Goal: Transaction & Acquisition: Purchase product/service

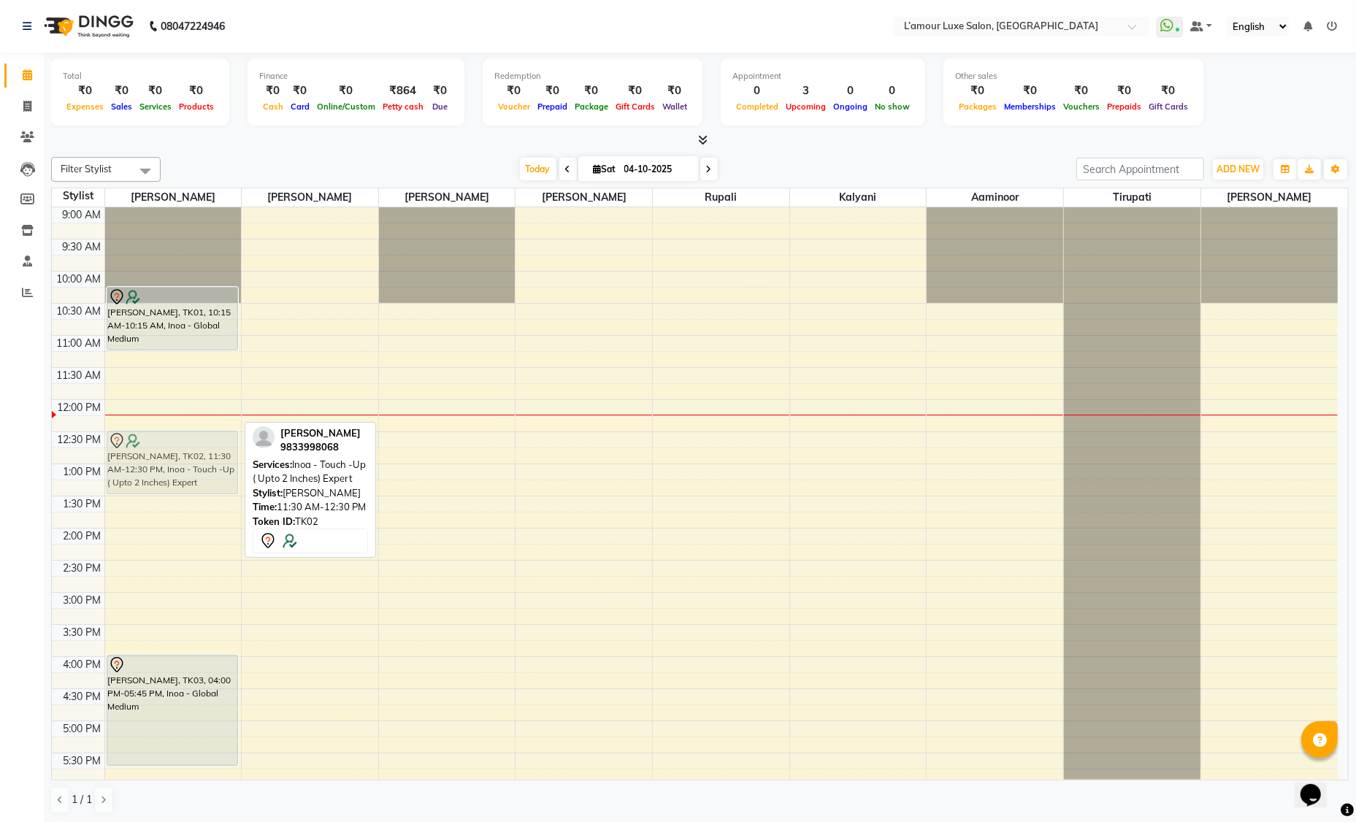
drag, startPoint x: 178, startPoint y: 389, endPoint x: 178, endPoint y: 453, distance: 64.3
click at [178, 453] on div "Anukriti, TK01, 10:15 AM-10:15 AM, Inoa - Global Medium Abha Rajak, TK02, 11:30…" at bounding box center [173, 656] width 137 height 899
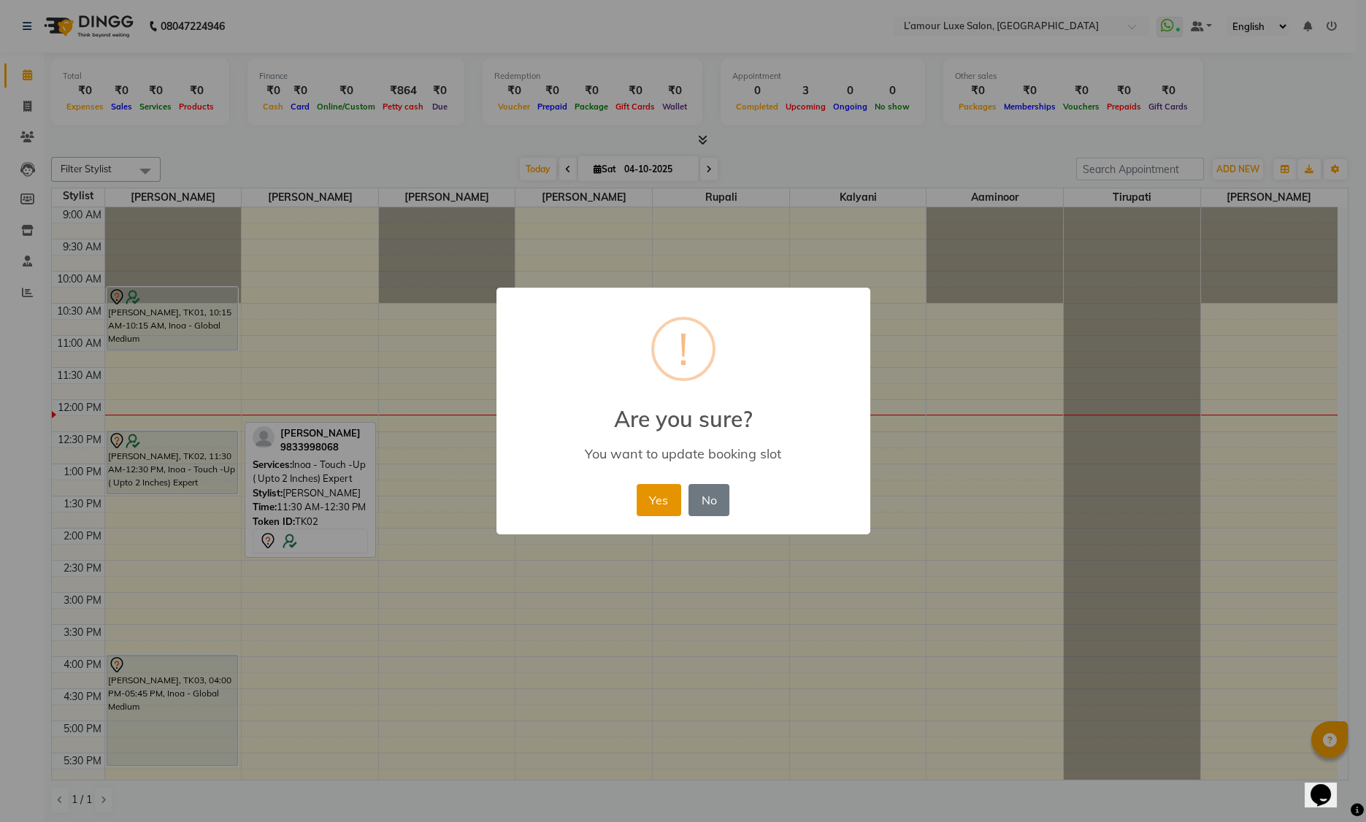
click at [662, 506] on button "Yes" at bounding box center [659, 500] width 45 height 32
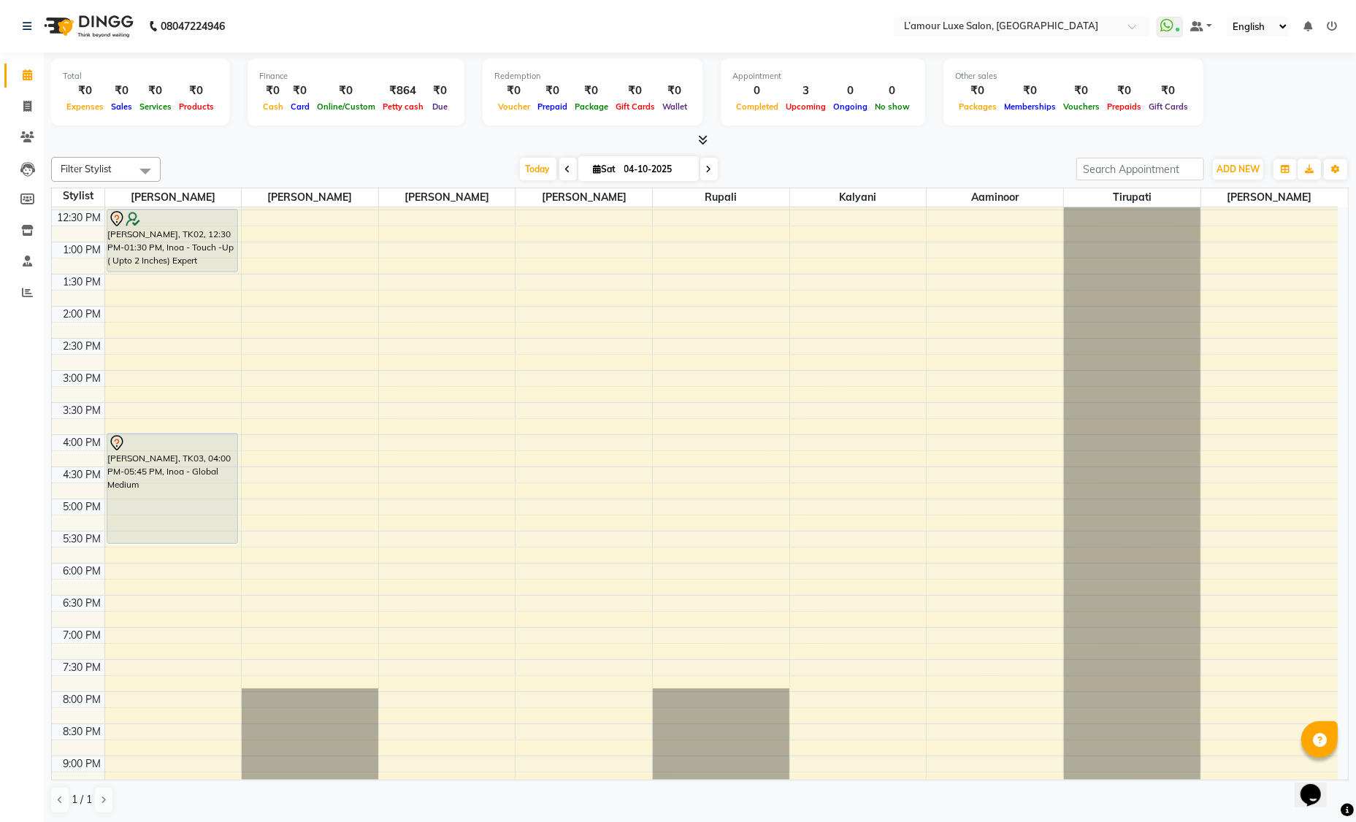
scroll to position [322, 0]
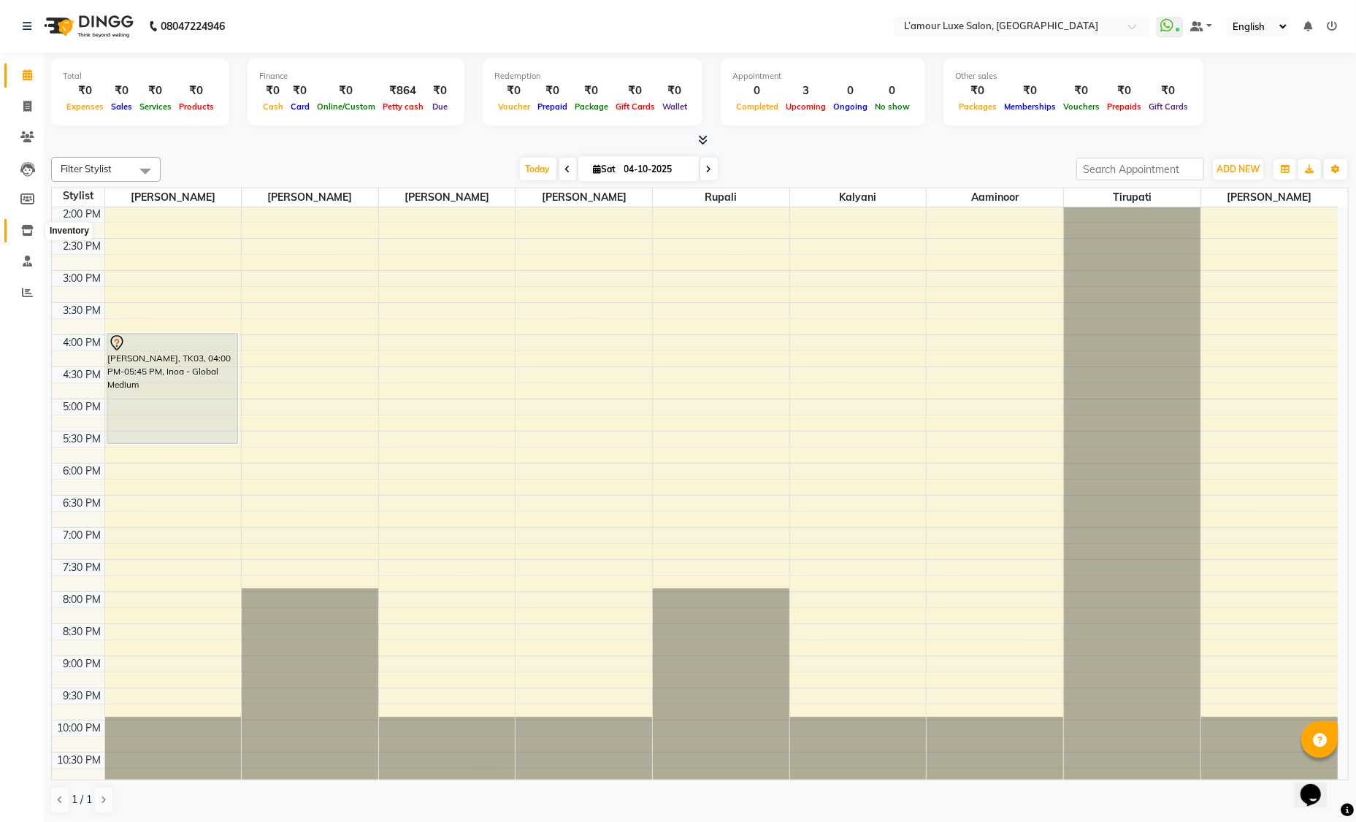
click at [33, 231] on icon at bounding box center [27, 230] width 12 height 11
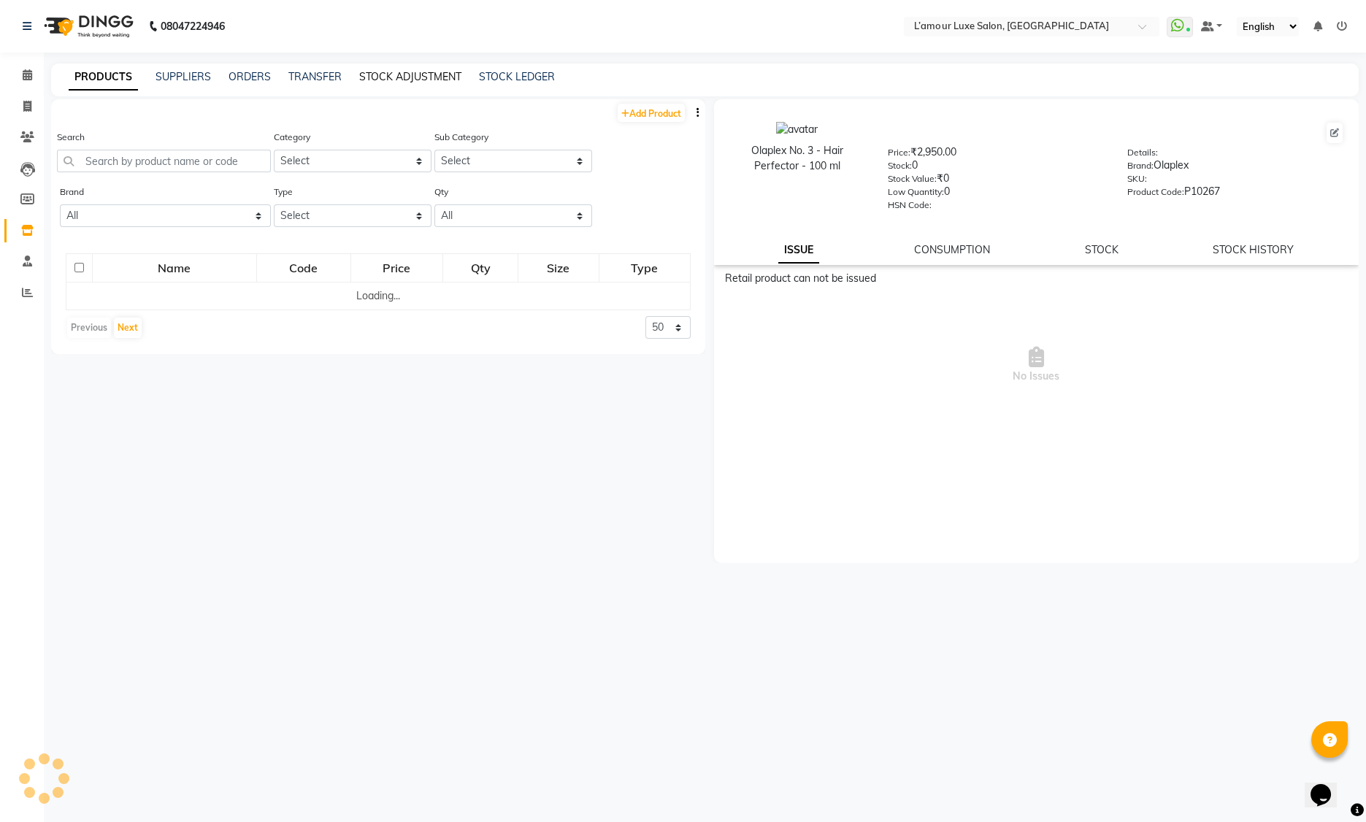
click at [390, 70] on link "STOCK ADJUSTMENT" at bounding box center [410, 76] width 102 height 13
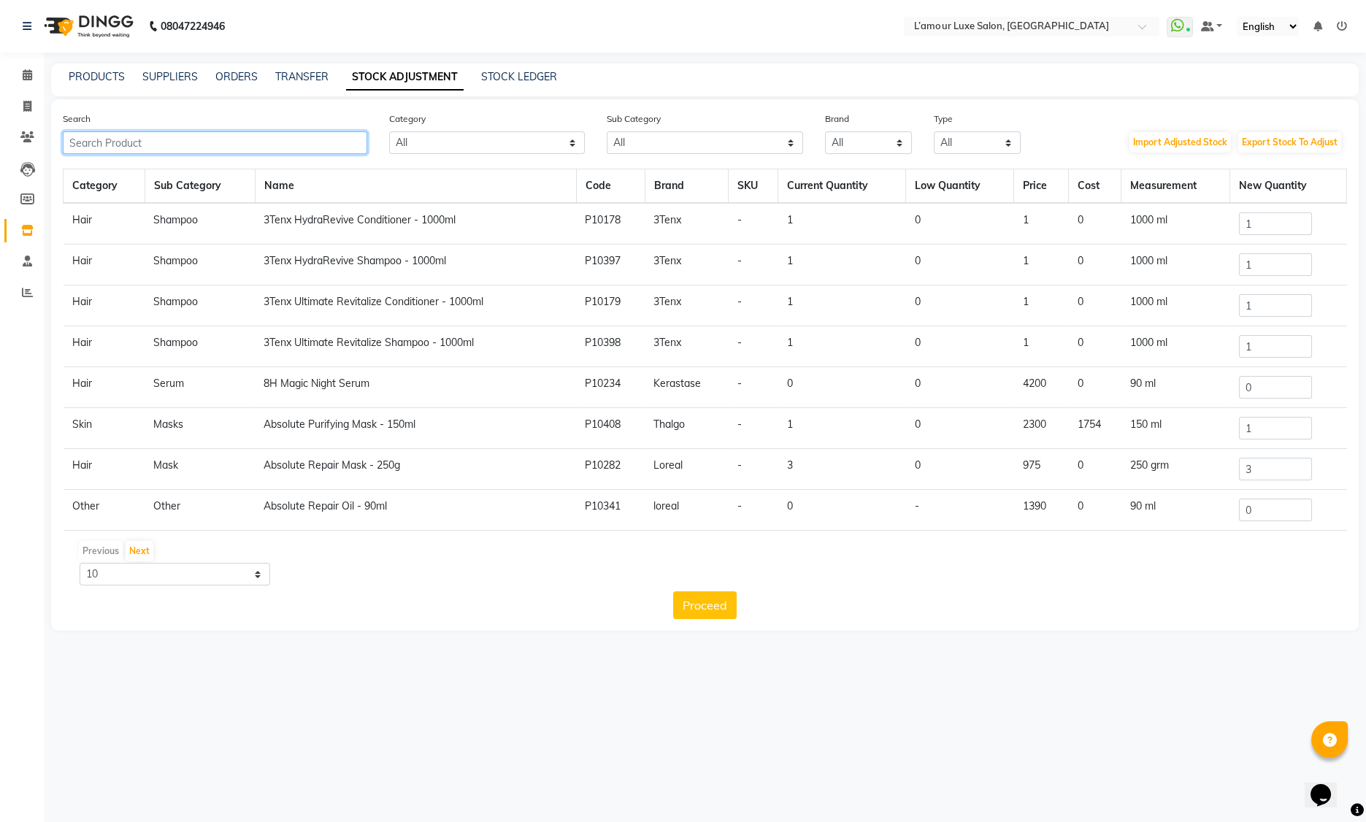
click at [304, 146] on input "text" at bounding box center [215, 142] width 304 height 23
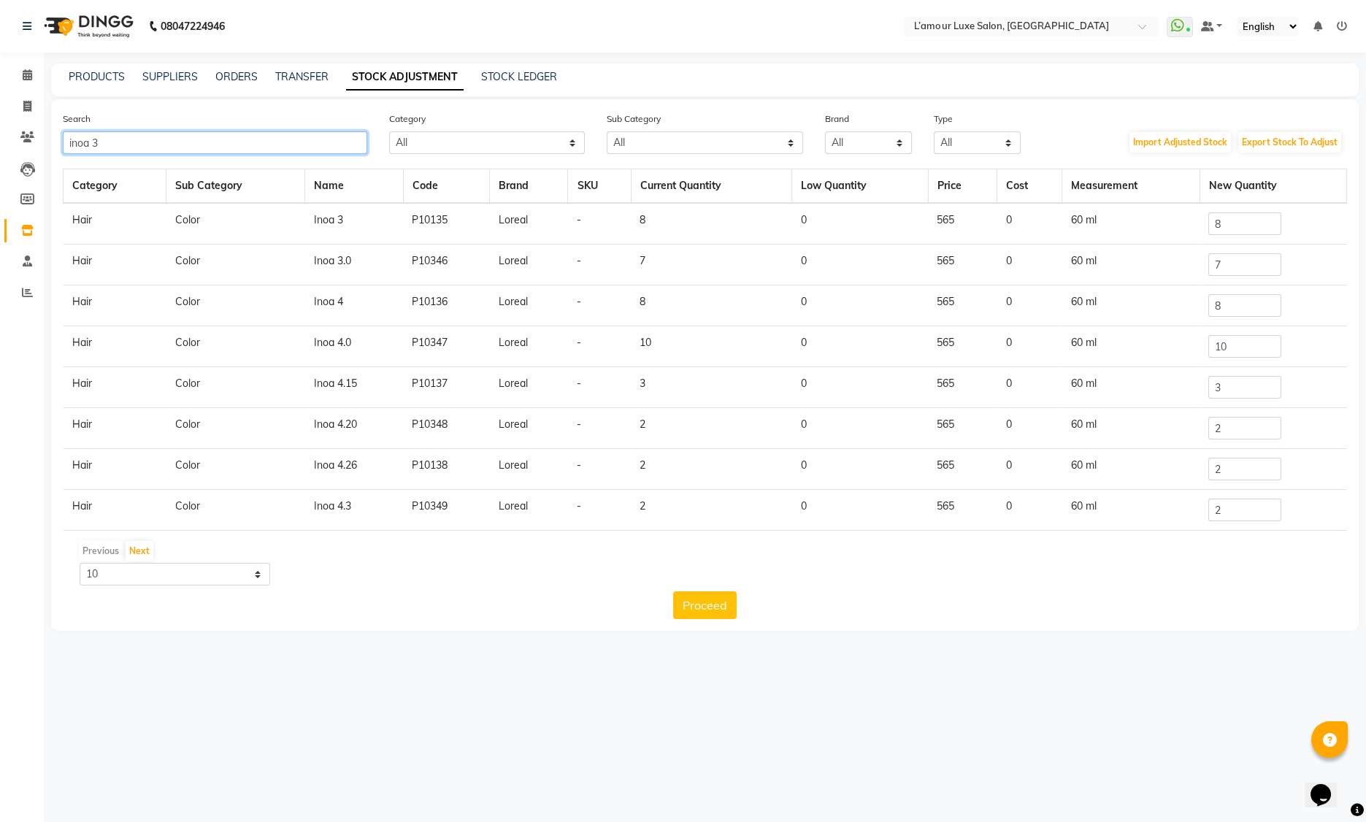
type input "inoa 3"
drag, startPoint x: 1222, startPoint y: 225, endPoint x: 1131, endPoint y: 221, distance: 90.6
click at [1131, 221] on tr "Hair Color Inoa 3 P10135 Loreal - 8 0 565 0 60 ml 8" at bounding box center [706, 224] width 1284 height 42
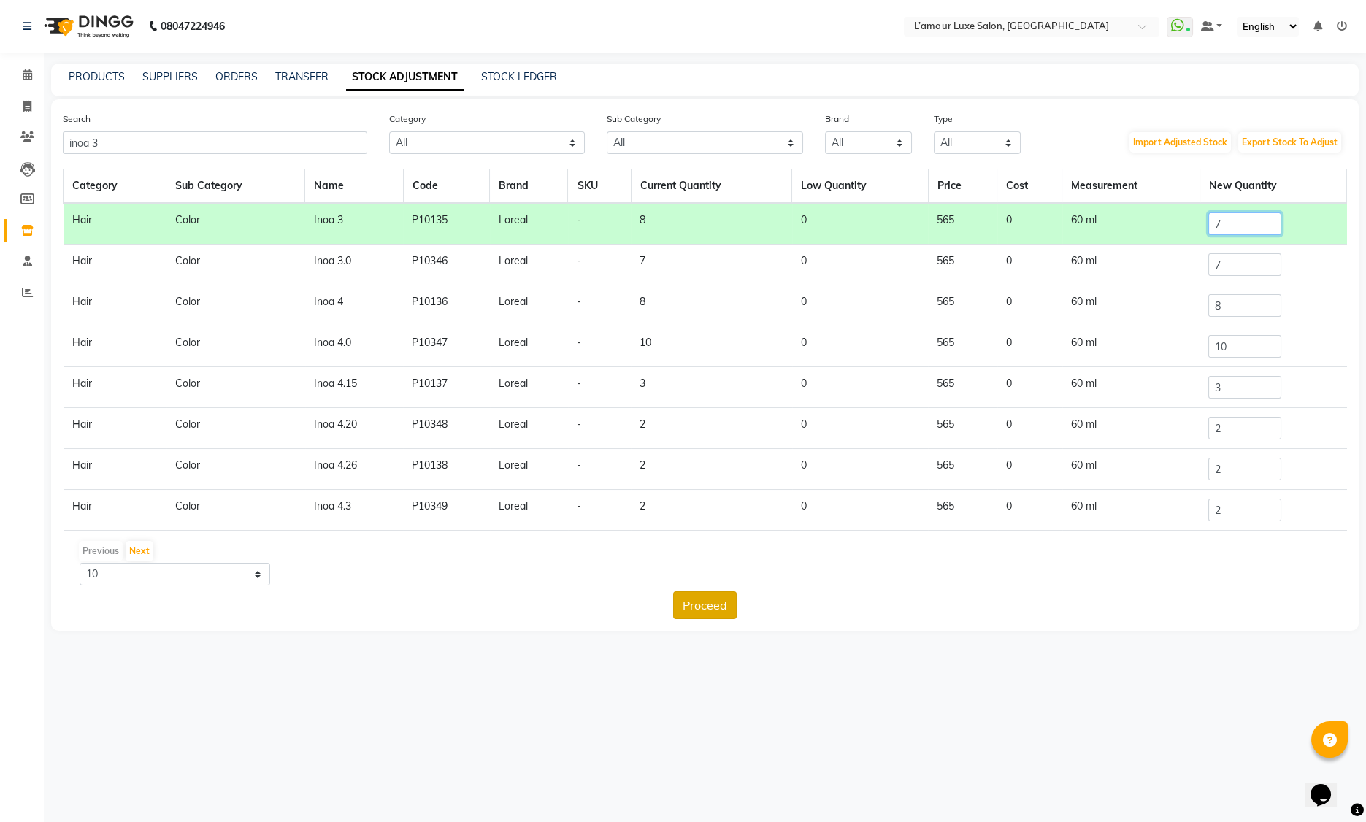
type input "7"
click at [712, 600] on button "Proceed" at bounding box center [705, 605] width 64 height 28
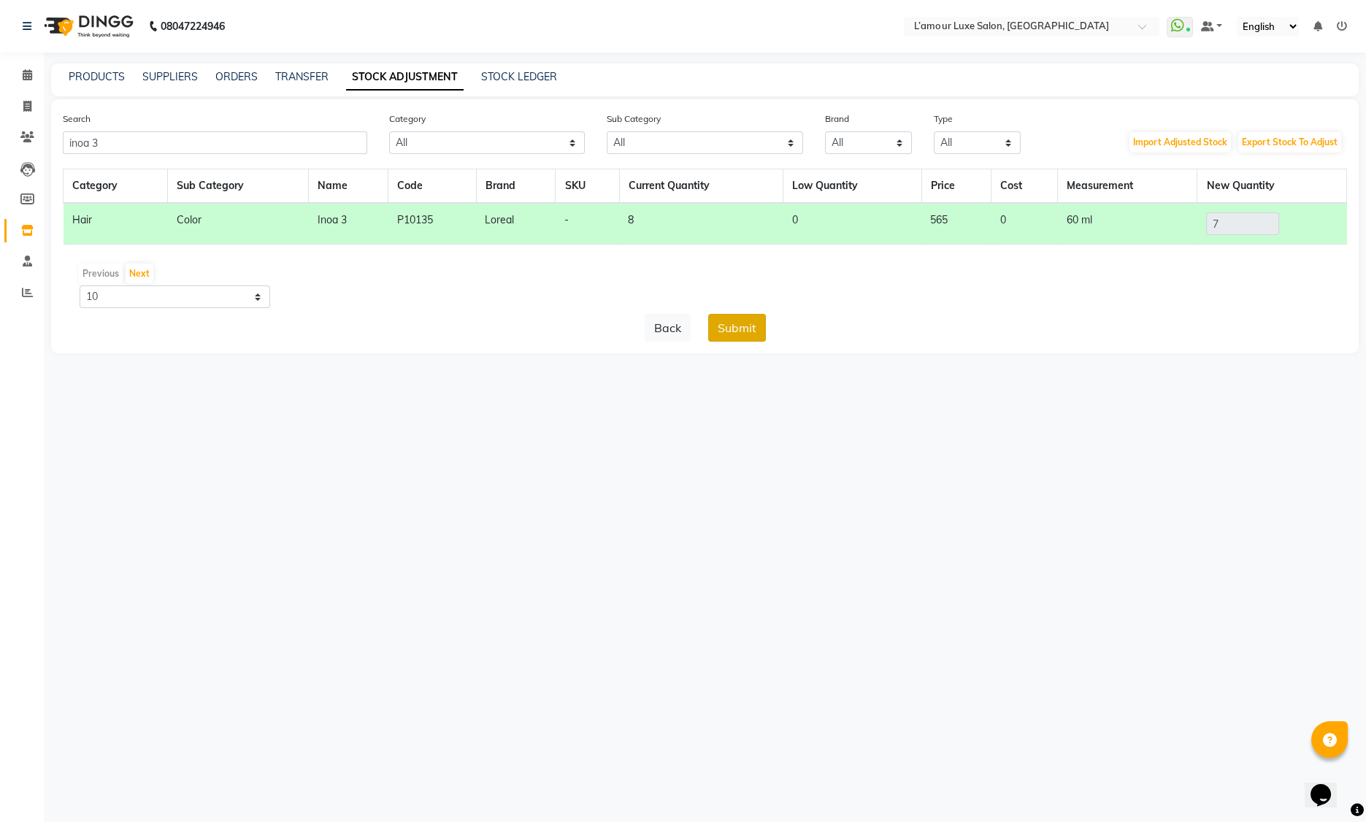
click at [746, 334] on button "Submit" at bounding box center [737, 328] width 58 height 28
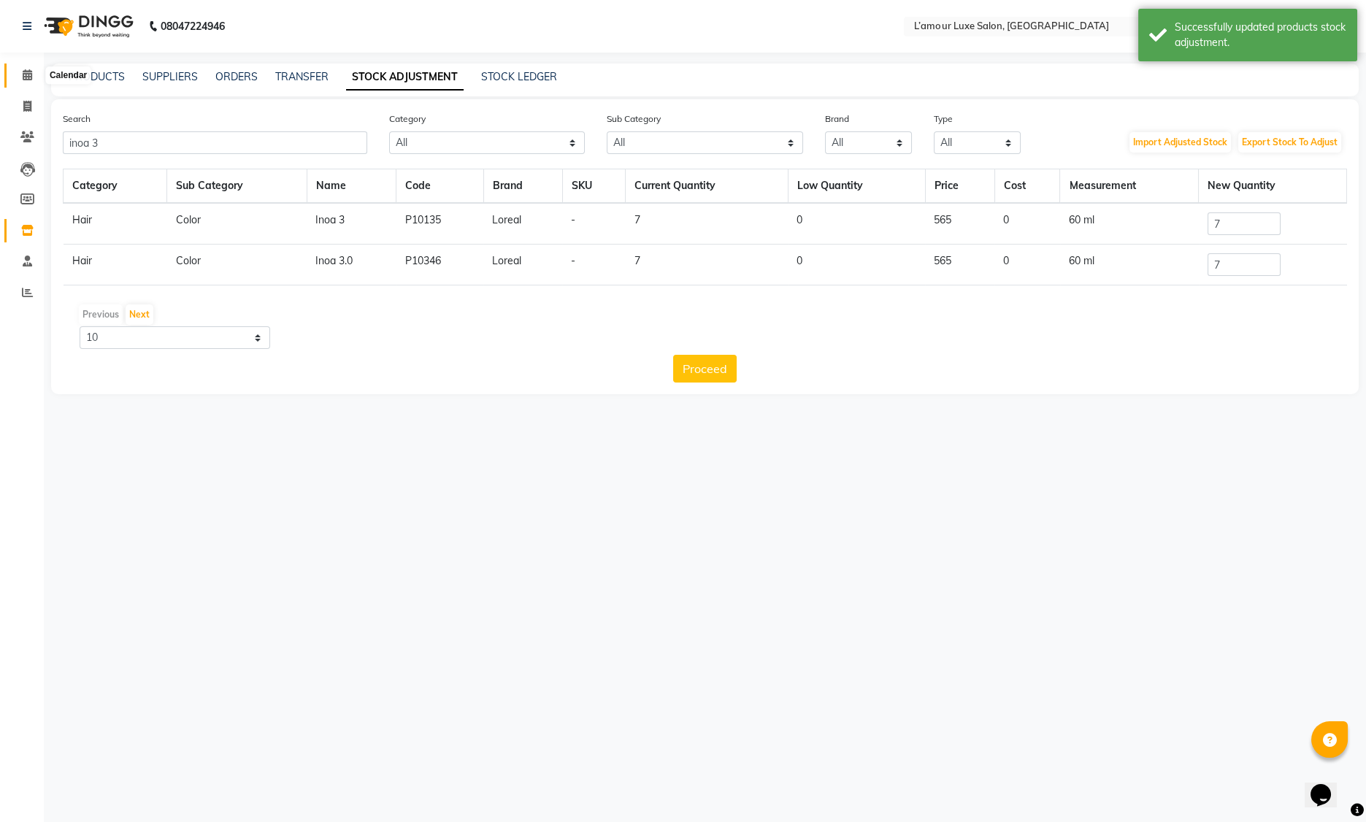
click at [29, 75] on icon at bounding box center [27, 74] width 9 height 11
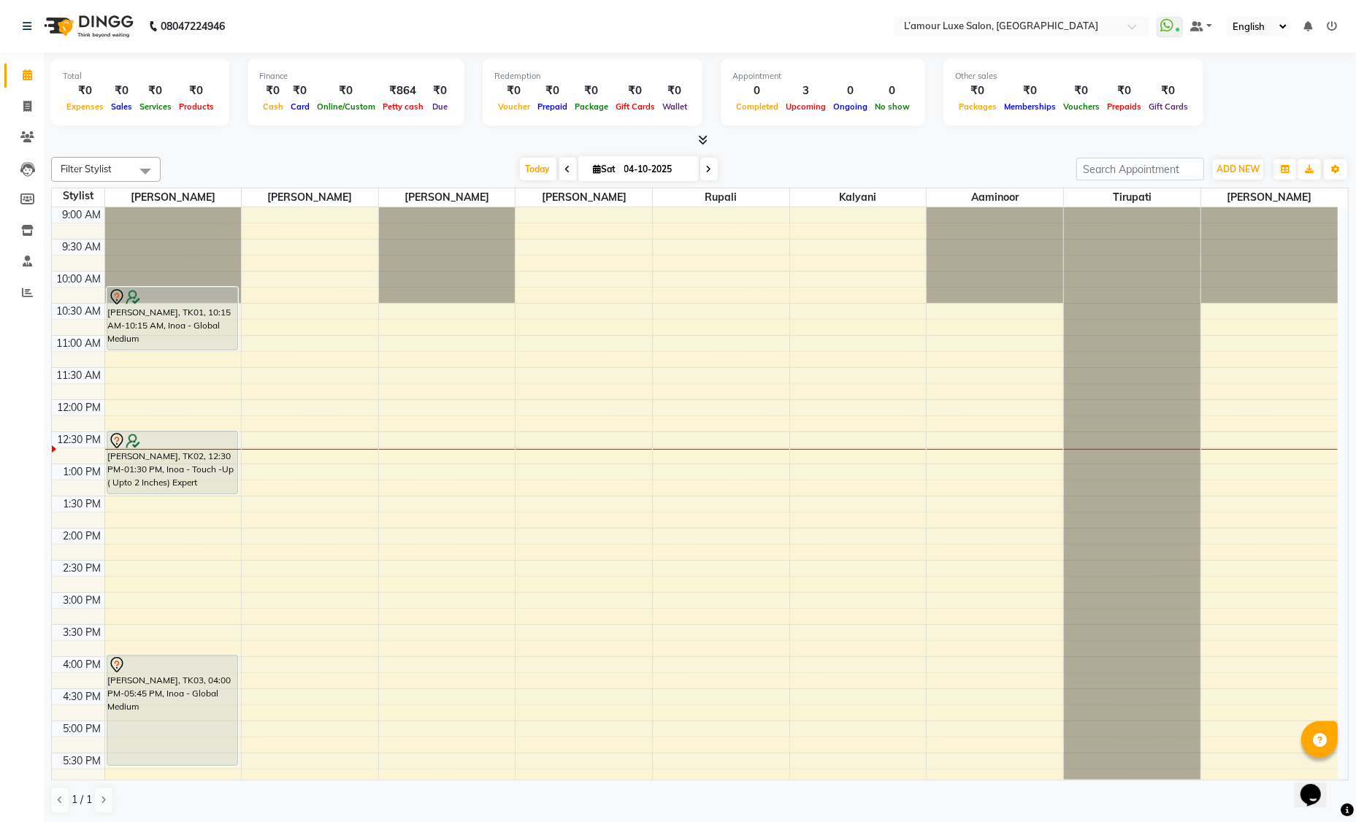
click at [257, 437] on div "9:00 AM 9:30 AM 10:00 AM 10:30 AM 11:00 AM 11:30 AM 12:00 PM 12:30 PM 1:00 PM 1…" at bounding box center [695, 656] width 1286 height 899
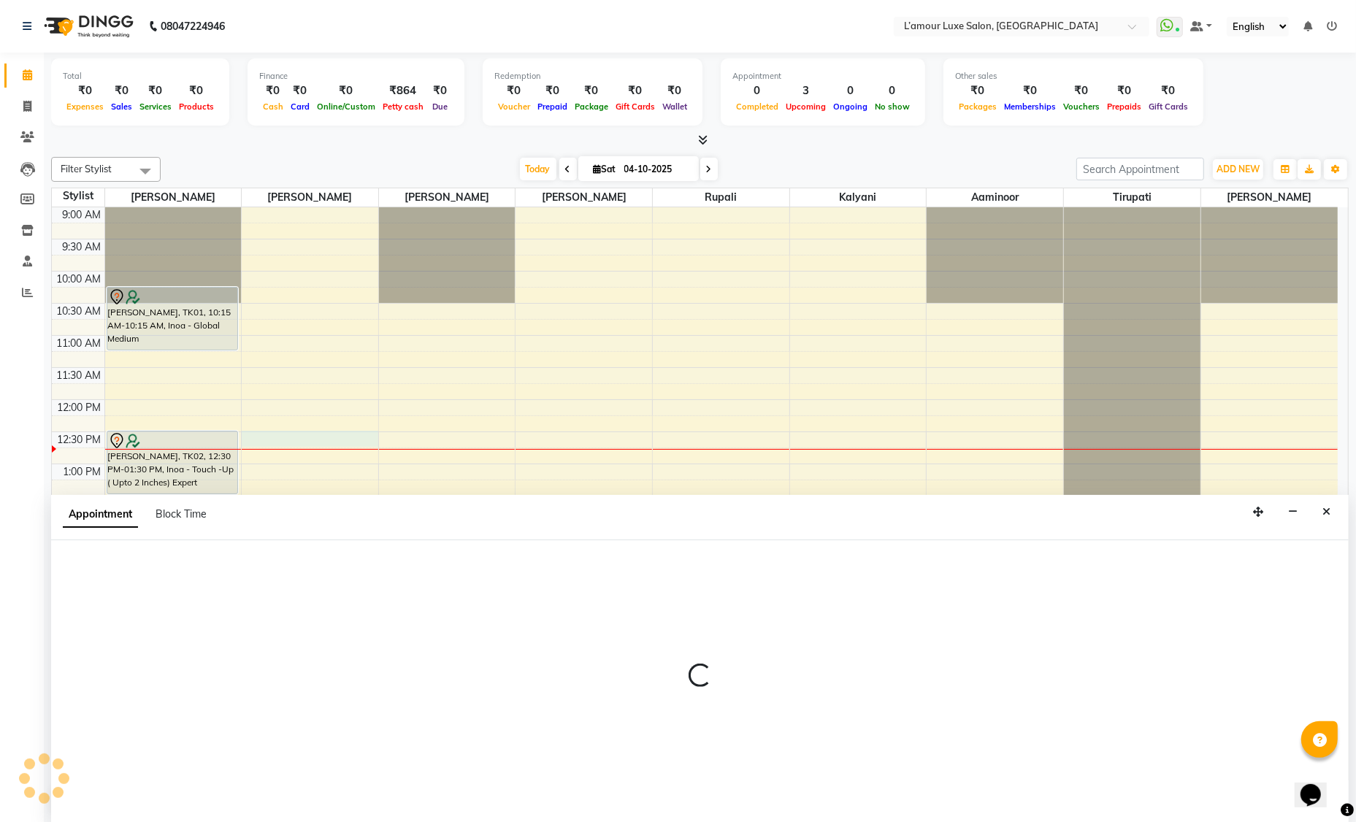
select select "63033"
select select "tentative"
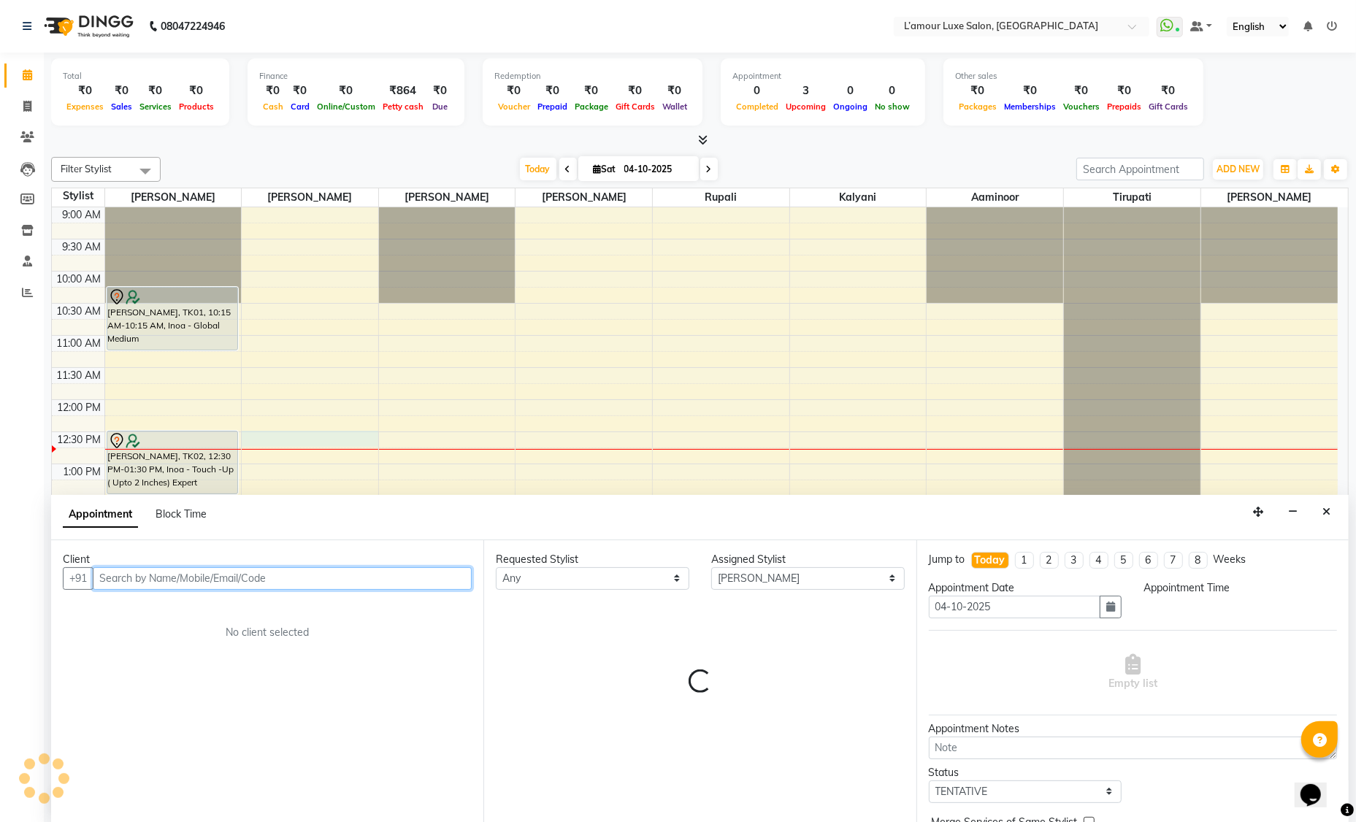
select select "750"
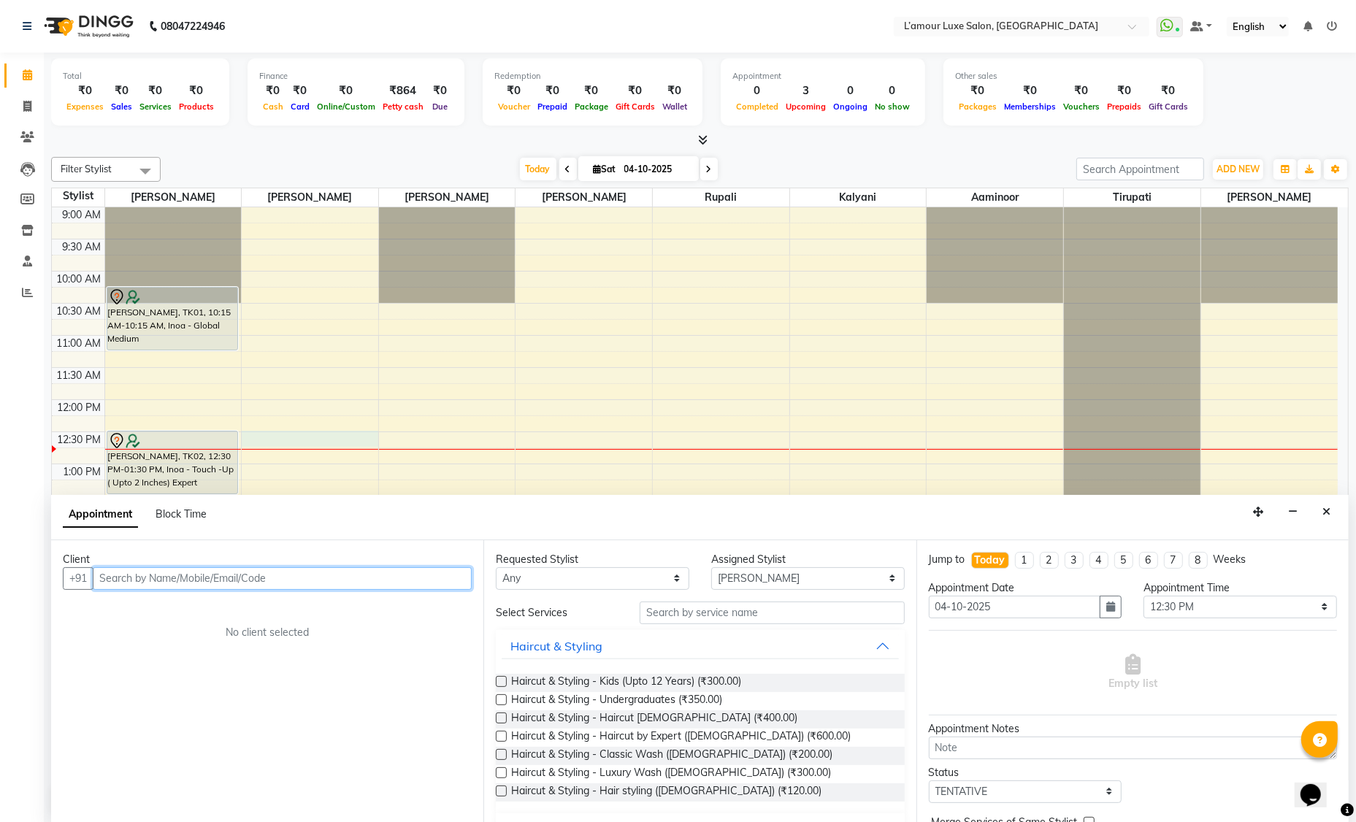
click at [156, 580] on input "text" at bounding box center [282, 578] width 379 height 23
type input "8767555570"
click at [451, 572] on span "Add Client" at bounding box center [441, 578] width 49 height 13
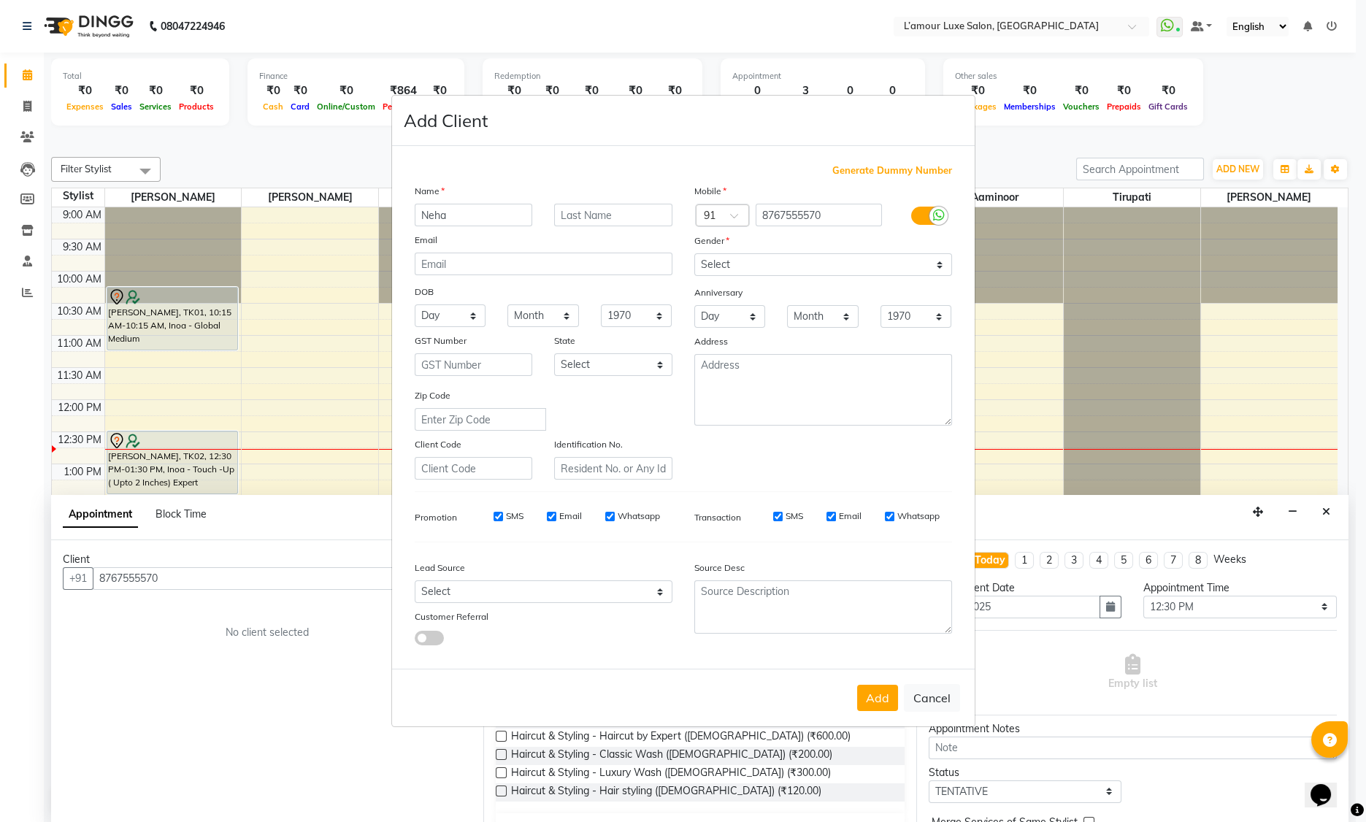
type input "Neha"
type input "Sharma"
click at [729, 264] on select "Select Male Female Other Prefer Not To Say" at bounding box center [823, 264] width 258 height 23
select select "female"
click at [869, 694] on button "Add" at bounding box center [877, 698] width 41 height 26
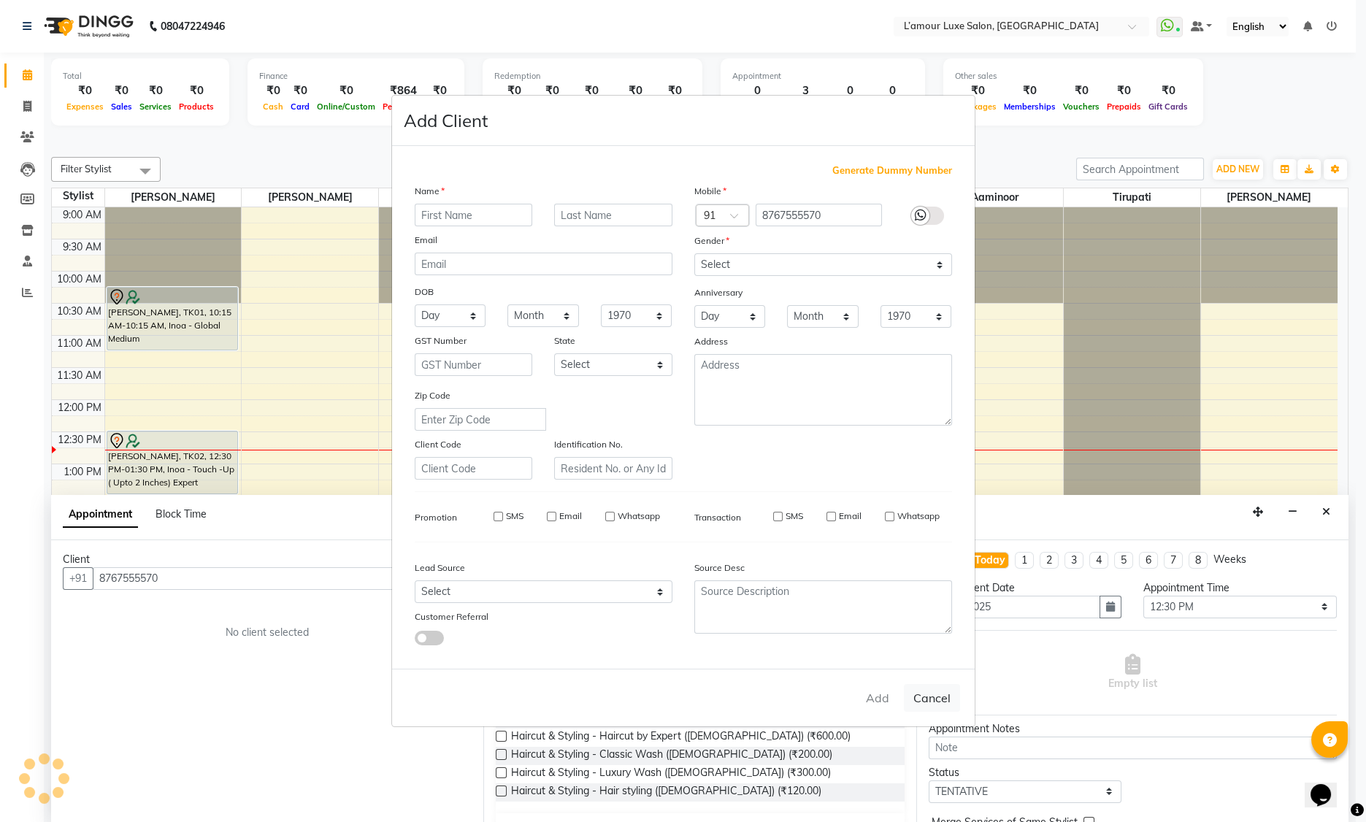
select select
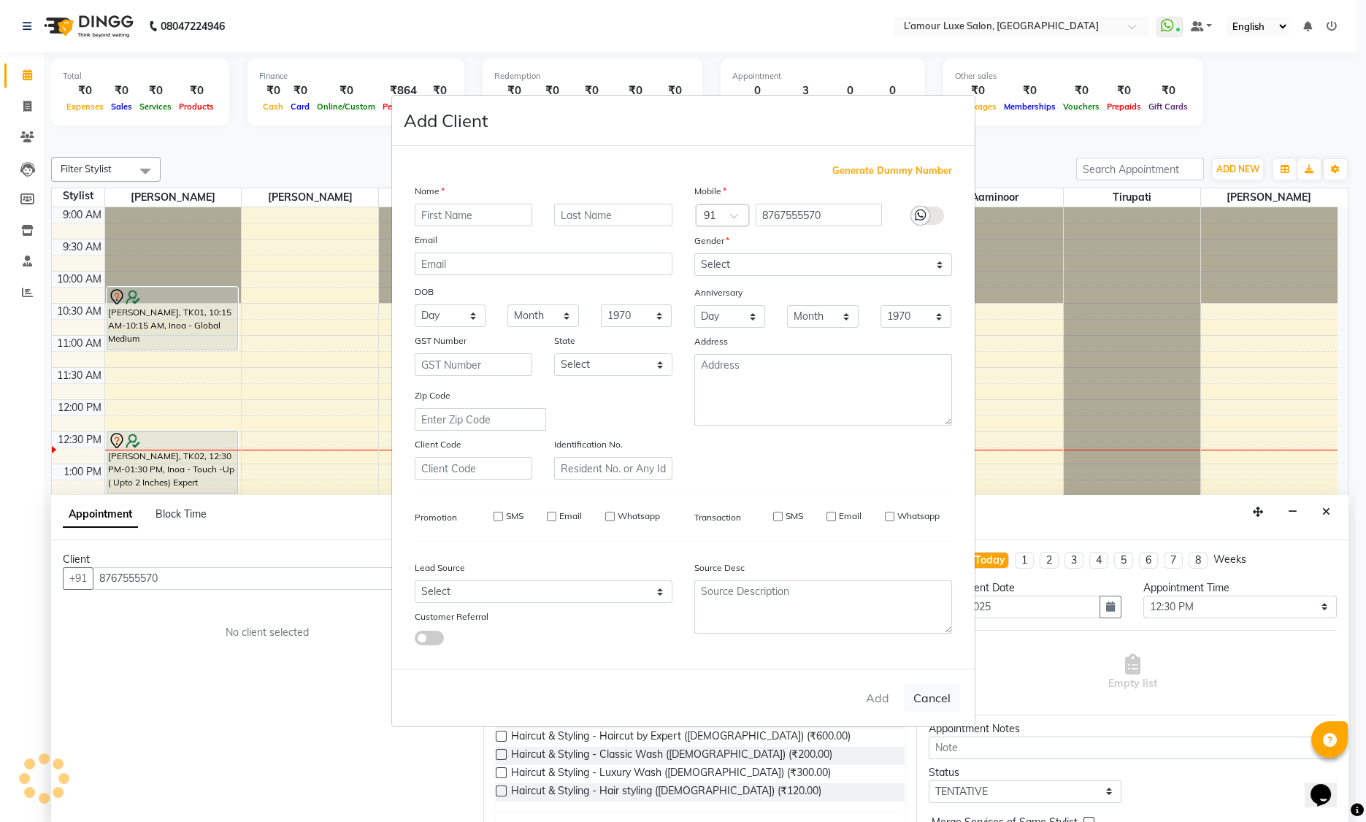
select select
checkbox input "false"
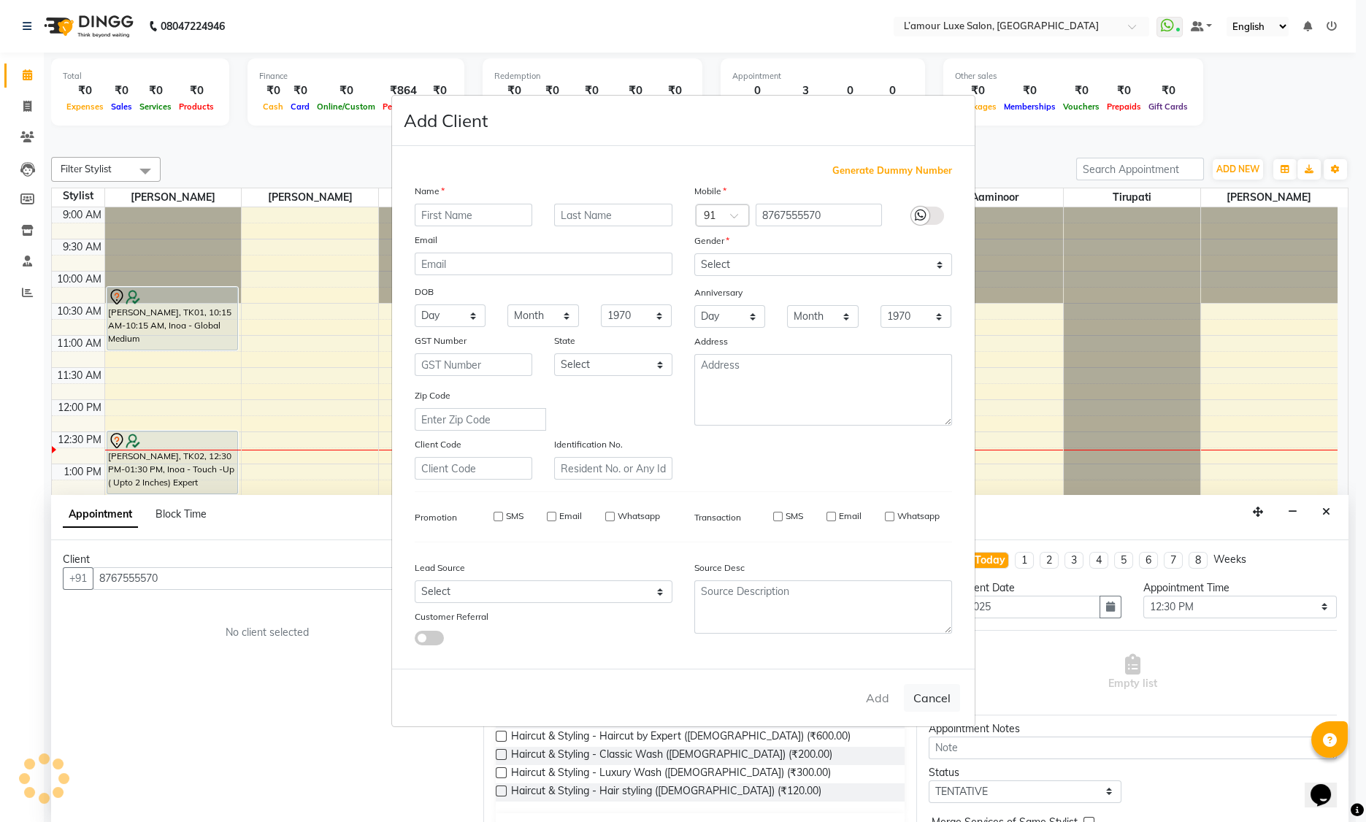
checkbox input "false"
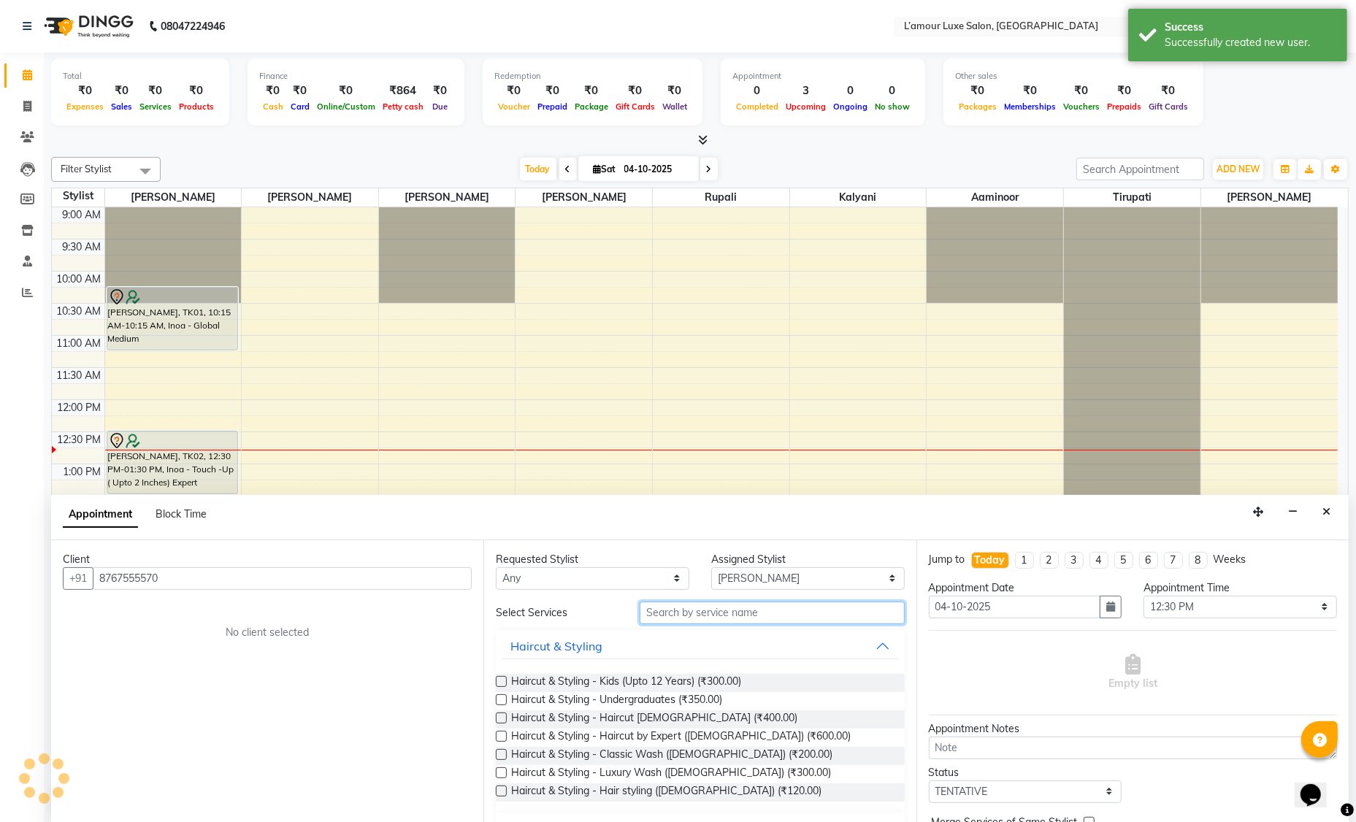
click at [702, 615] on input "text" at bounding box center [772, 613] width 265 height 23
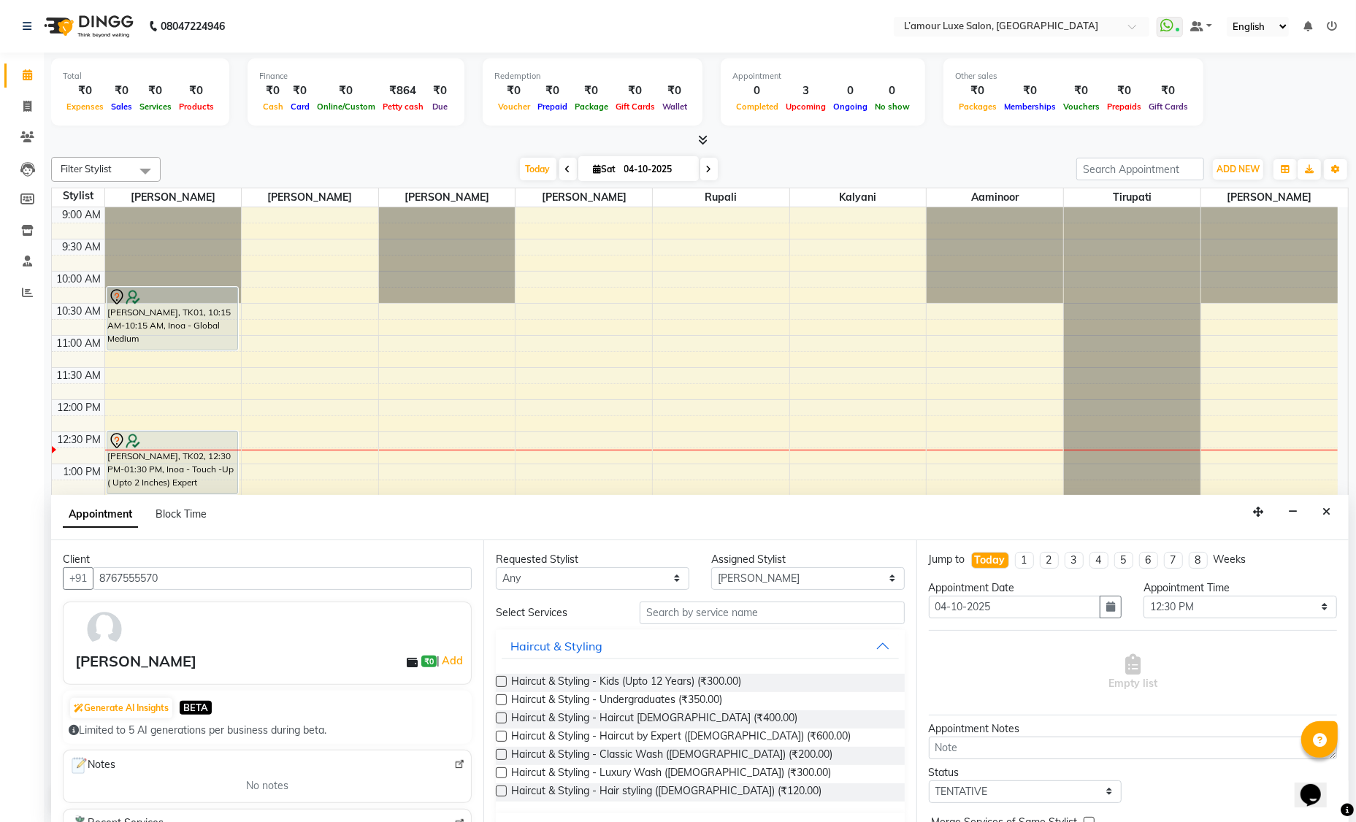
click at [505, 681] on label at bounding box center [501, 681] width 11 height 11
click at [505, 681] on input "checkbox" at bounding box center [500, 682] width 9 height 9
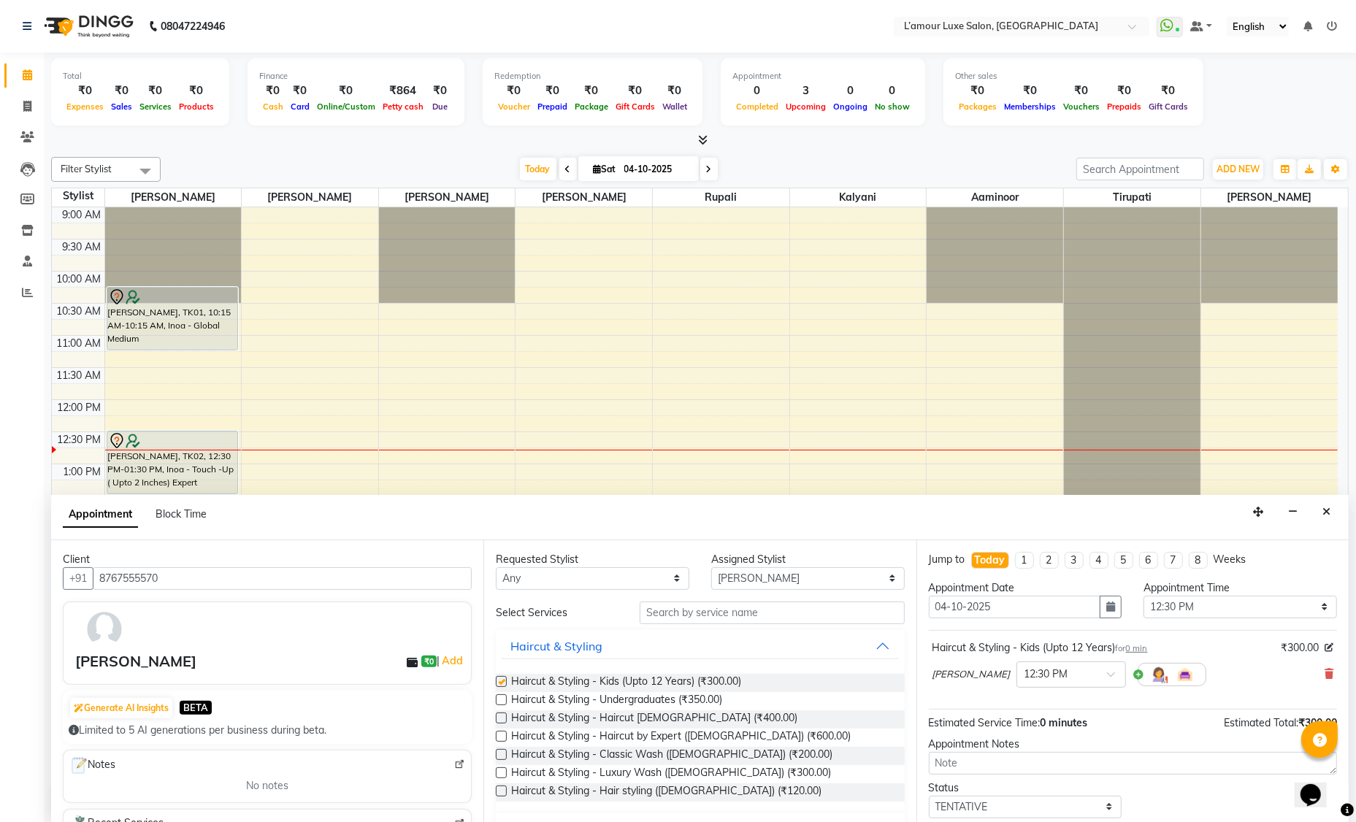
checkbox input "false"
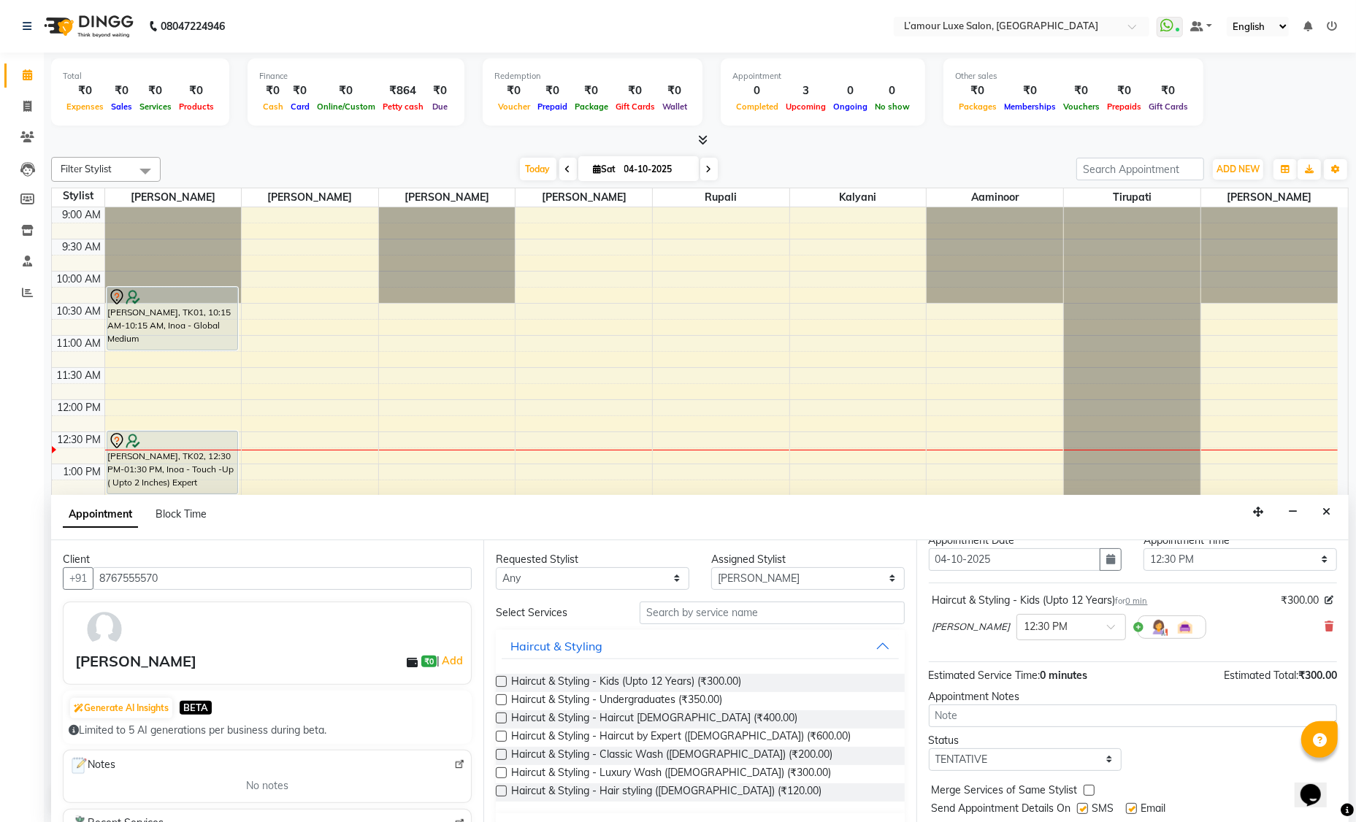
scroll to position [86, 0]
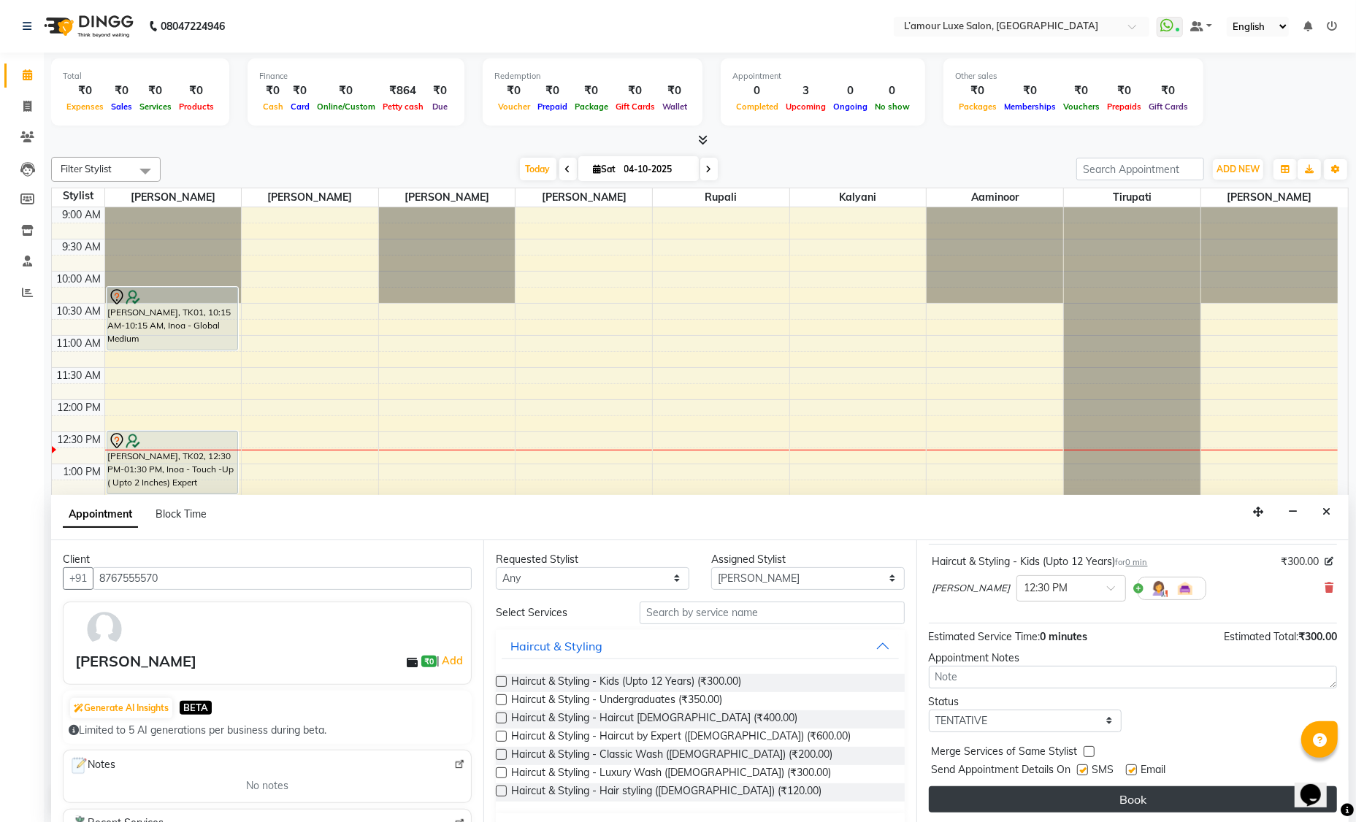
click at [1006, 802] on button "Book" at bounding box center [1133, 799] width 408 height 26
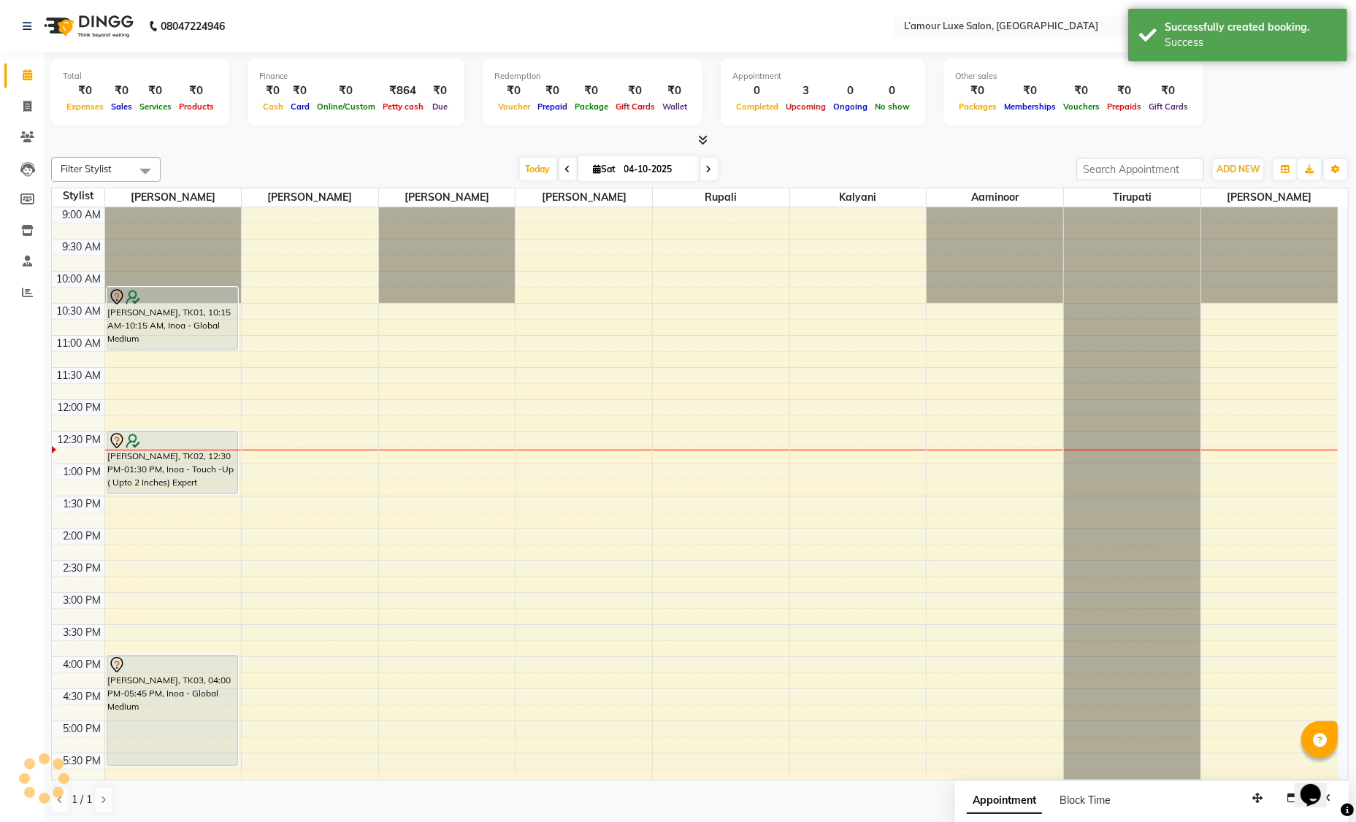
scroll to position [0, 0]
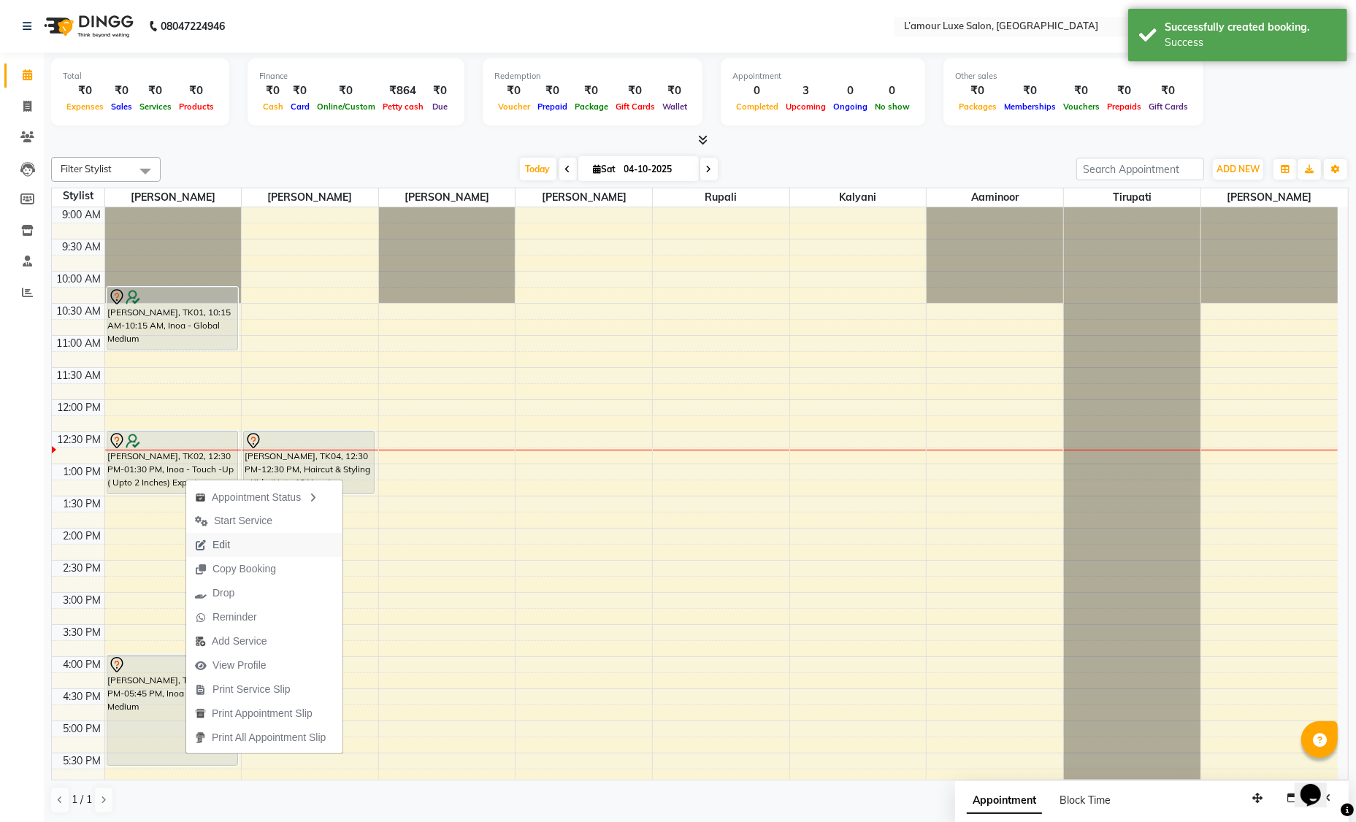
click at [275, 547] on button "Edit" at bounding box center [264, 545] width 156 height 24
select select "tentative"
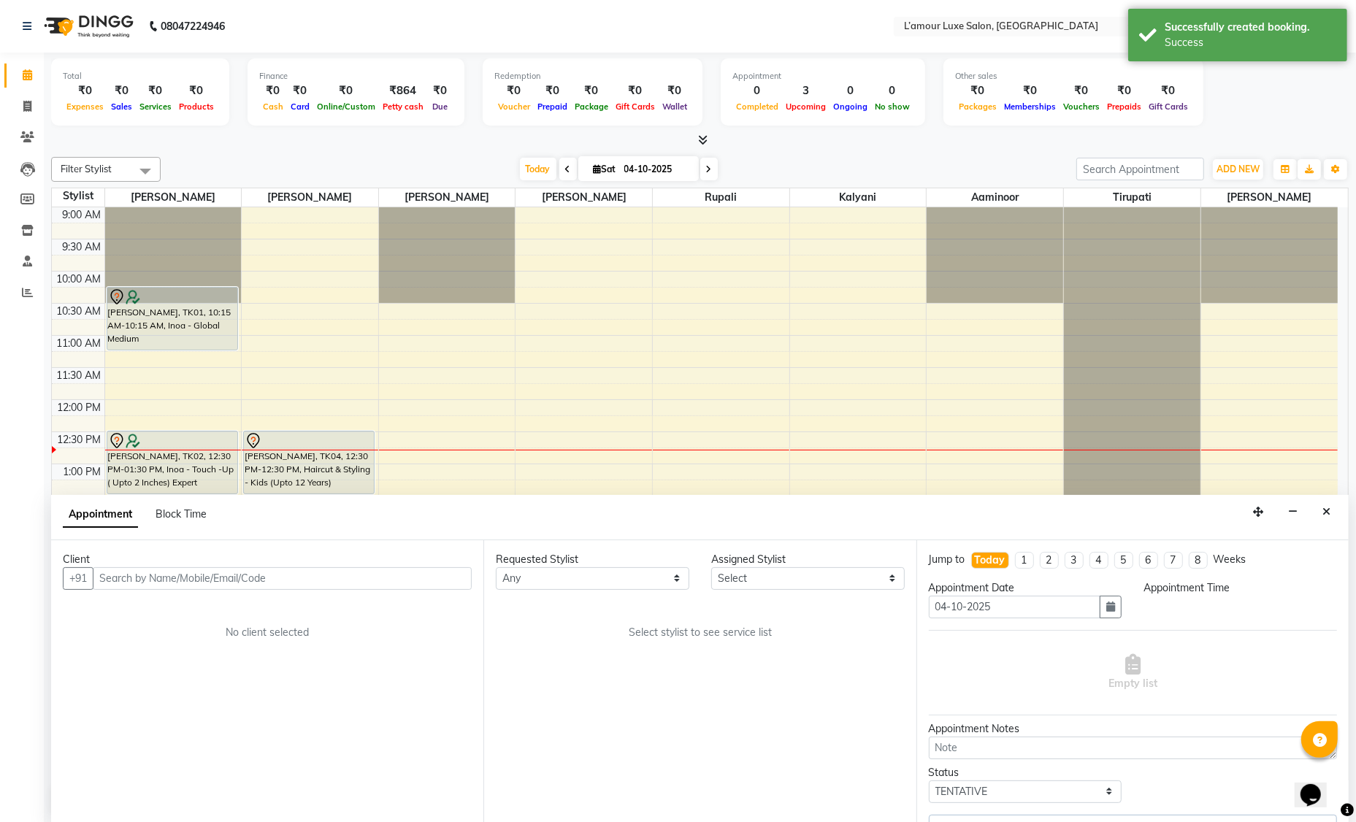
select select "66550"
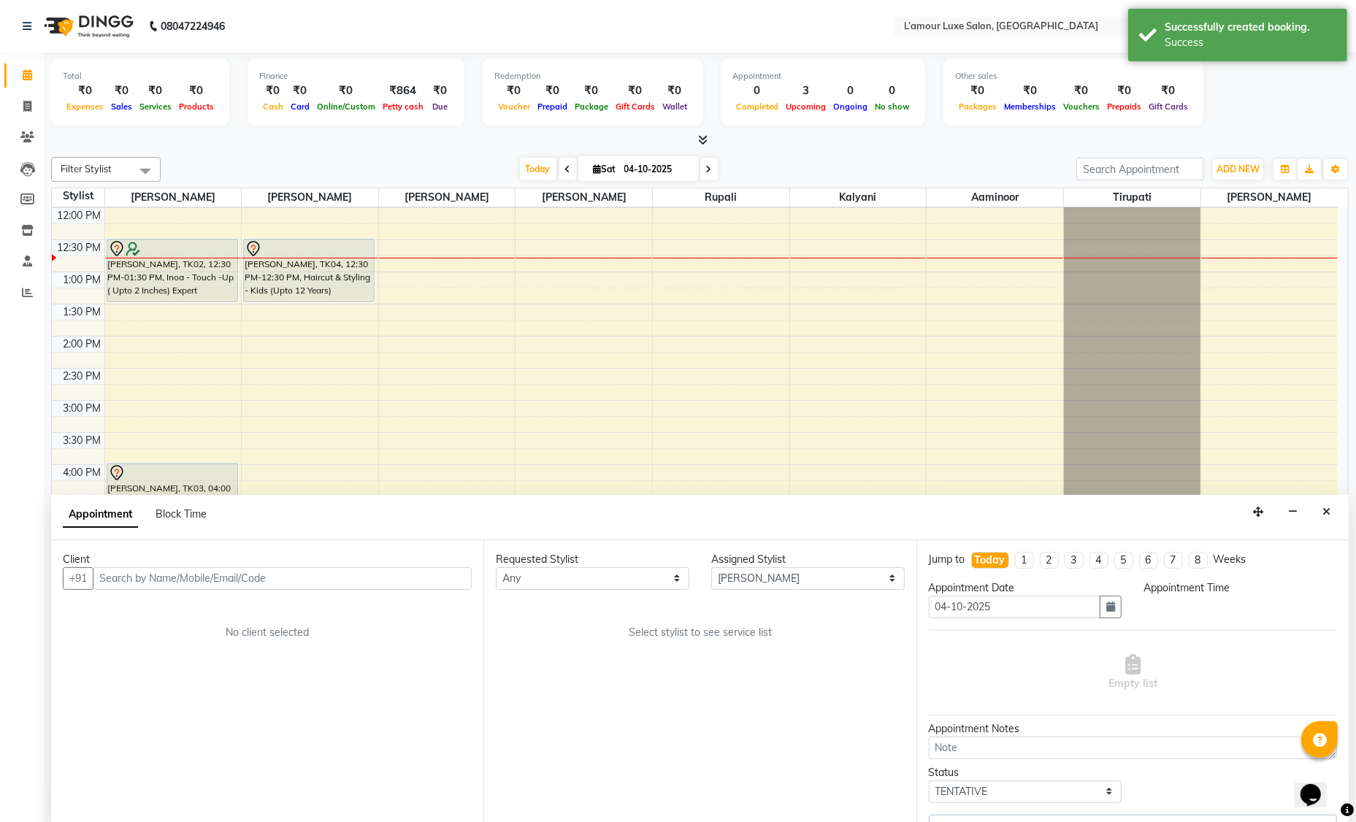
select select "750"
select select "3677"
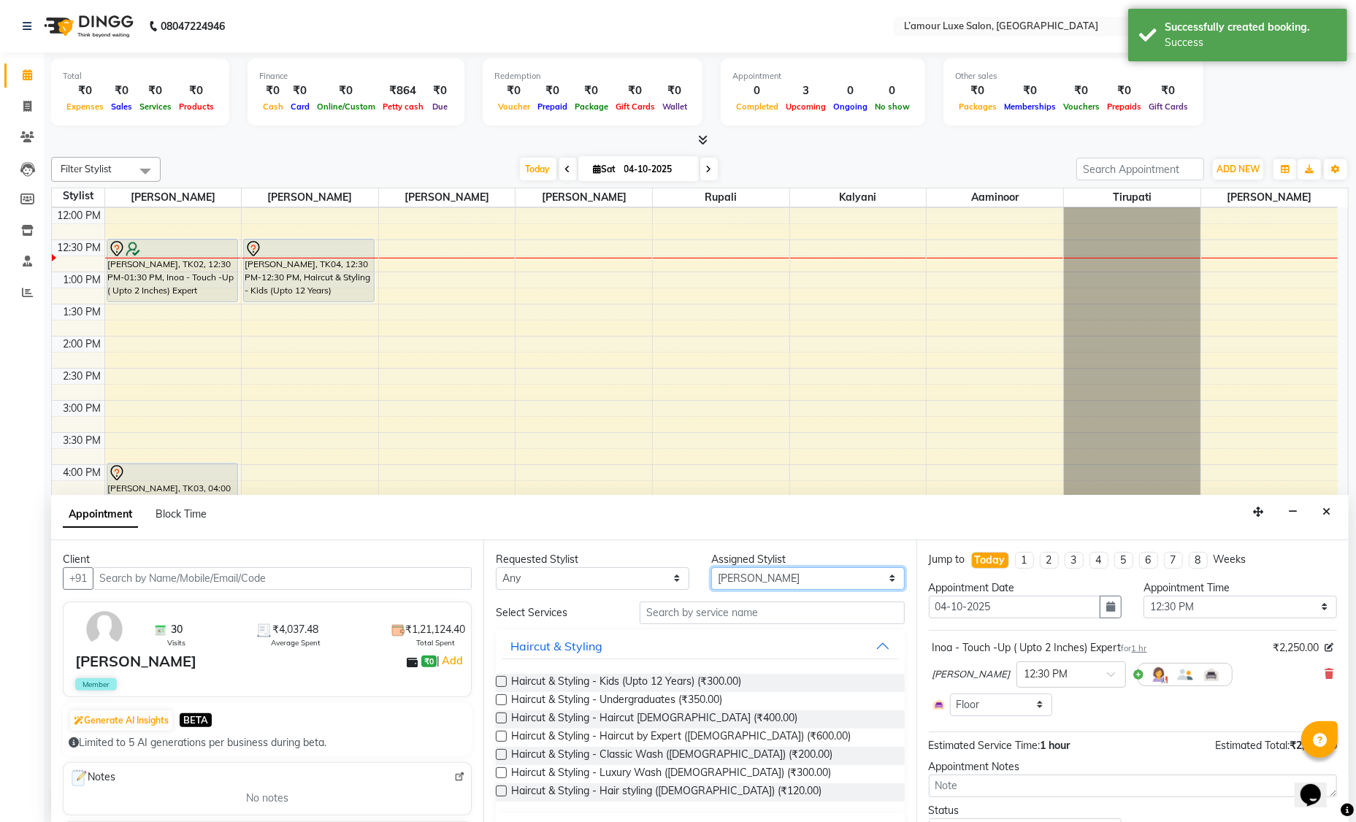
click at [743, 585] on select "Select Aaminoor Anas Kalpesh Kalyani krutika Desai Rukshana khan Rupali Shoeb S…" at bounding box center [807, 578] width 193 height 23
select select "78137"
click at [675, 617] on input "text" at bounding box center [772, 613] width 265 height 23
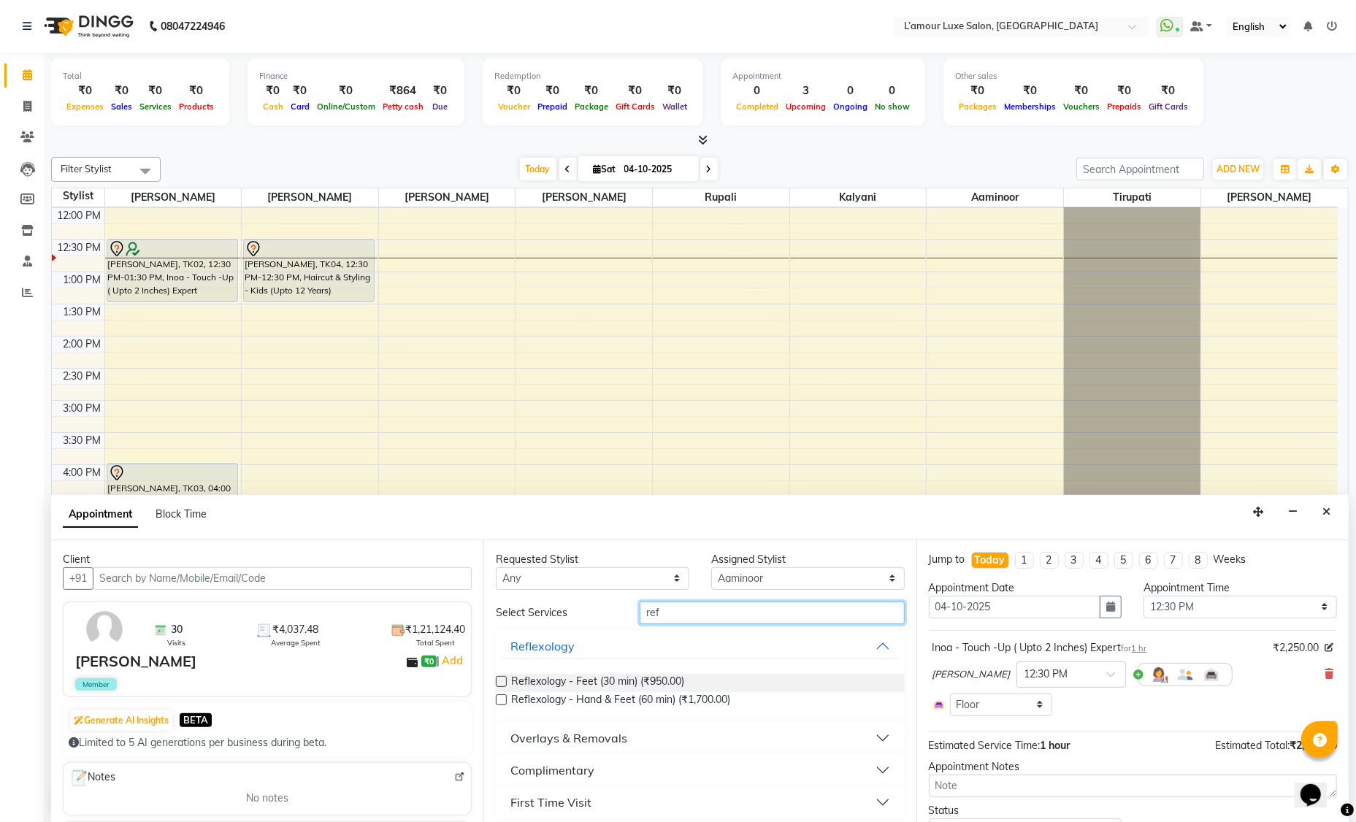
type input "ref"
click at [503, 680] on label at bounding box center [501, 681] width 11 height 11
click at [503, 680] on input "checkbox" at bounding box center [500, 682] width 9 height 9
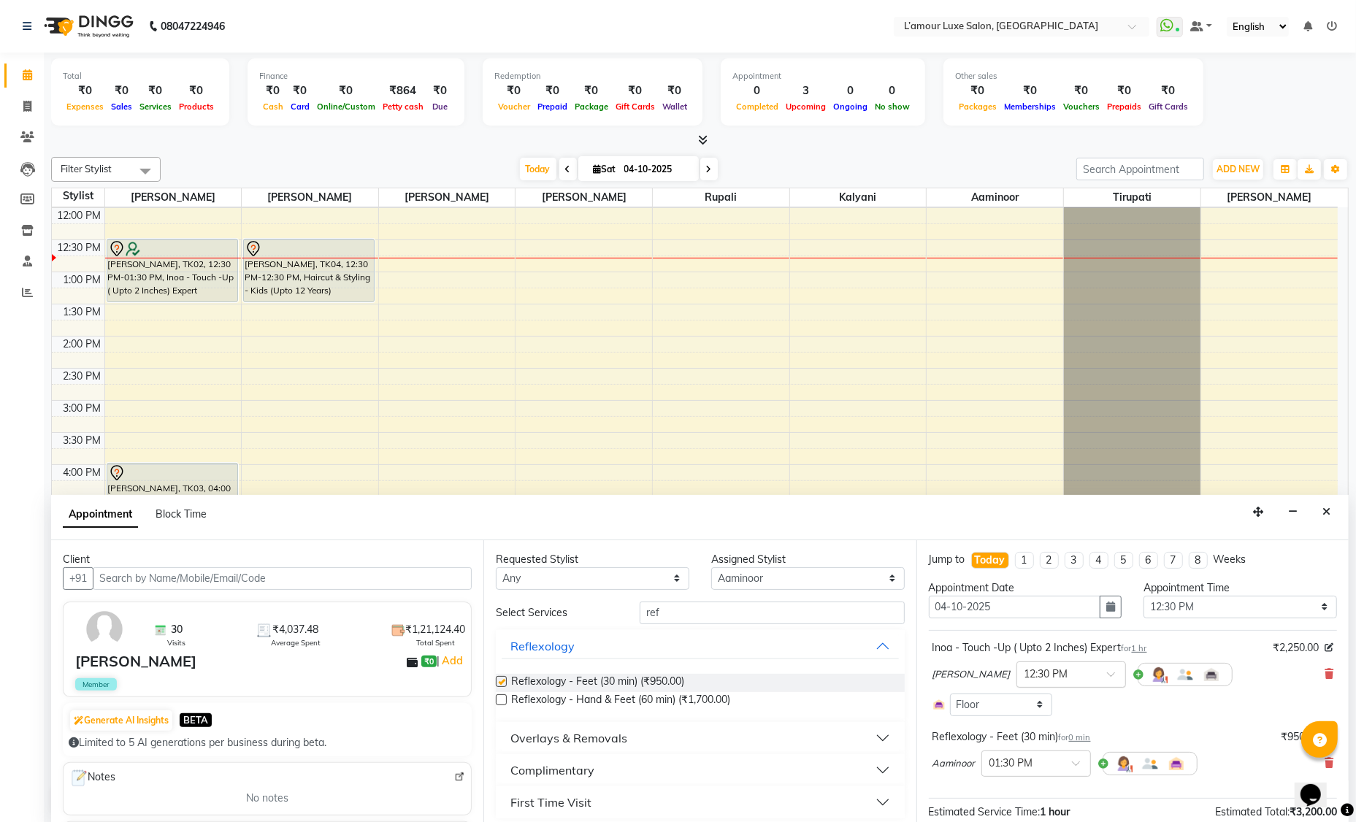
checkbox input "false"
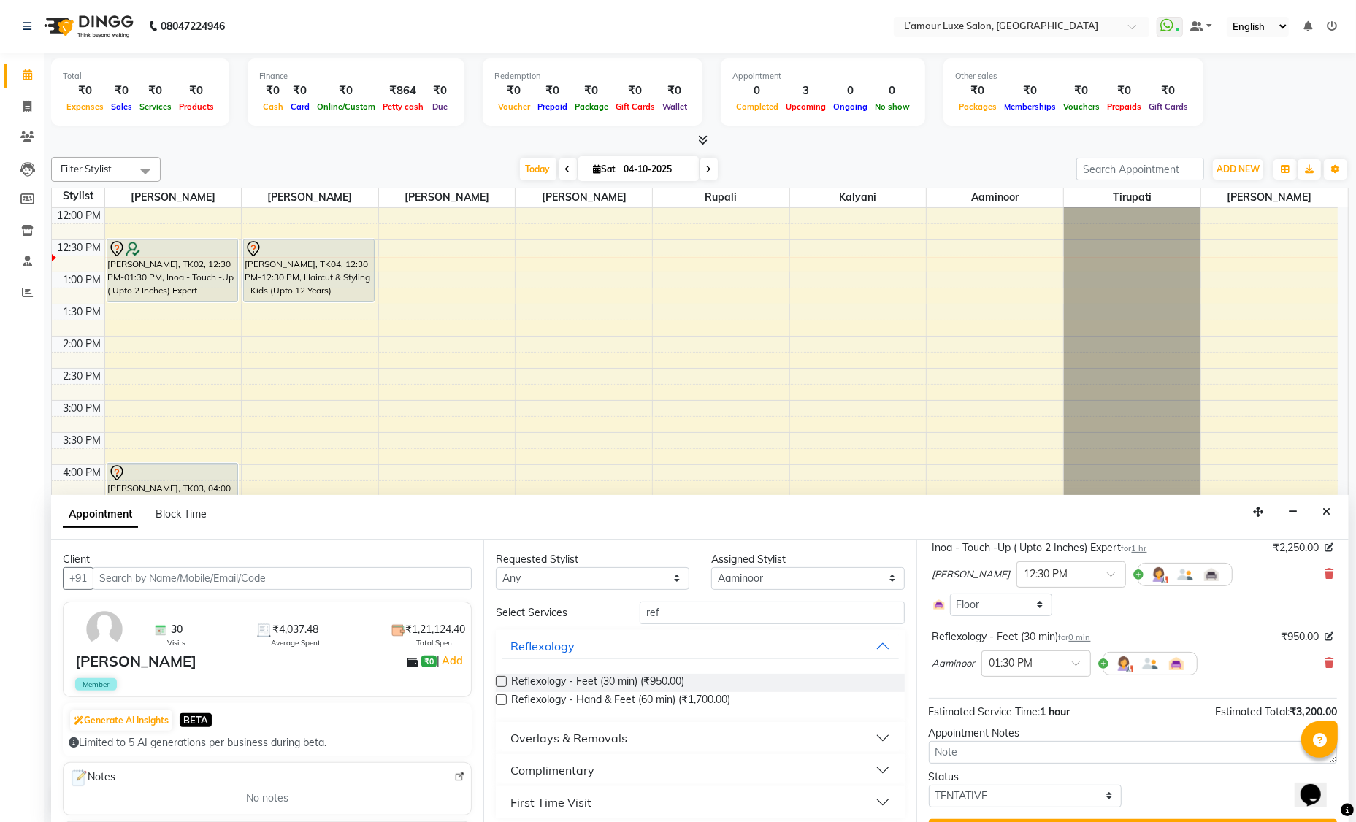
scroll to position [133, 0]
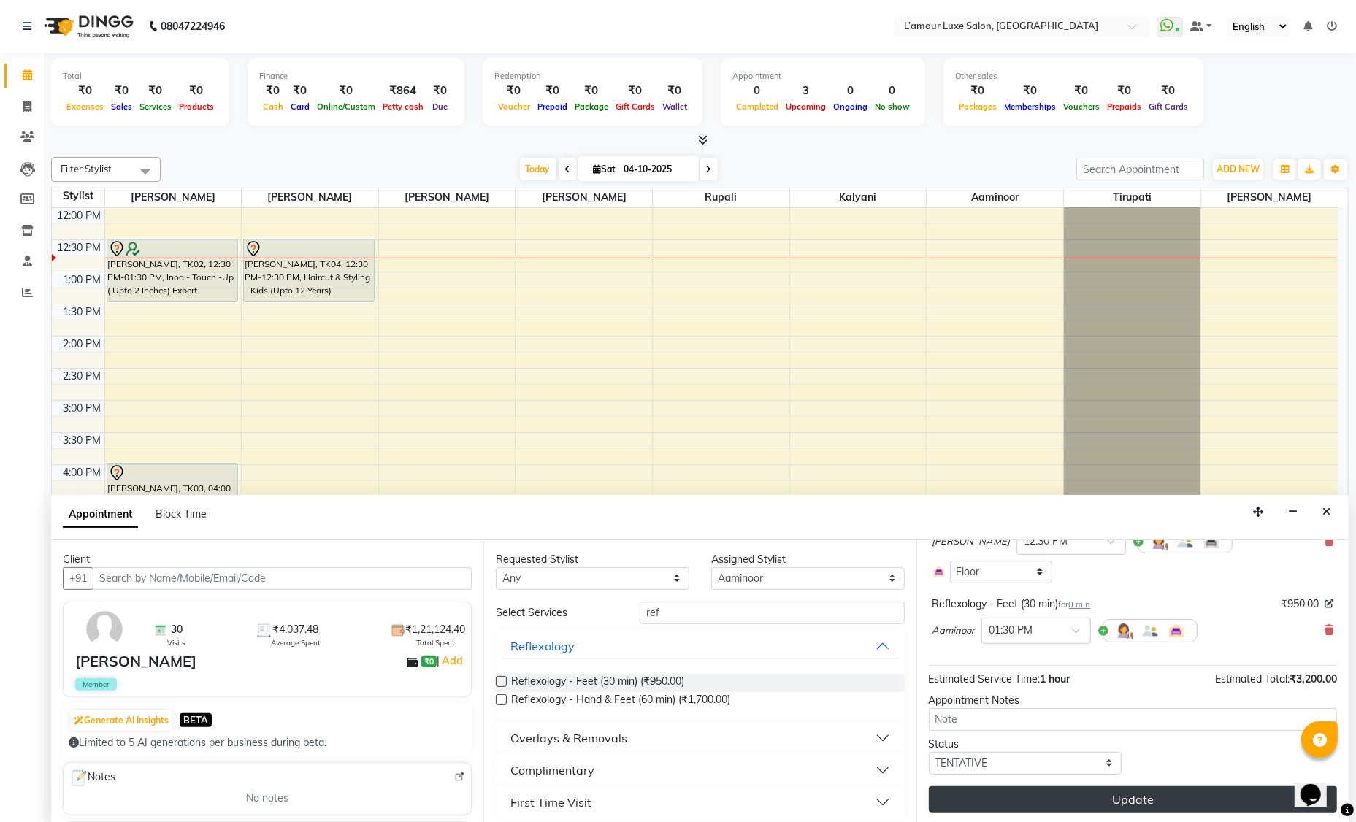
click at [1027, 802] on button "Update" at bounding box center [1133, 799] width 408 height 26
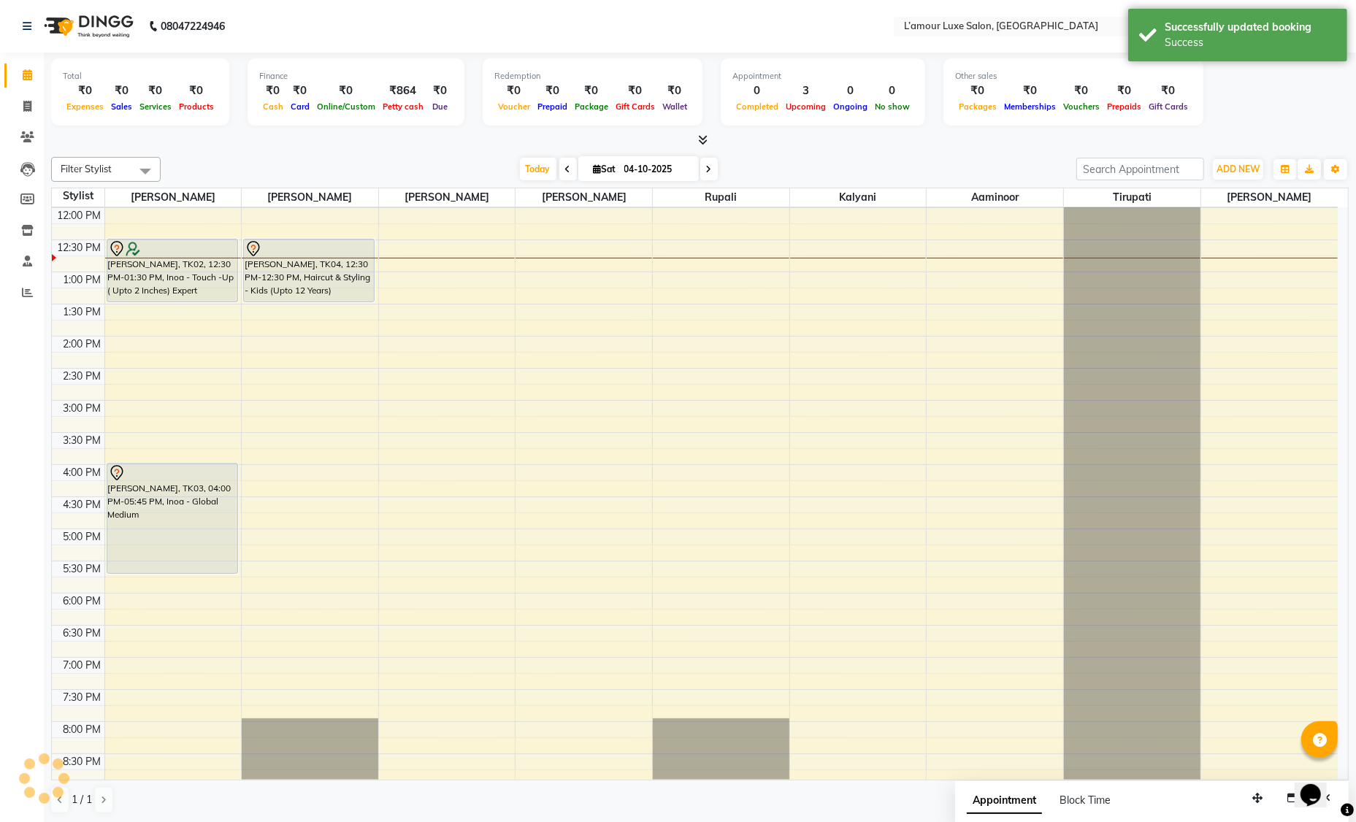
scroll to position [0, 0]
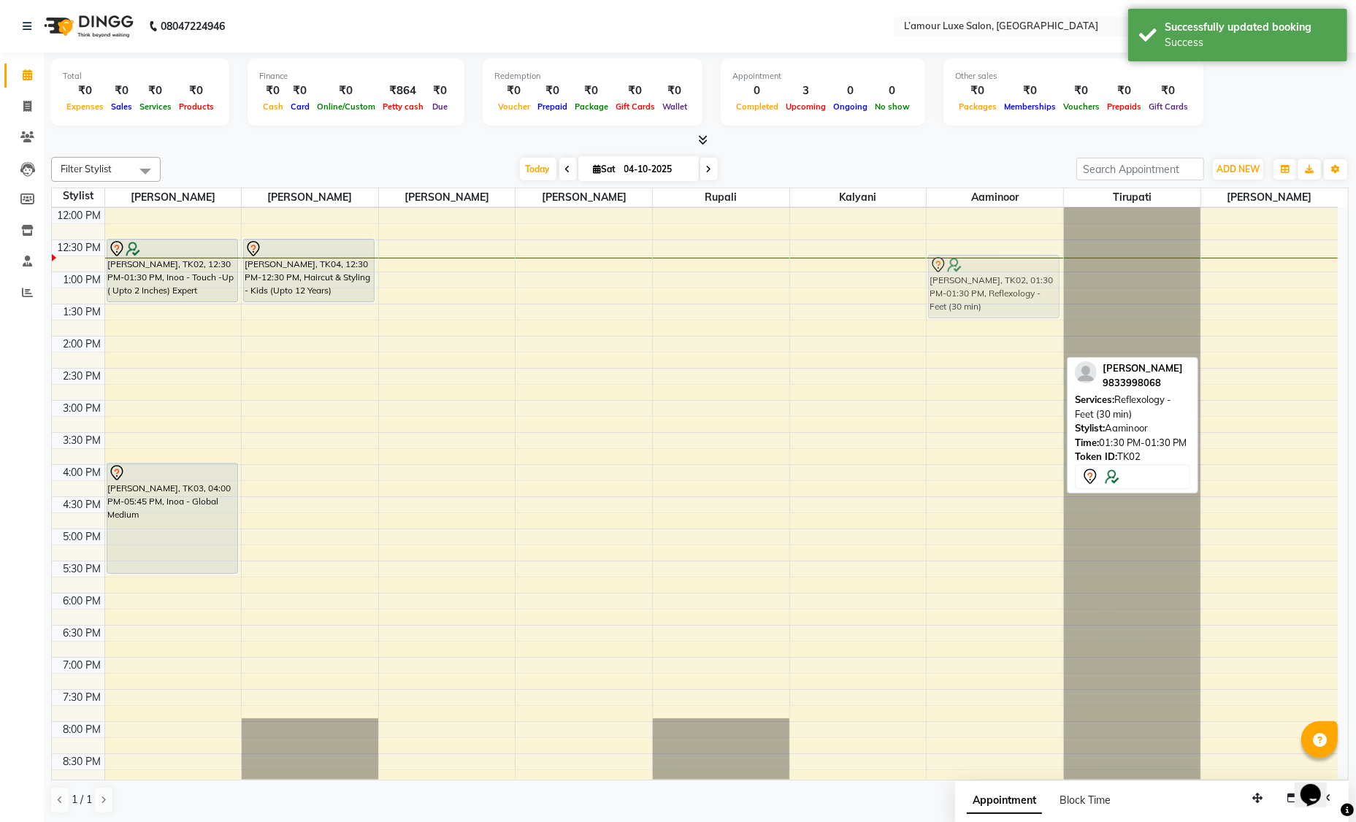
drag, startPoint x: 981, startPoint y: 324, endPoint x: 984, endPoint y: 283, distance: 41.1
click at [984, 283] on div "Abha Rajak, TK02, 01:30 PM-01:30 PM, Reflexology - Feet (30 min) Abha Rajak, TK…" at bounding box center [995, 464] width 137 height 899
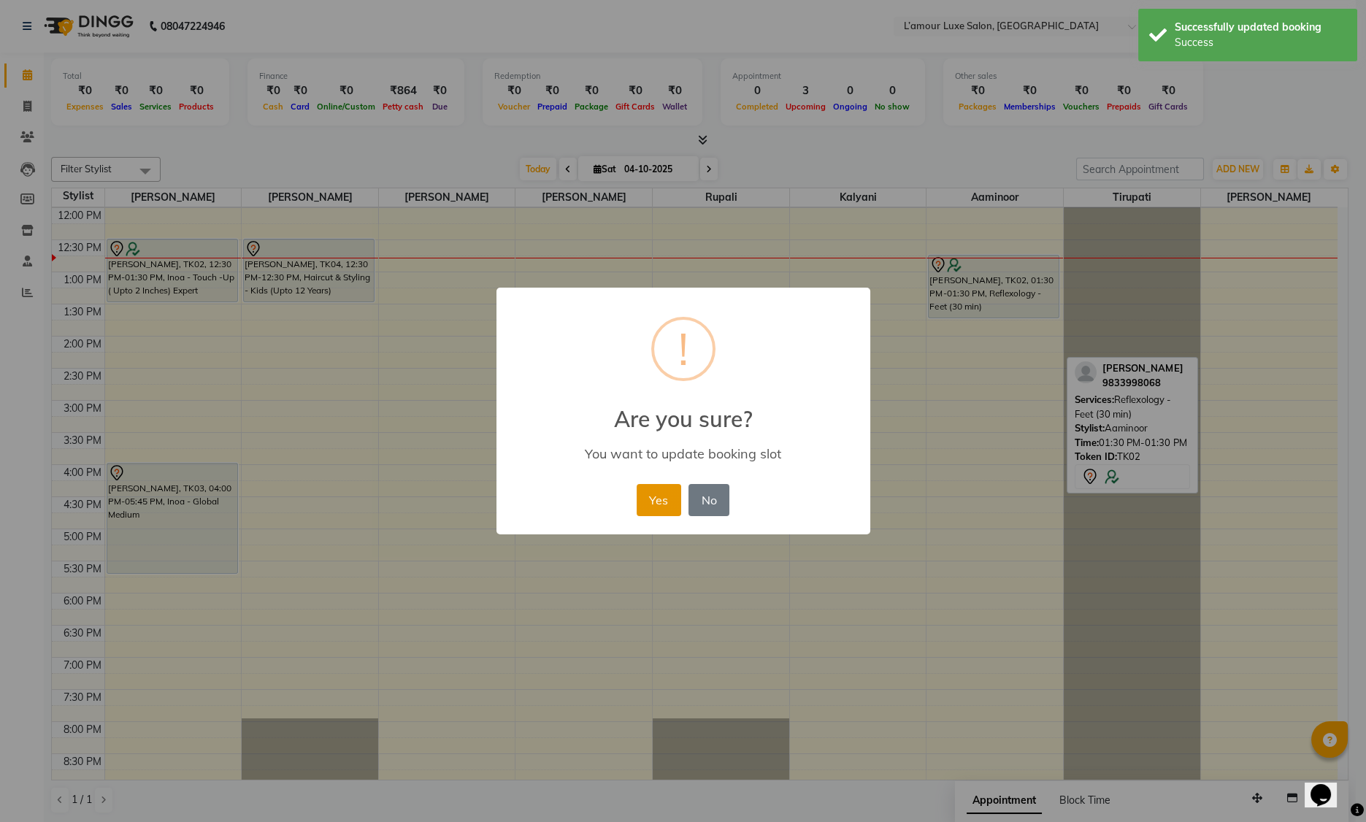
click at [671, 495] on button "Yes" at bounding box center [659, 500] width 45 height 32
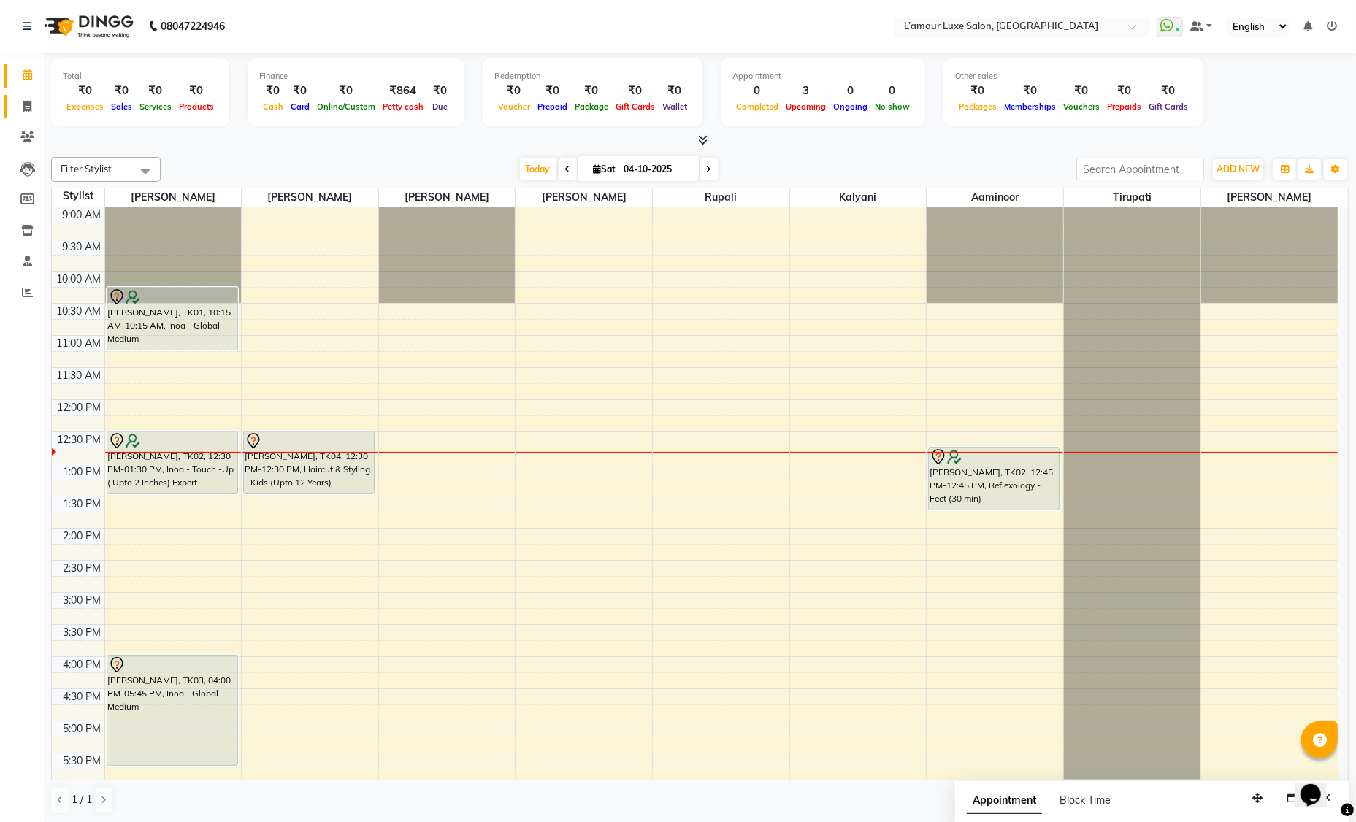
click at [31, 97] on link "Invoice" at bounding box center [21, 107] width 35 height 24
select select "service"
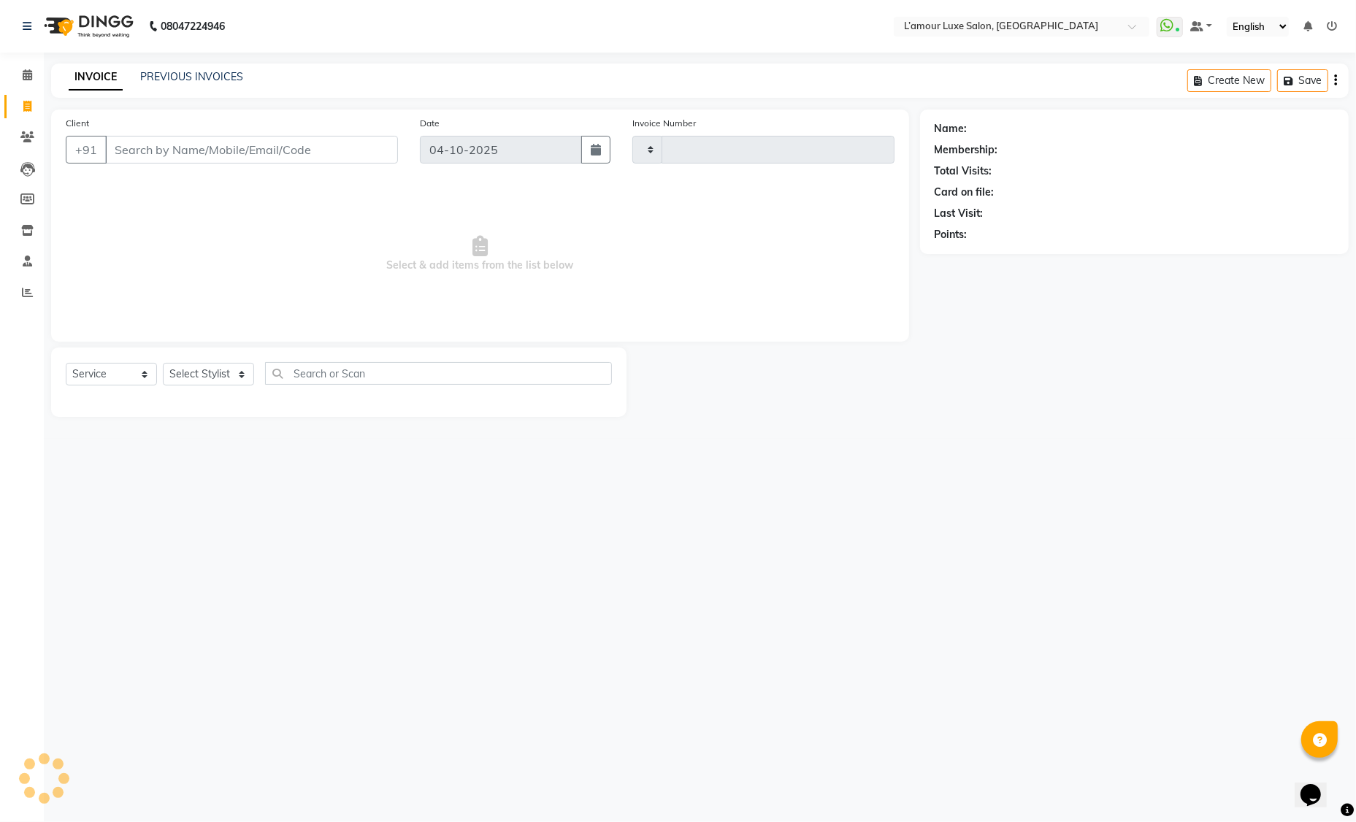
type input "1495"
select select "7325"
click at [211, 369] on select "Select Stylist" at bounding box center [208, 374] width 91 height 23
select select "62894"
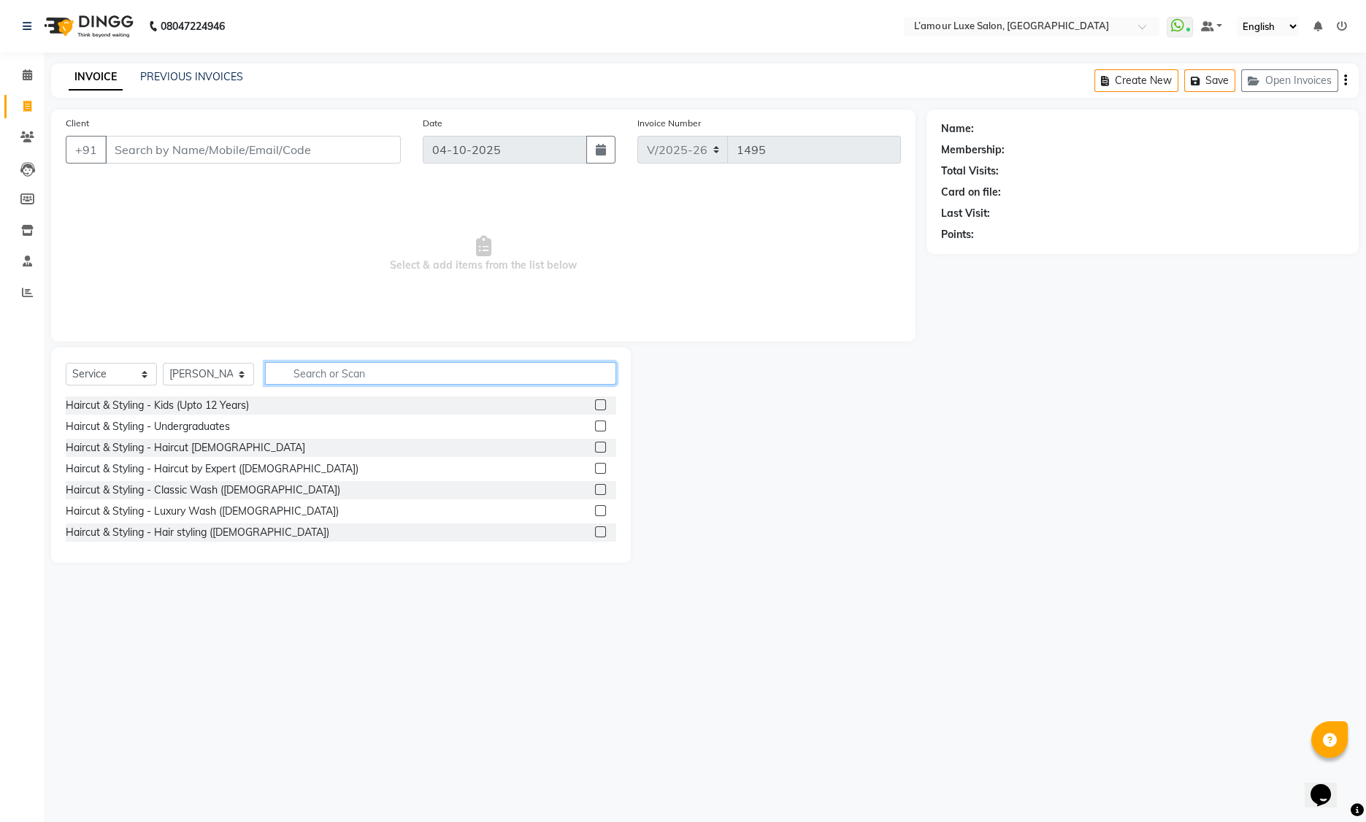
click at [345, 369] on input "text" at bounding box center [440, 373] width 351 height 23
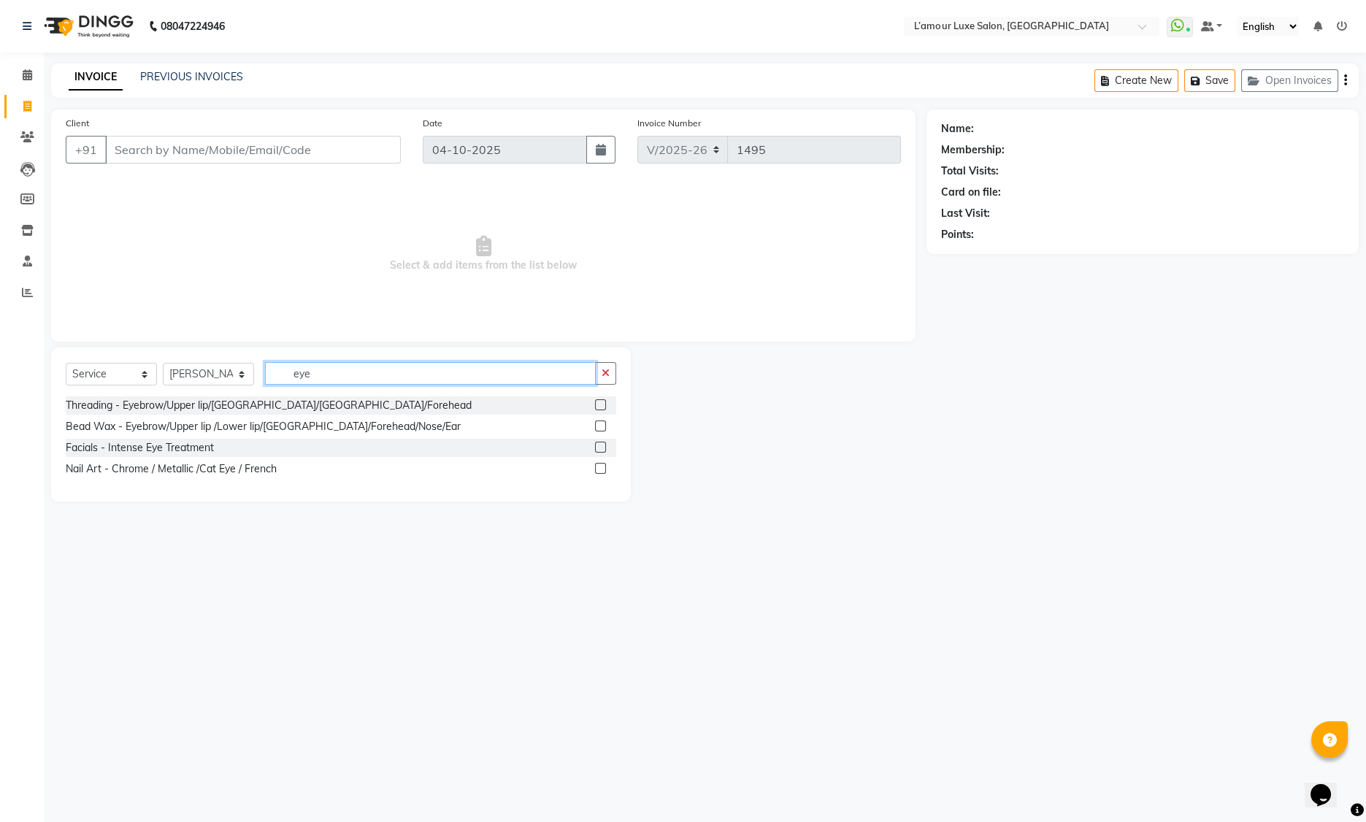
type input "eye"
click at [605, 405] on label at bounding box center [600, 404] width 11 height 11
click at [605, 405] on input "checkbox" at bounding box center [599, 405] width 9 height 9
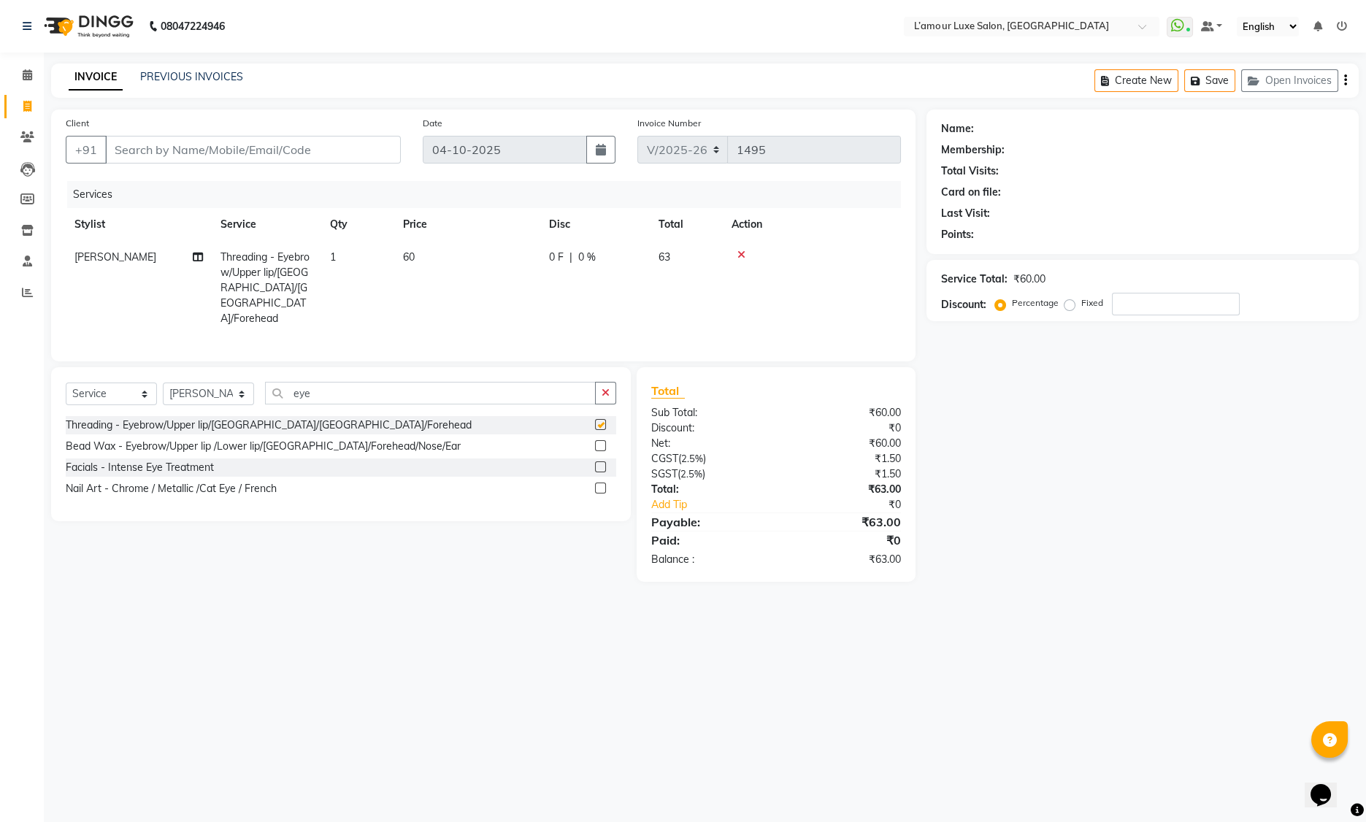
checkbox input "false"
click at [300, 146] on input "Client" at bounding box center [253, 150] width 296 height 28
click at [328, 253] on td "1" at bounding box center [357, 288] width 73 height 94
select select "62894"
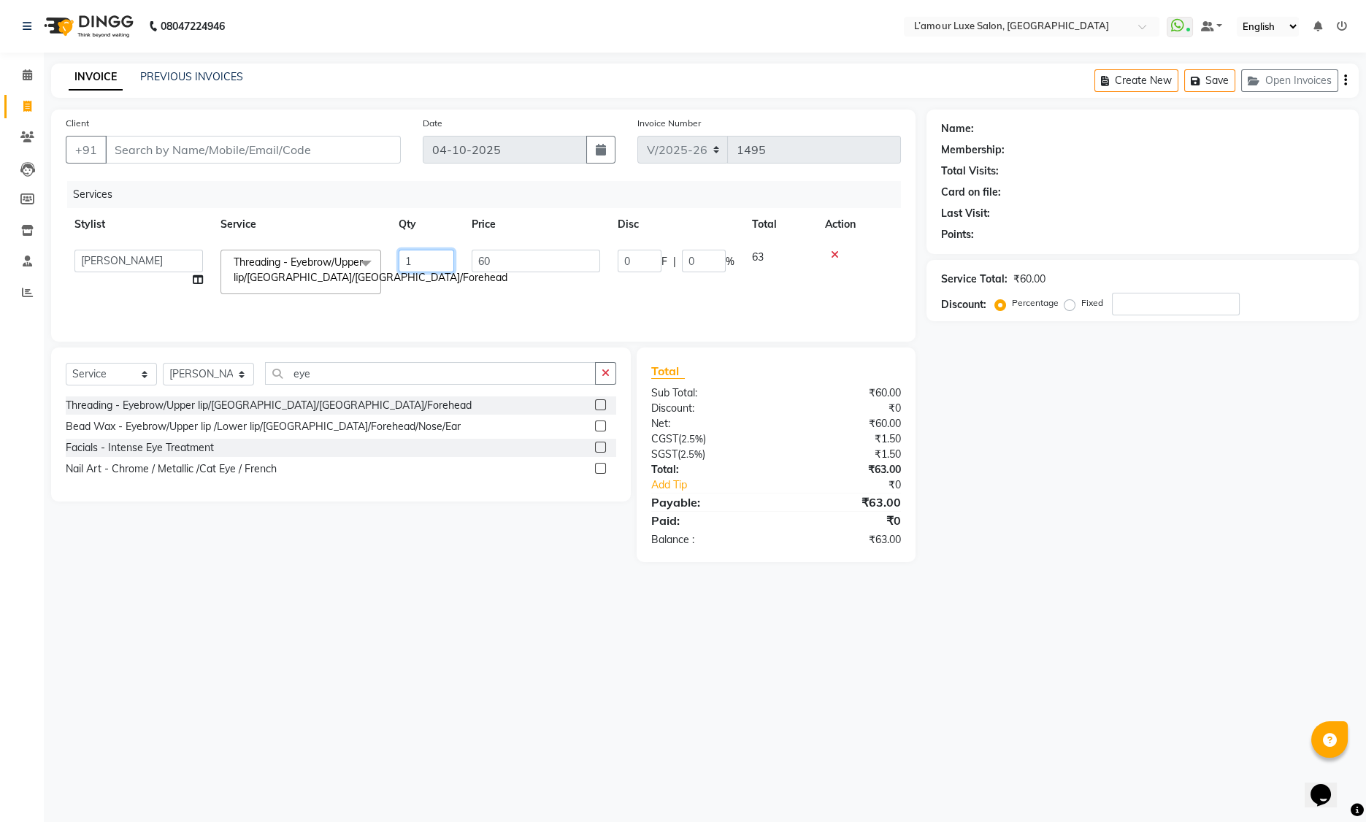
drag, startPoint x: 422, startPoint y: 258, endPoint x: 369, endPoint y: 259, distance: 52.6
click at [369, 259] on tr "Aaminoor Anas Kalpesh Kalyani krutika Desai Ravi Thakor Rukshana khan Rupali Sh…" at bounding box center [483, 272] width 835 height 62
type input "2"
click at [508, 312] on div "Services Stylist Service Qty Price Disc Total Action Aaminoor Anas Kalpesh Kaly…" at bounding box center [483, 254] width 835 height 146
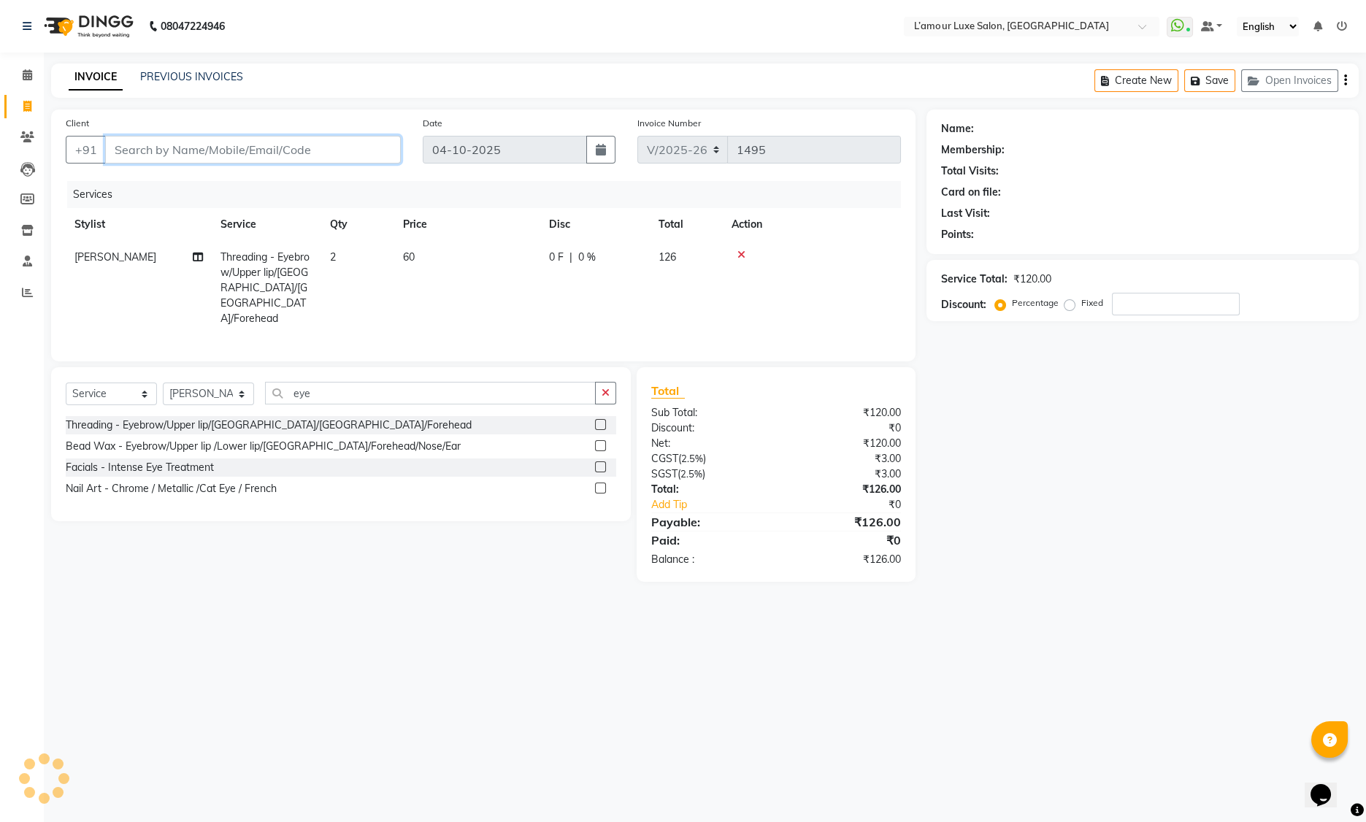
click at [146, 152] on input "Client" at bounding box center [253, 150] width 296 height 28
type input "9"
type input "0"
type input "9167601411"
click at [358, 151] on span "Add Client" at bounding box center [363, 149] width 58 height 15
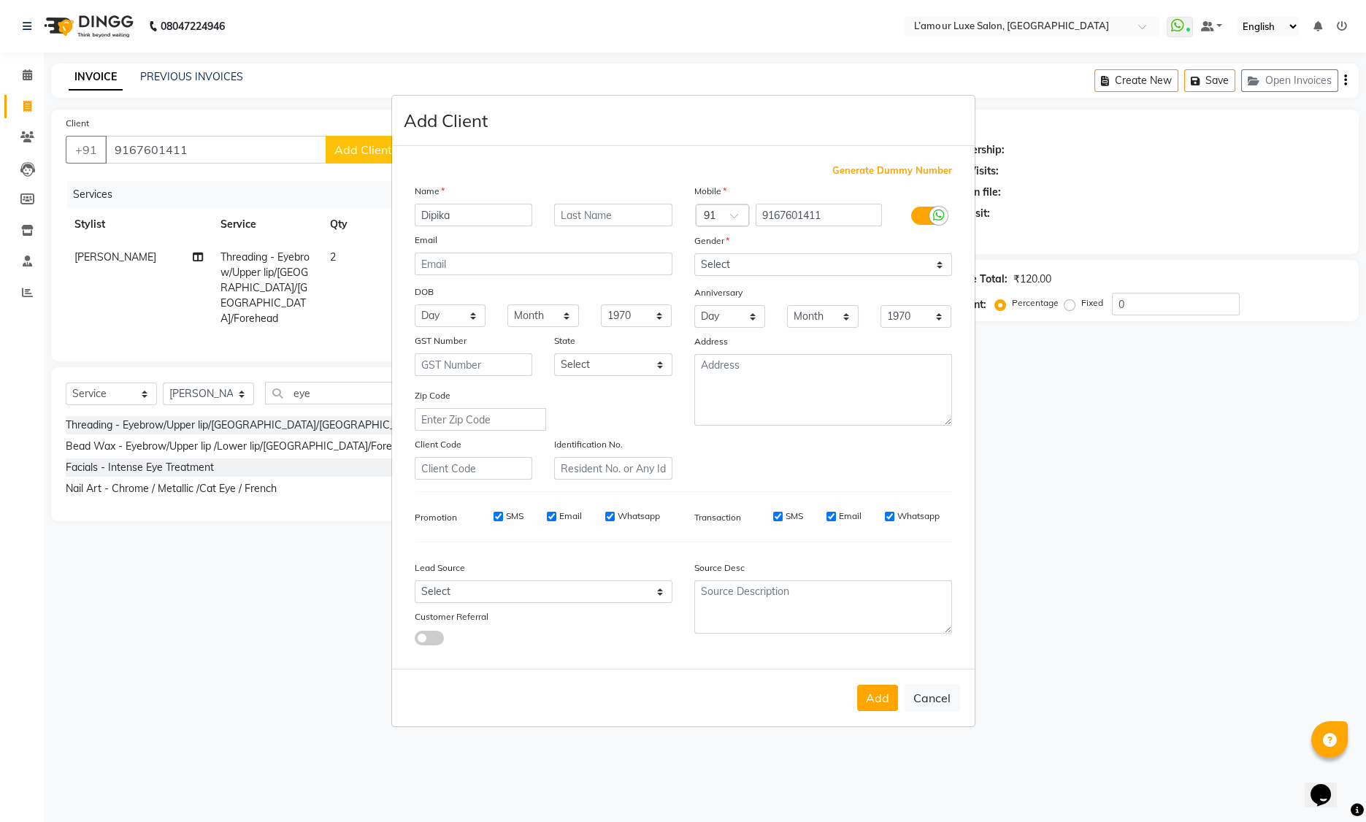
type input "Dipika"
click at [751, 256] on select "Select Male Female Other Prefer Not To Say" at bounding box center [823, 264] width 258 height 23
select select "female"
click at [884, 703] on button "Add" at bounding box center [877, 698] width 41 height 26
select select
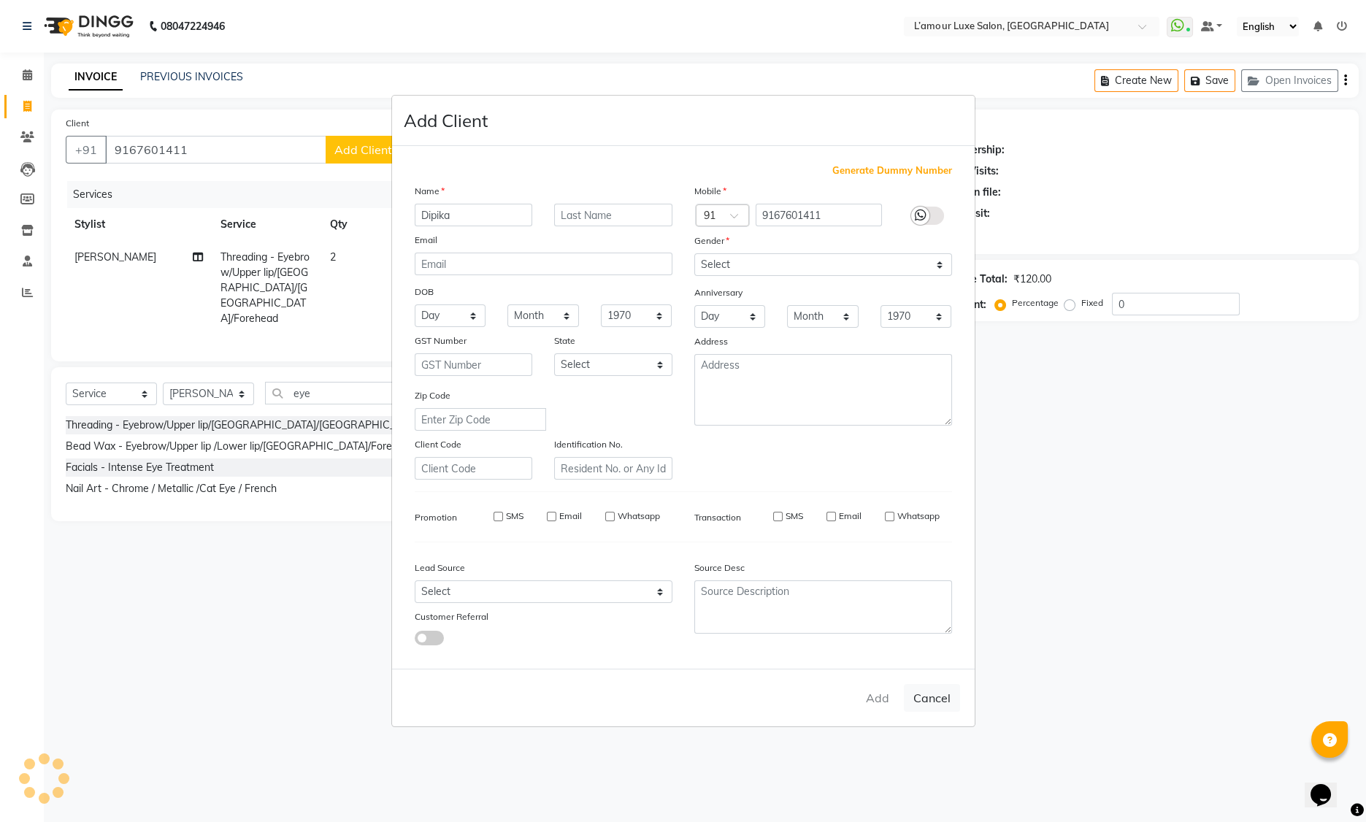
select select
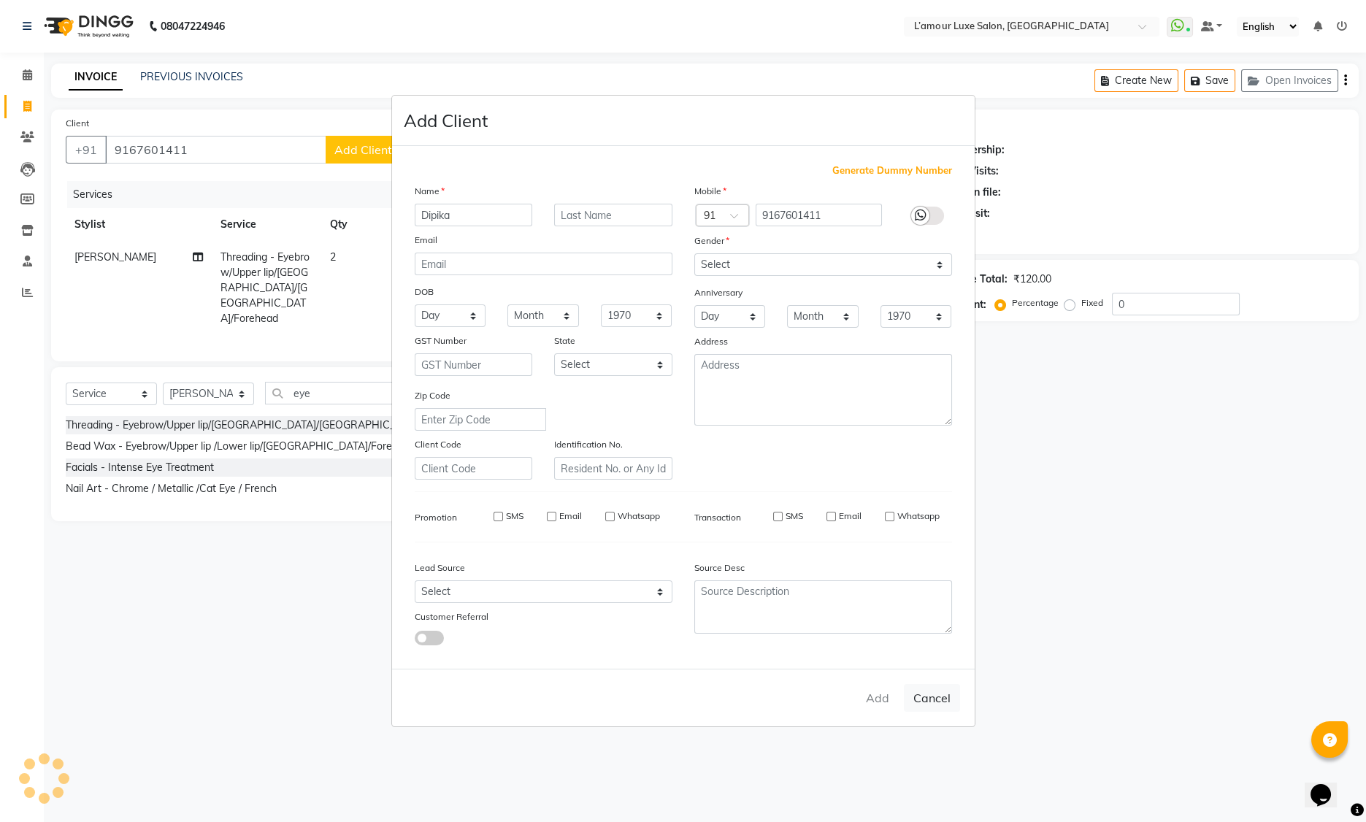
select select
checkbox input "false"
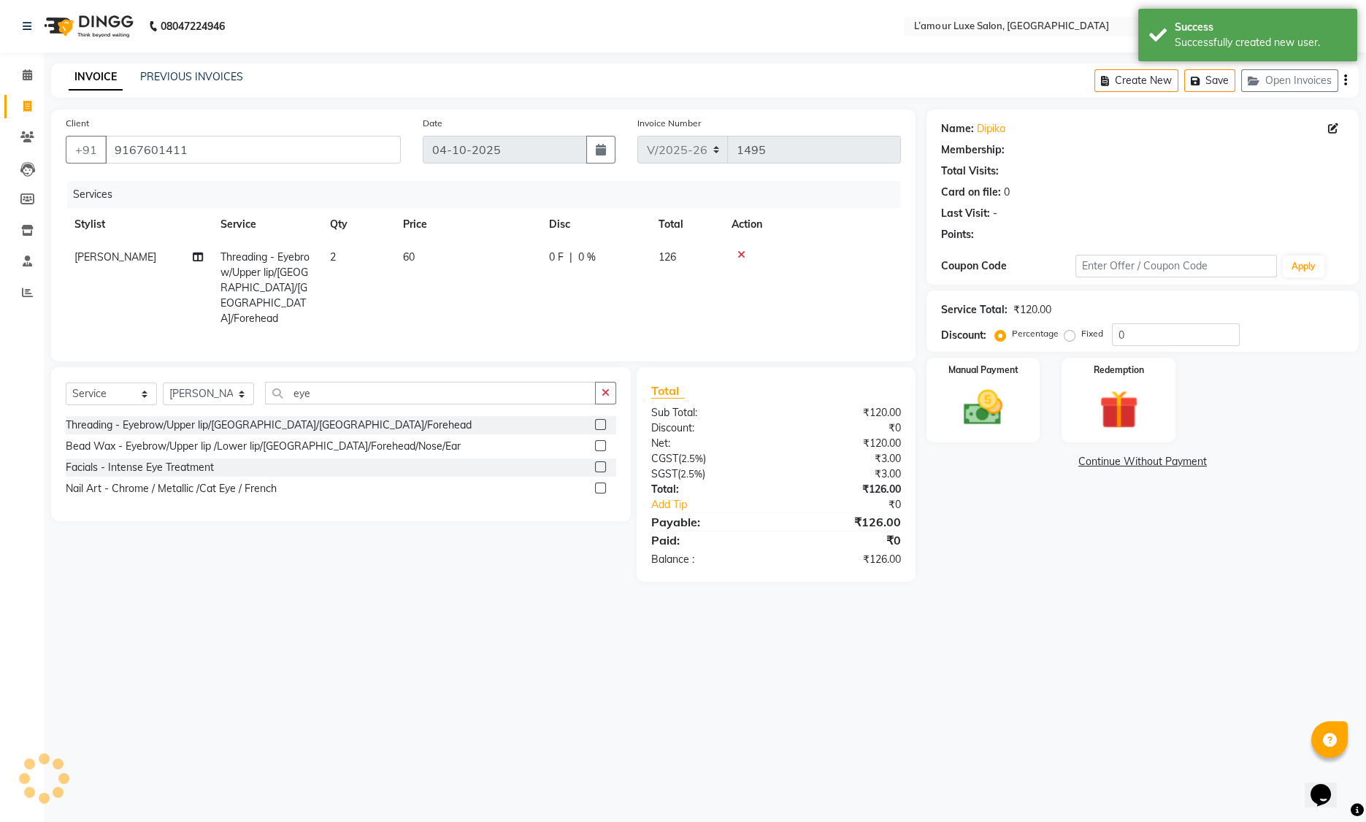
select select "1: Object"
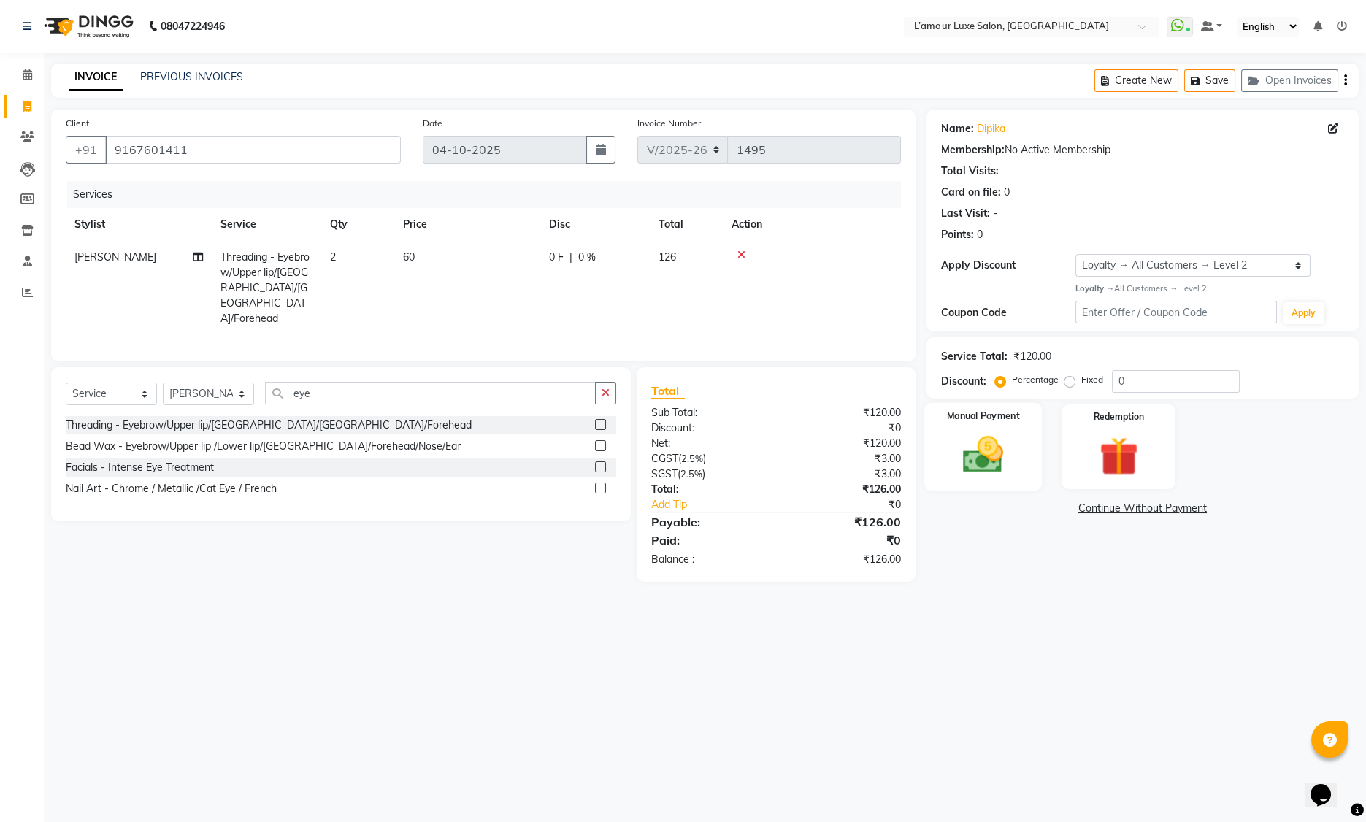
click at [997, 432] on img at bounding box center [984, 455] width 66 height 47
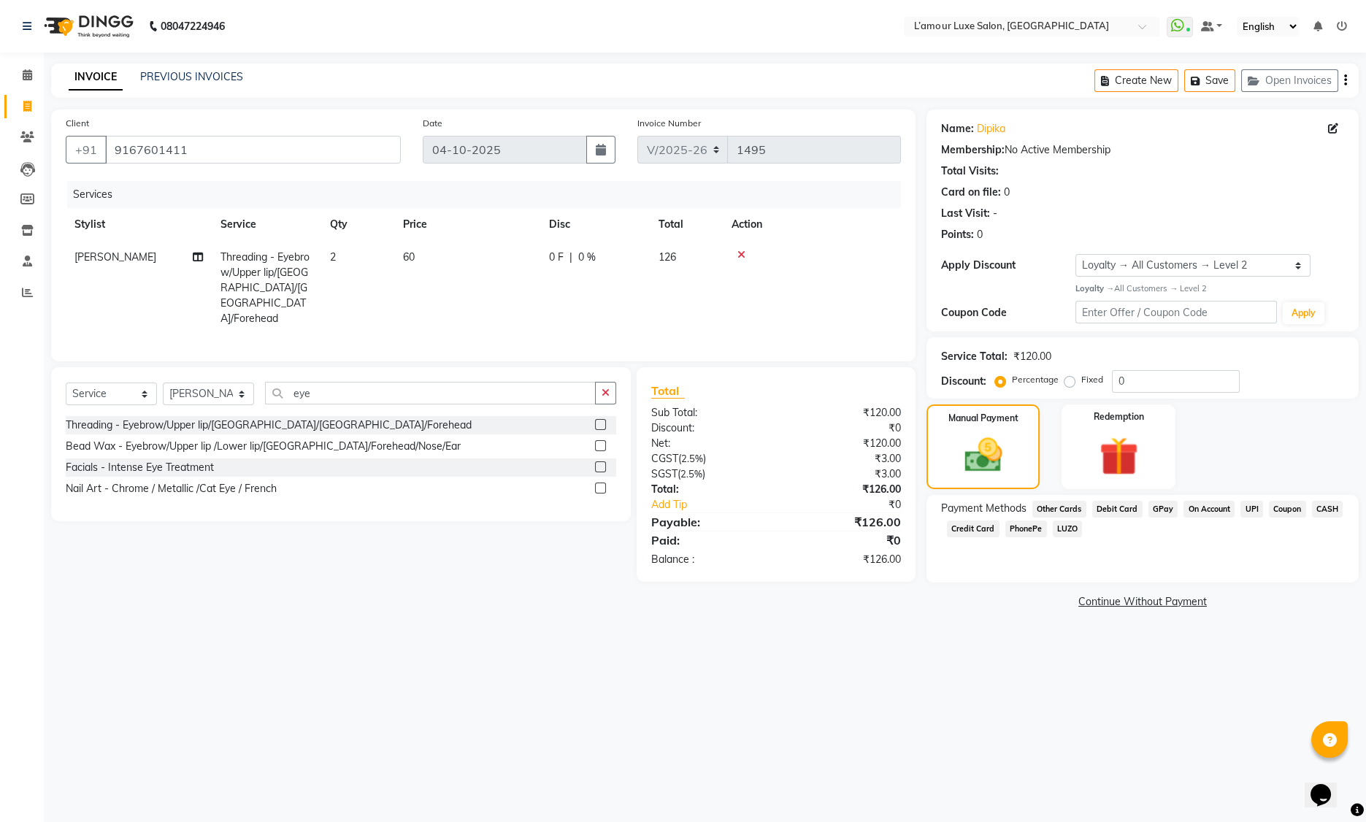
click at [1330, 508] on span "CASH" at bounding box center [1327, 509] width 31 height 17
click at [1211, 602] on button "Add Payment" at bounding box center [1213, 606] width 261 height 23
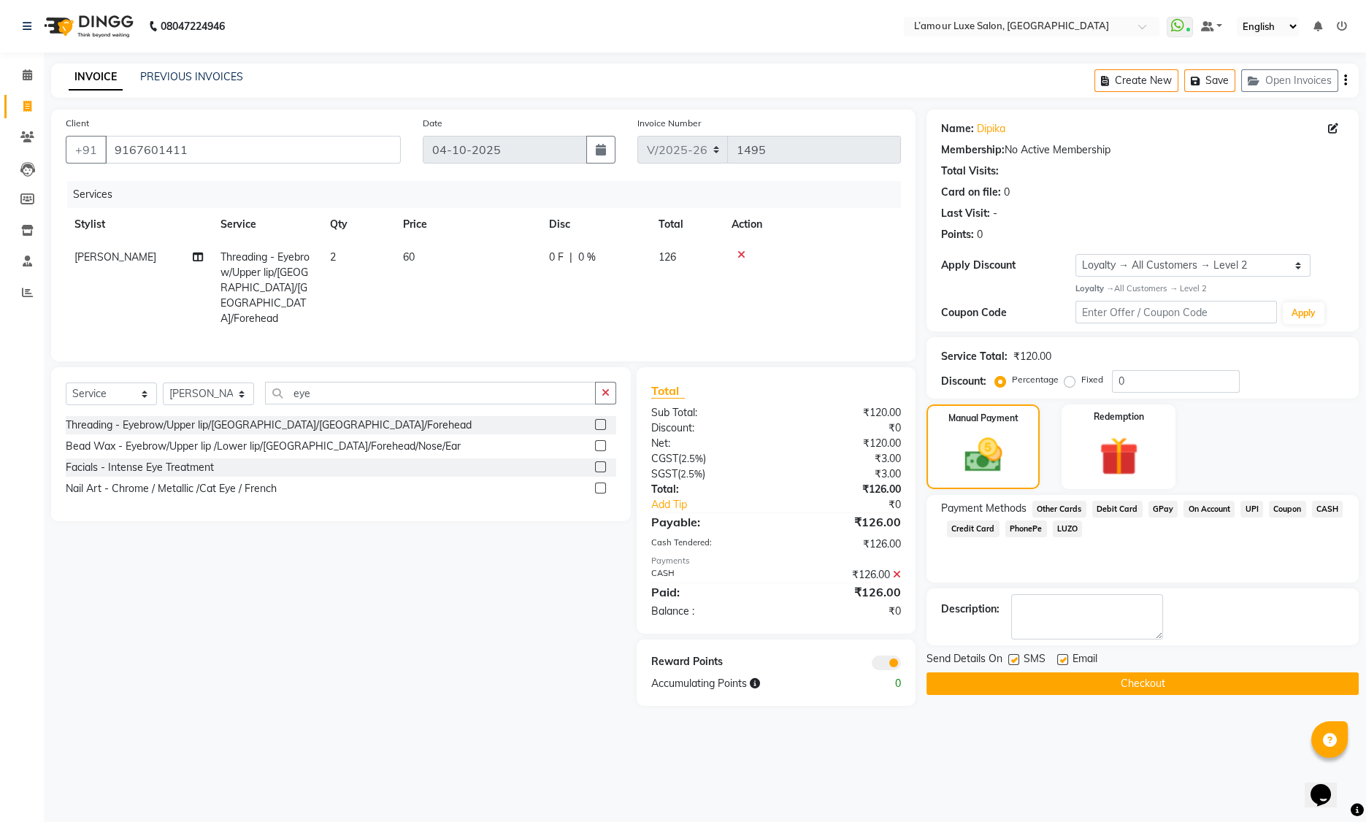
click at [1108, 679] on button "Checkout" at bounding box center [1143, 683] width 432 height 23
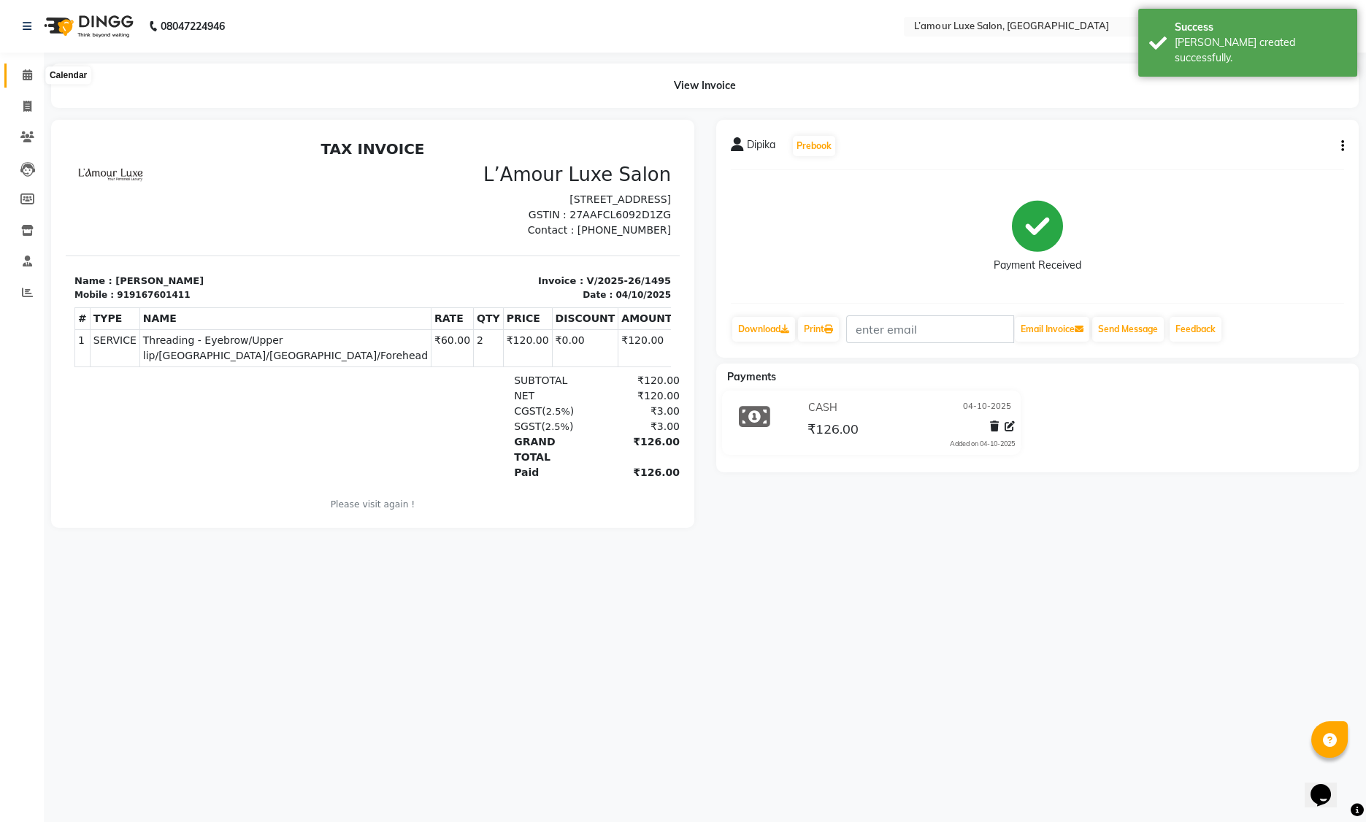
click at [26, 75] on icon at bounding box center [27, 74] width 9 height 11
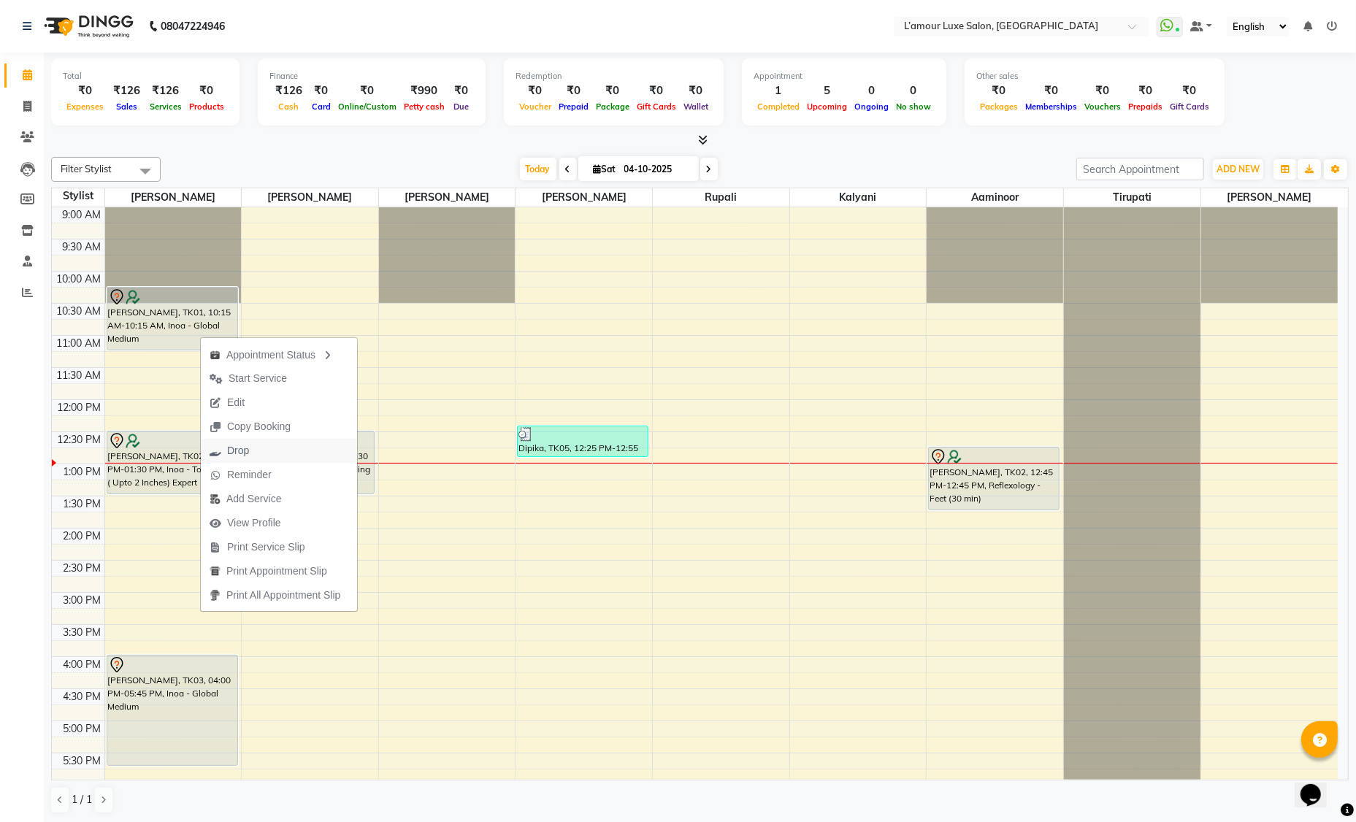
click at [279, 451] on button "Drop" at bounding box center [279, 451] width 156 height 24
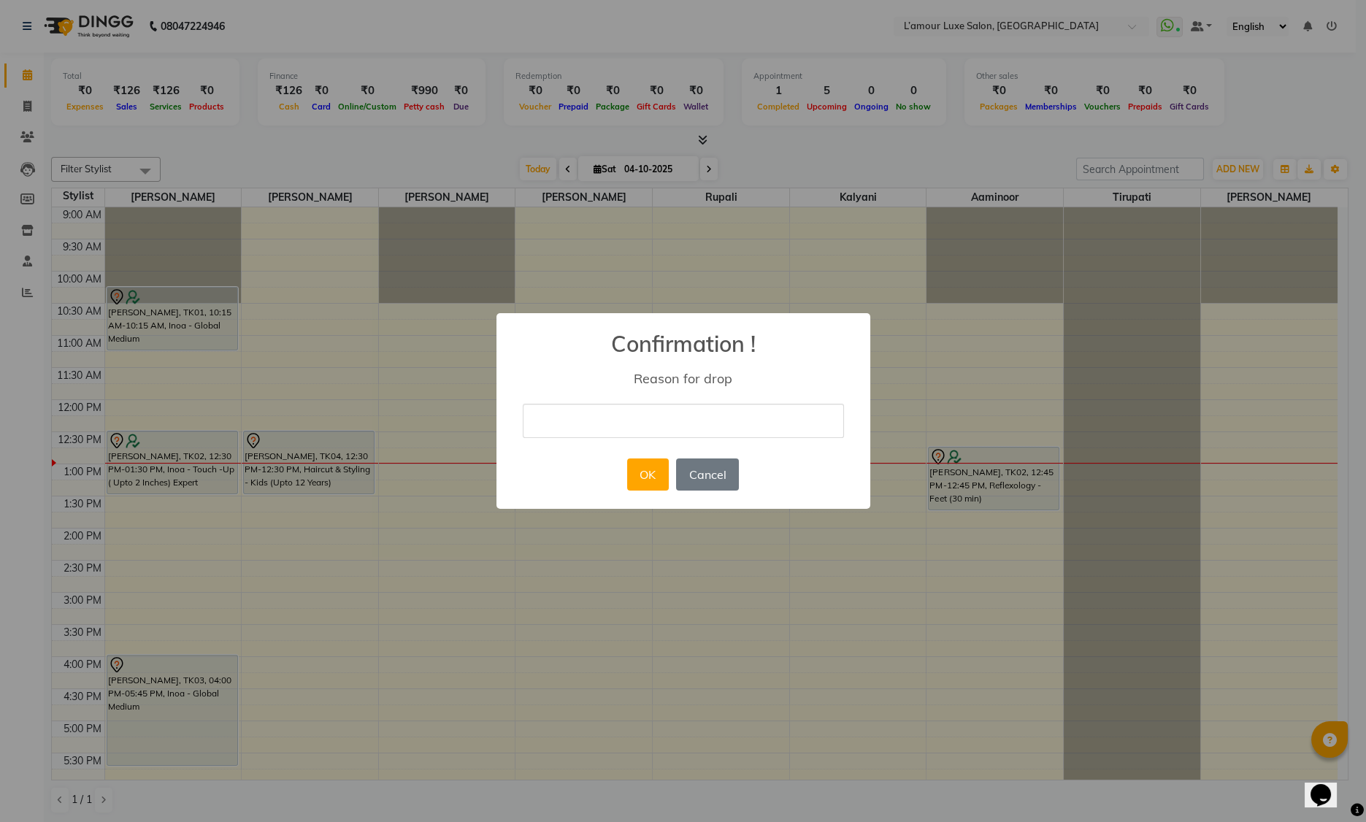
click at [653, 423] on input "text" at bounding box center [683, 421] width 321 height 34
type input "CANCLLED"
click at [649, 483] on button "OK" at bounding box center [648, 475] width 42 height 32
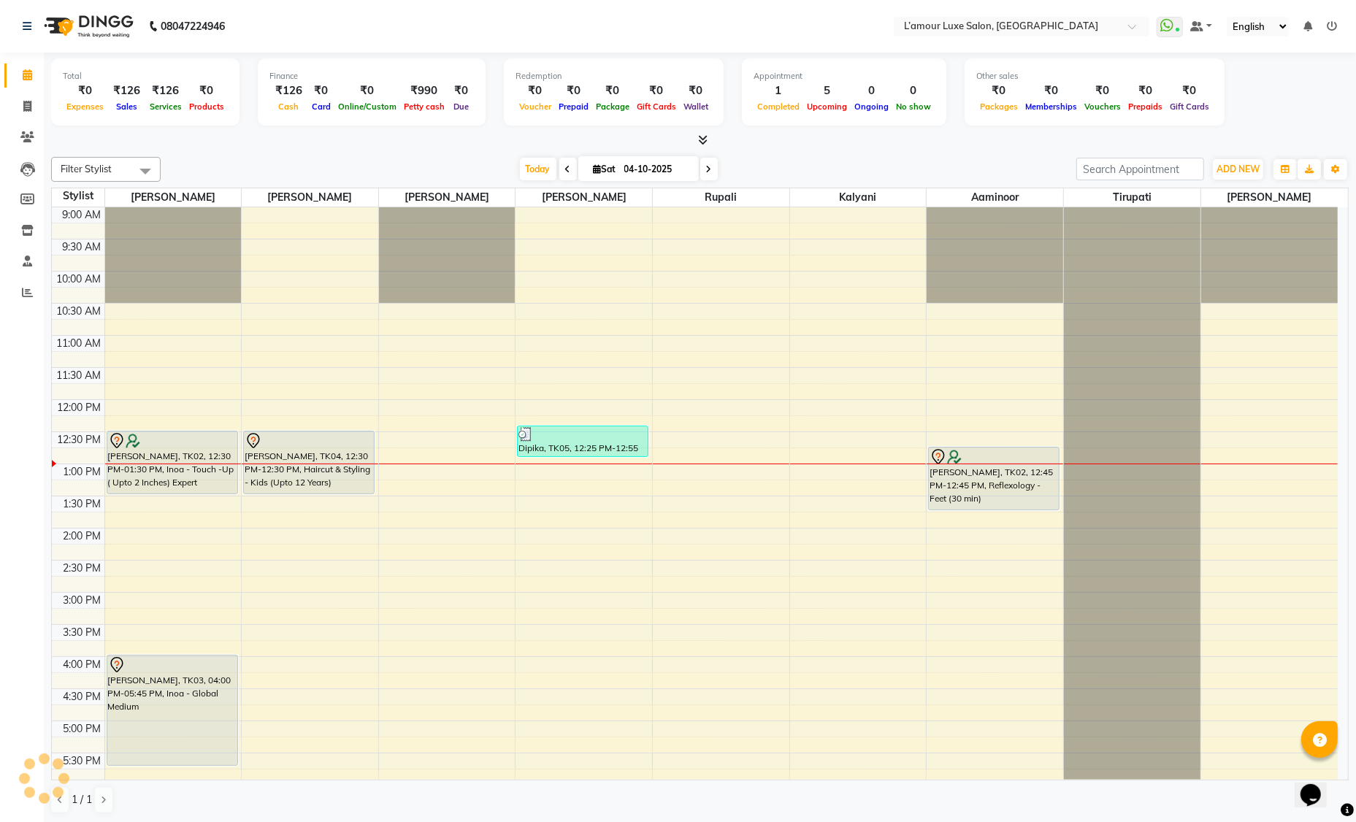
click at [1149, 64] on div "Other sales ₹0 Packages ₹0 Memberships ₹0 Vouchers ₹0 Prepaids ₹0 Gift Cards" at bounding box center [1095, 91] width 260 height 67
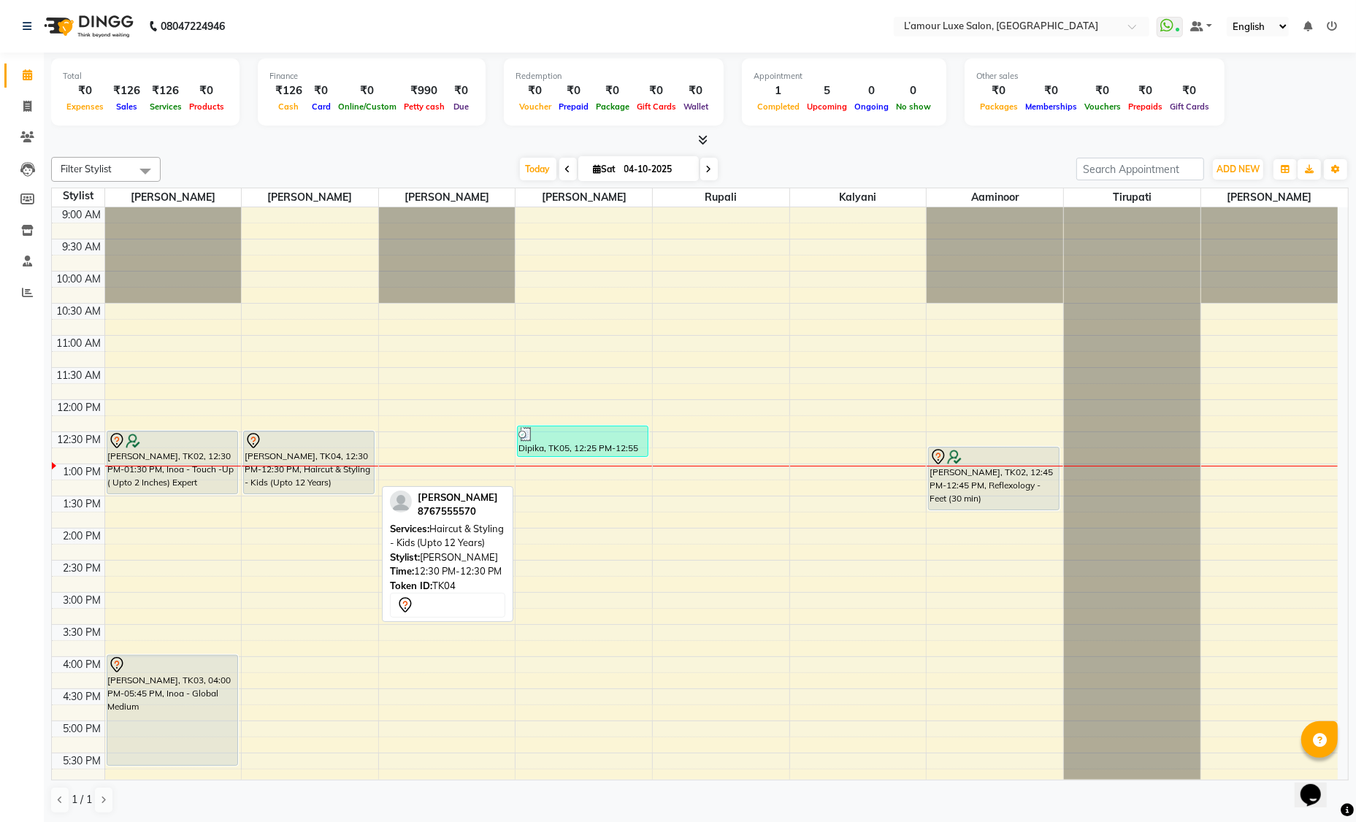
click at [279, 444] on div at bounding box center [309, 441] width 129 height 18
select select "7"
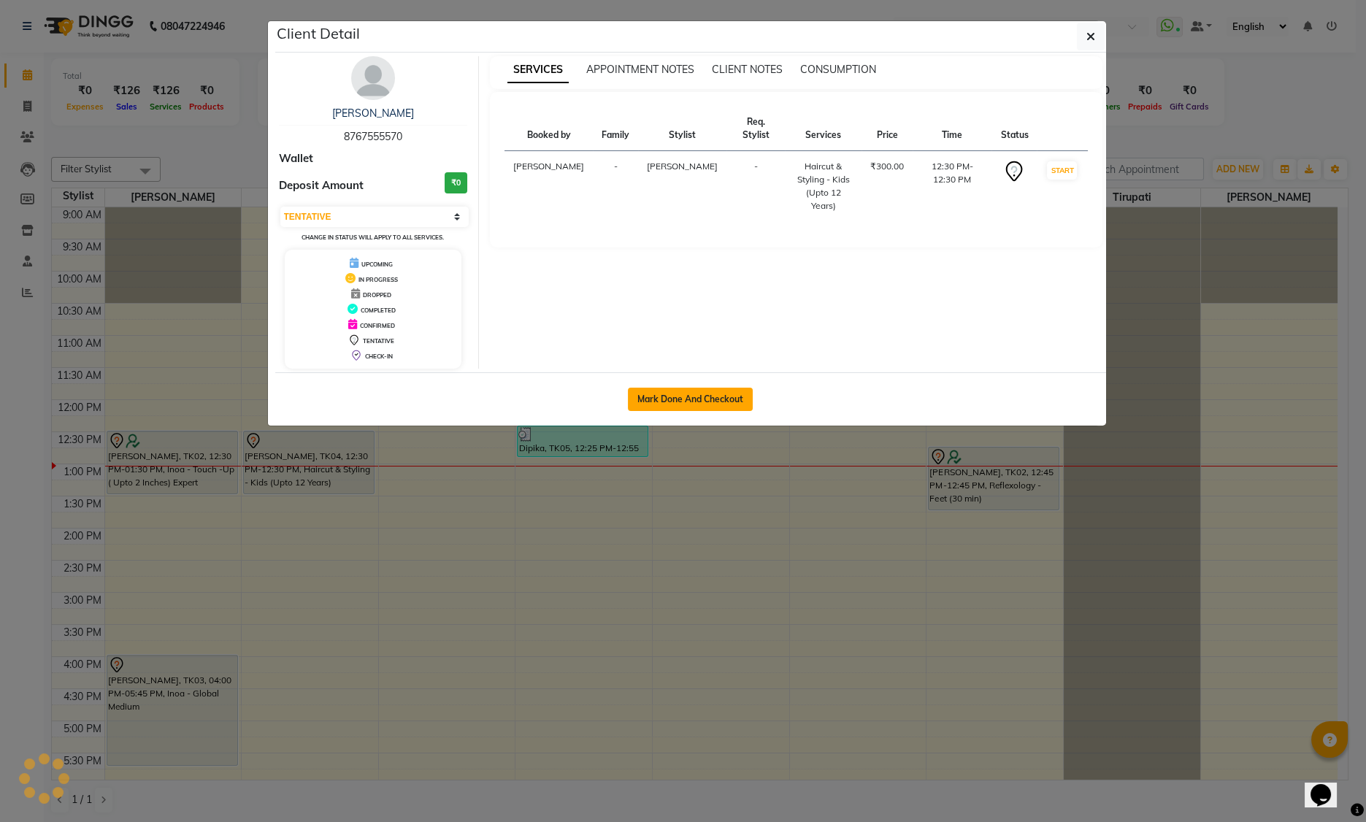
click at [669, 399] on button "Mark Done And Checkout" at bounding box center [690, 399] width 125 height 23
select select "service"
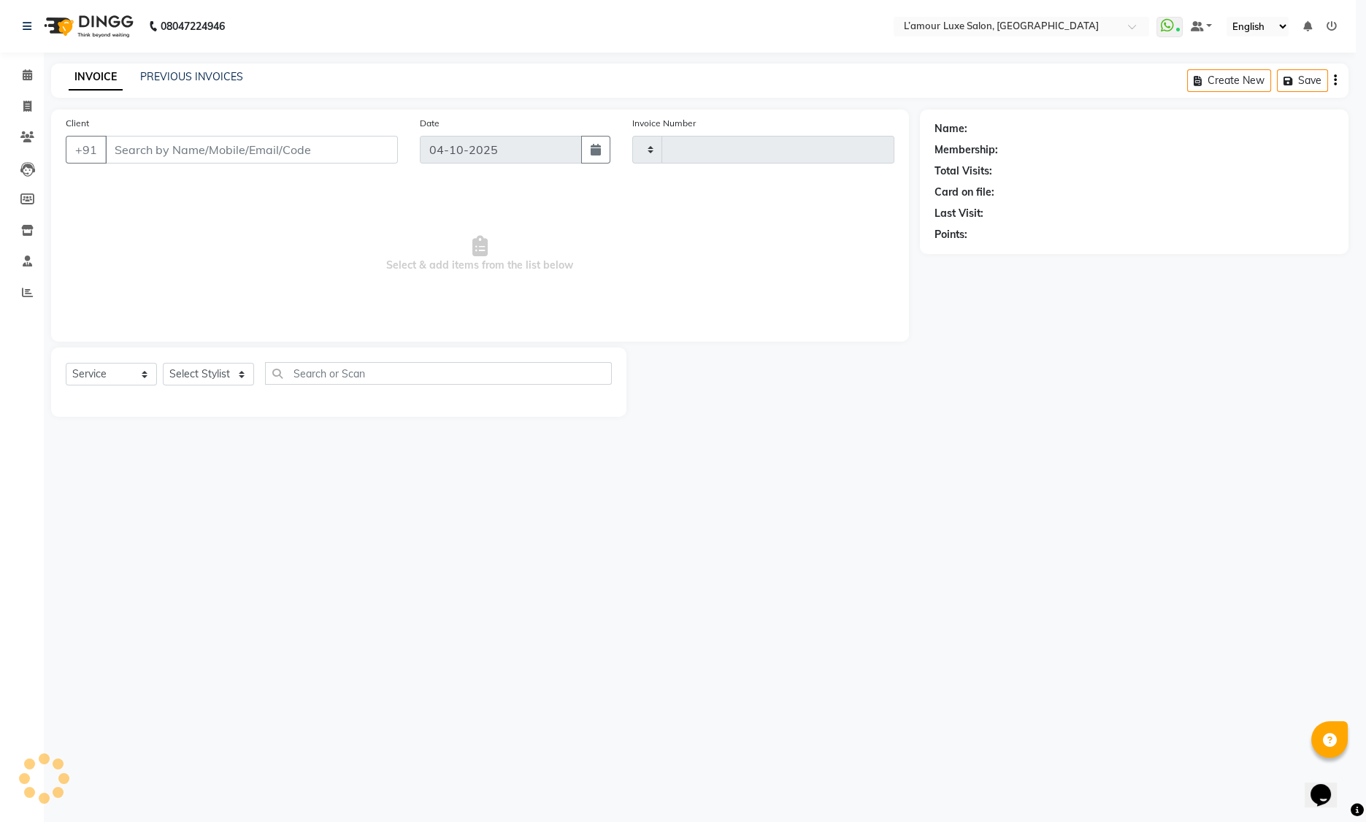
type input "1496"
select select "7325"
type input "8767555570"
select select "63033"
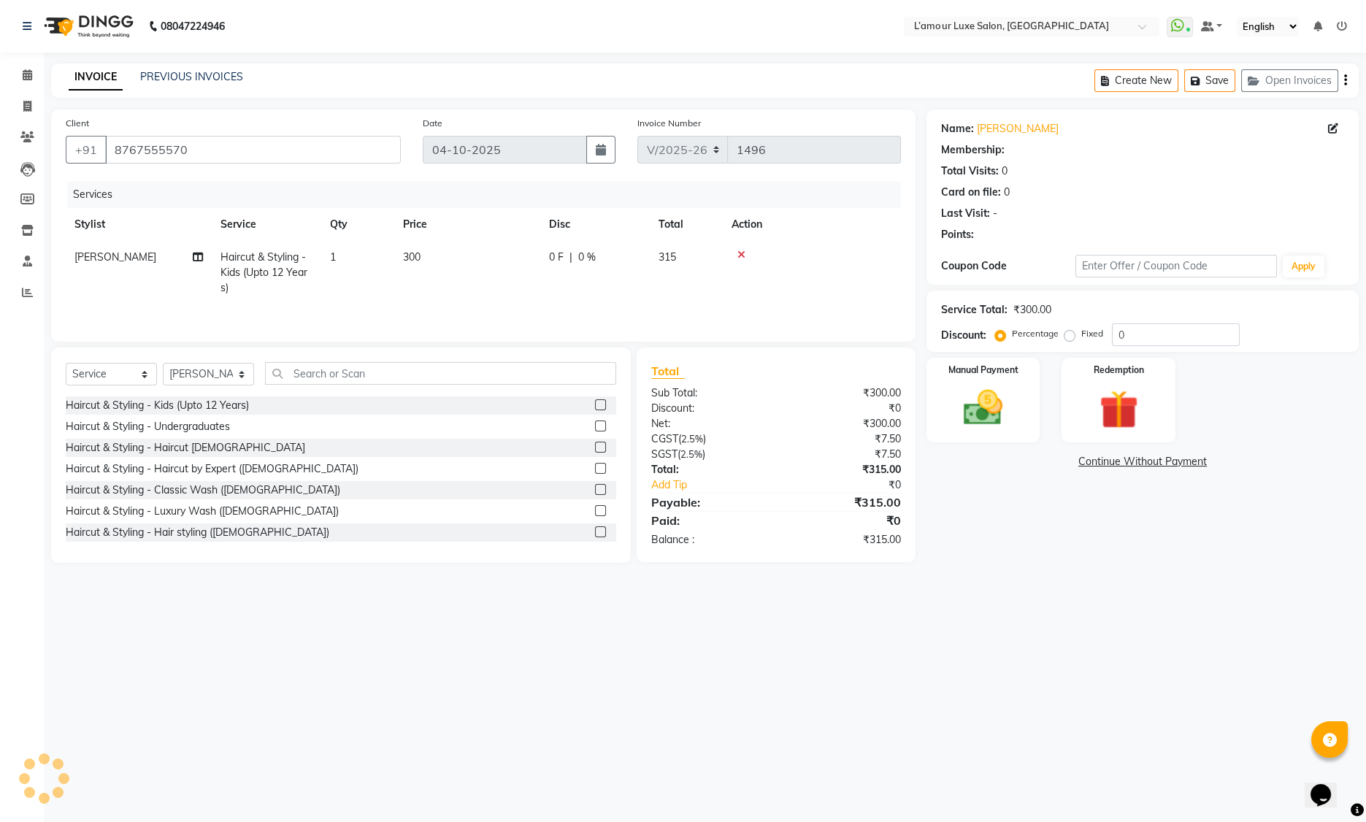
select select "1: Object"
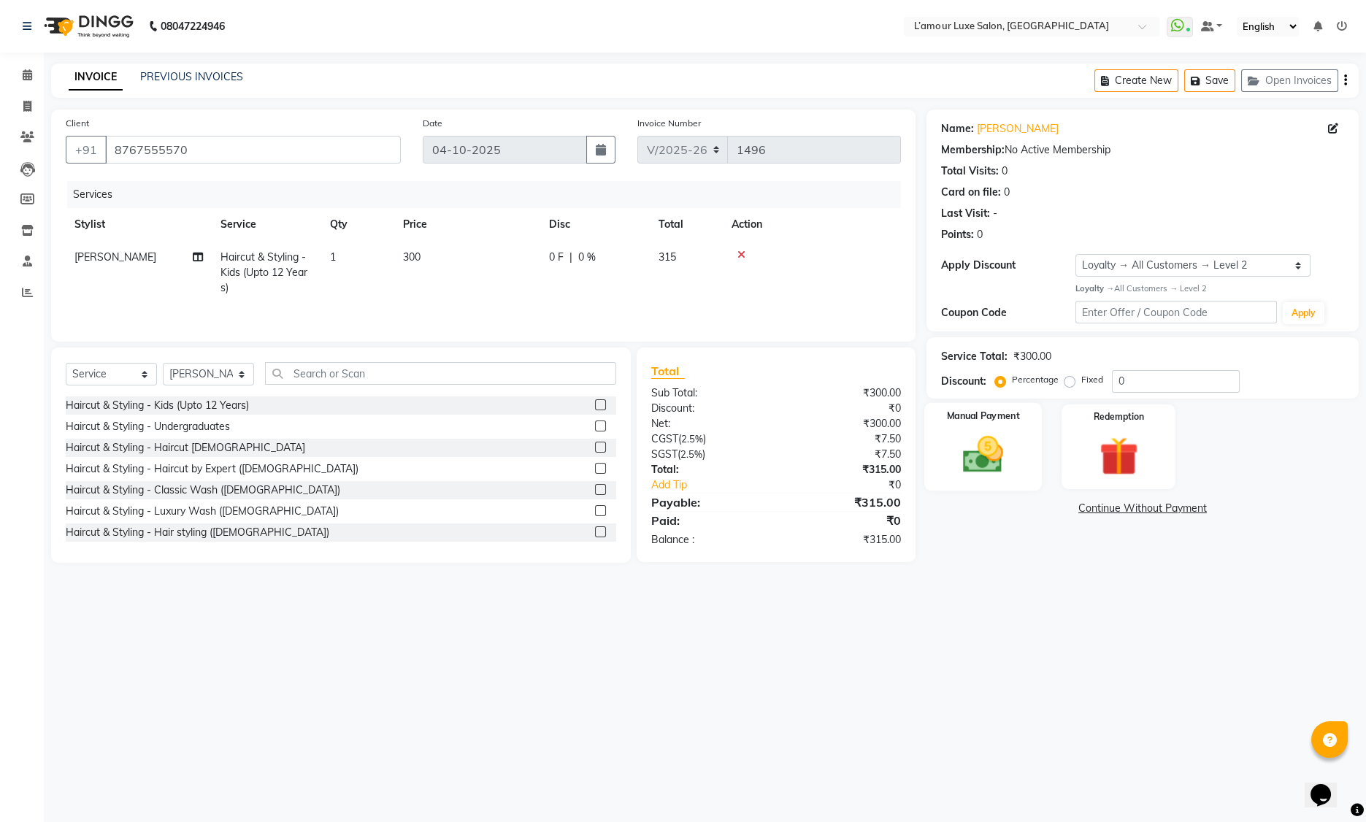
click at [984, 453] on img at bounding box center [984, 455] width 66 height 47
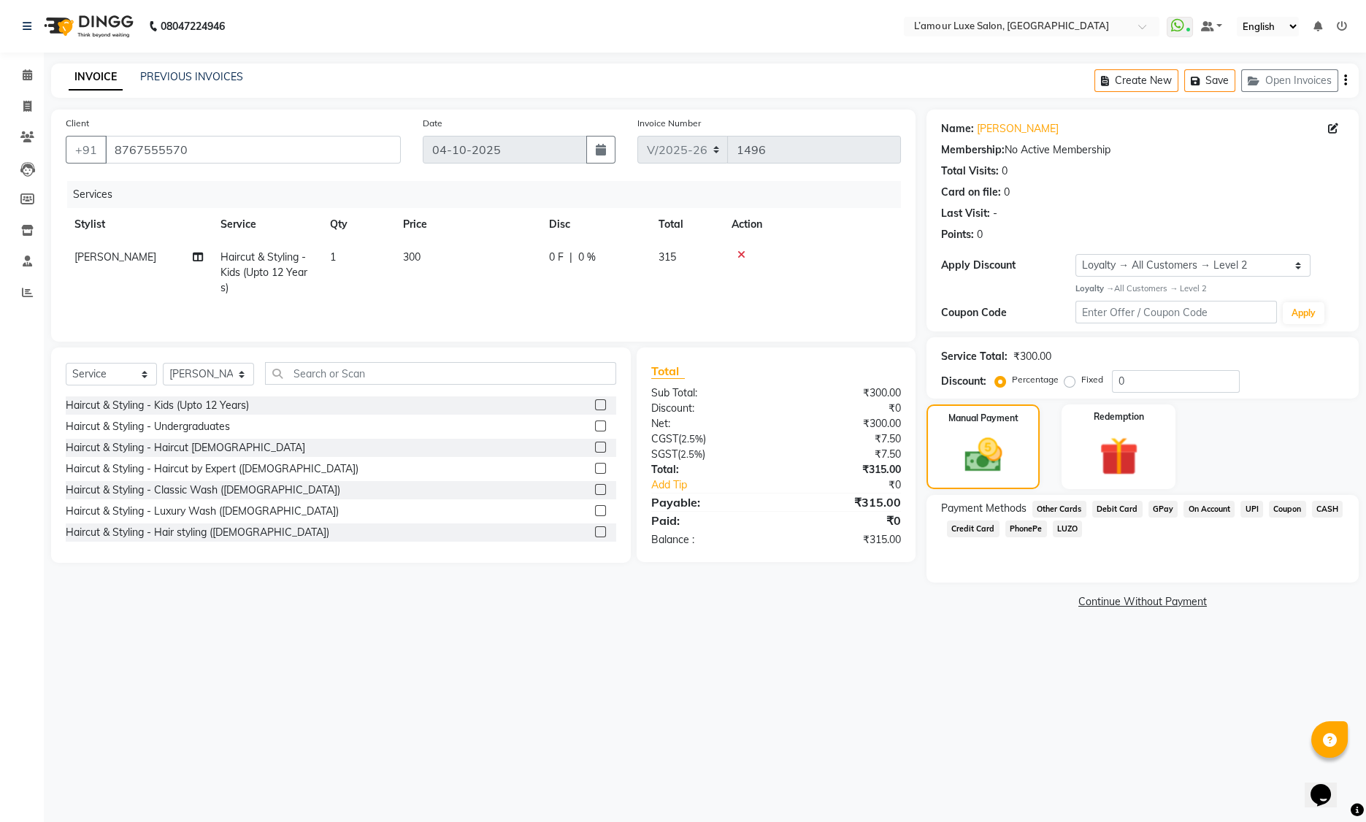
click at [1319, 507] on span "CASH" at bounding box center [1327, 509] width 31 height 17
click at [1156, 605] on button "Add Payment" at bounding box center [1213, 606] width 261 height 23
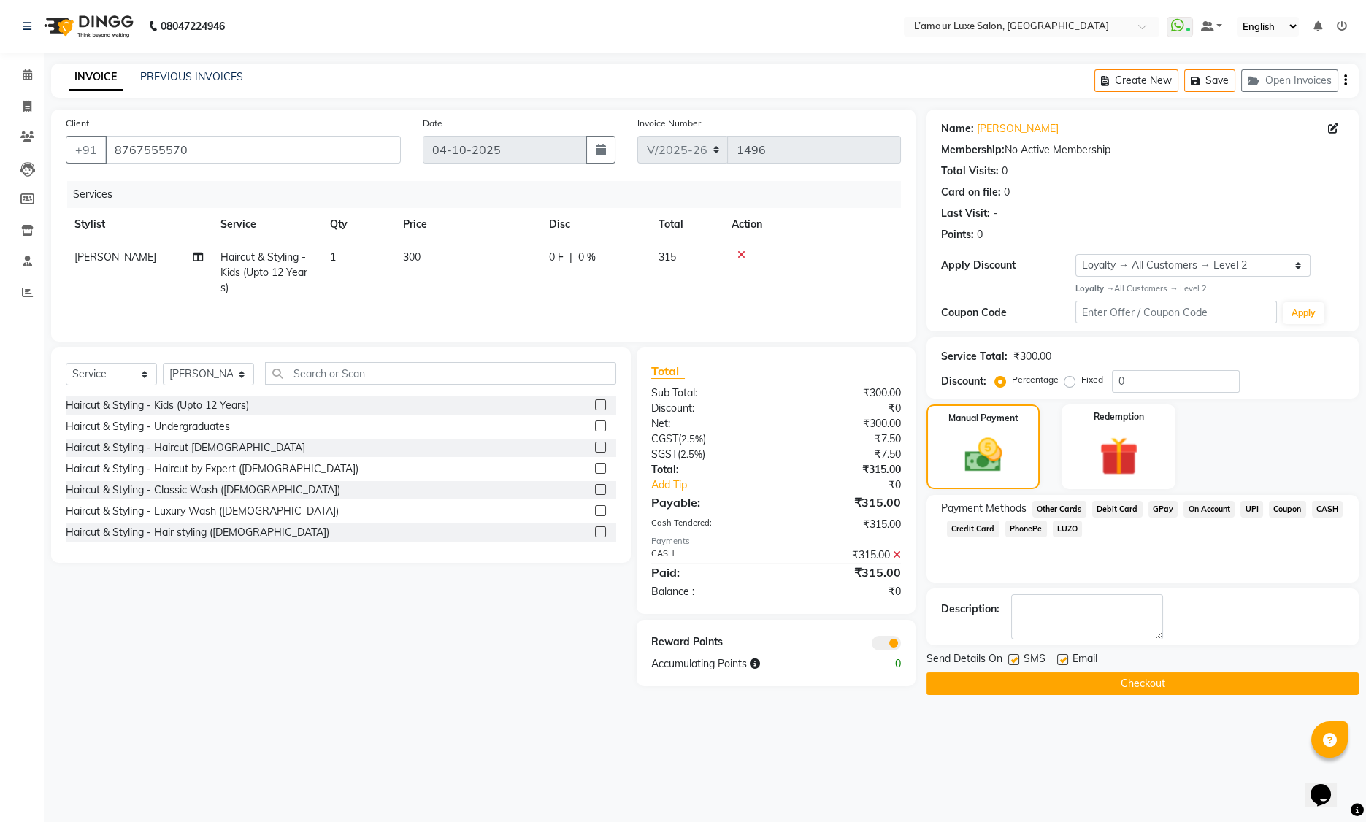
click at [1110, 686] on button "Checkout" at bounding box center [1143, 683] width 432 height 23
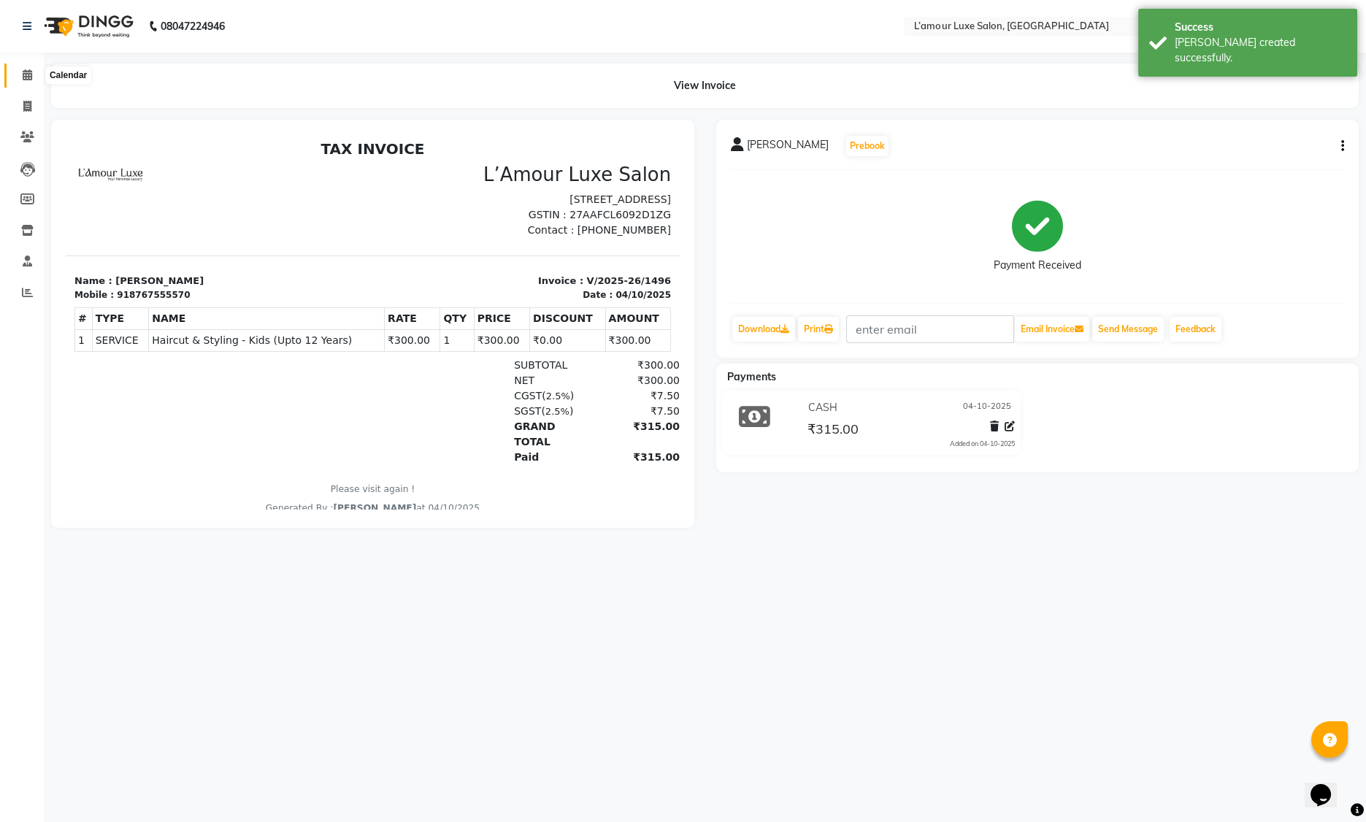
click at [20, 69] on span at bounding box center [28, 75] width 26 height 17
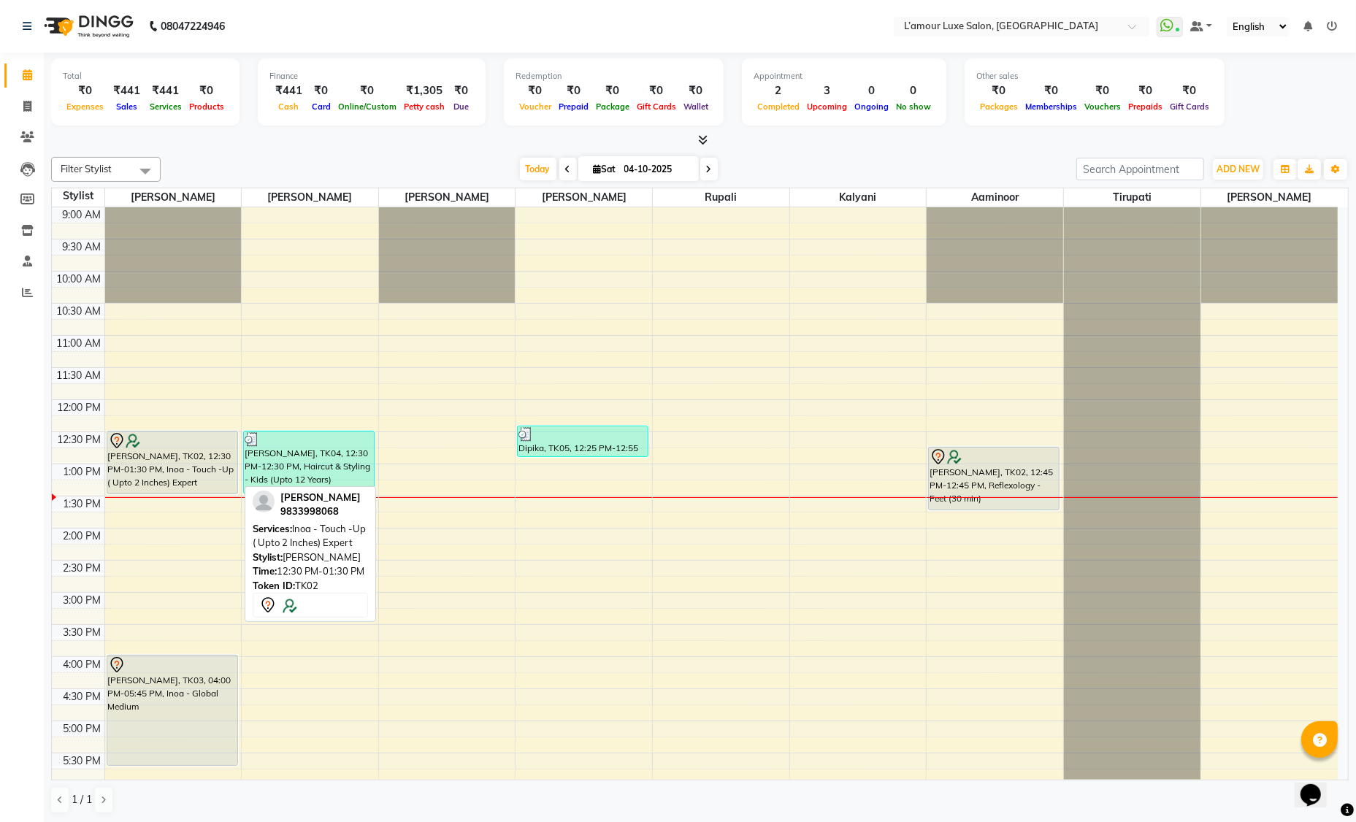
click at [174, 464] on div "[PERSON_NAME], TK02, 12:30 PM-01:30 PM, Inoa - Touch -Up ( Upto 2 Inches) Expert" at bounding box center [172, 463] width 130 height 62
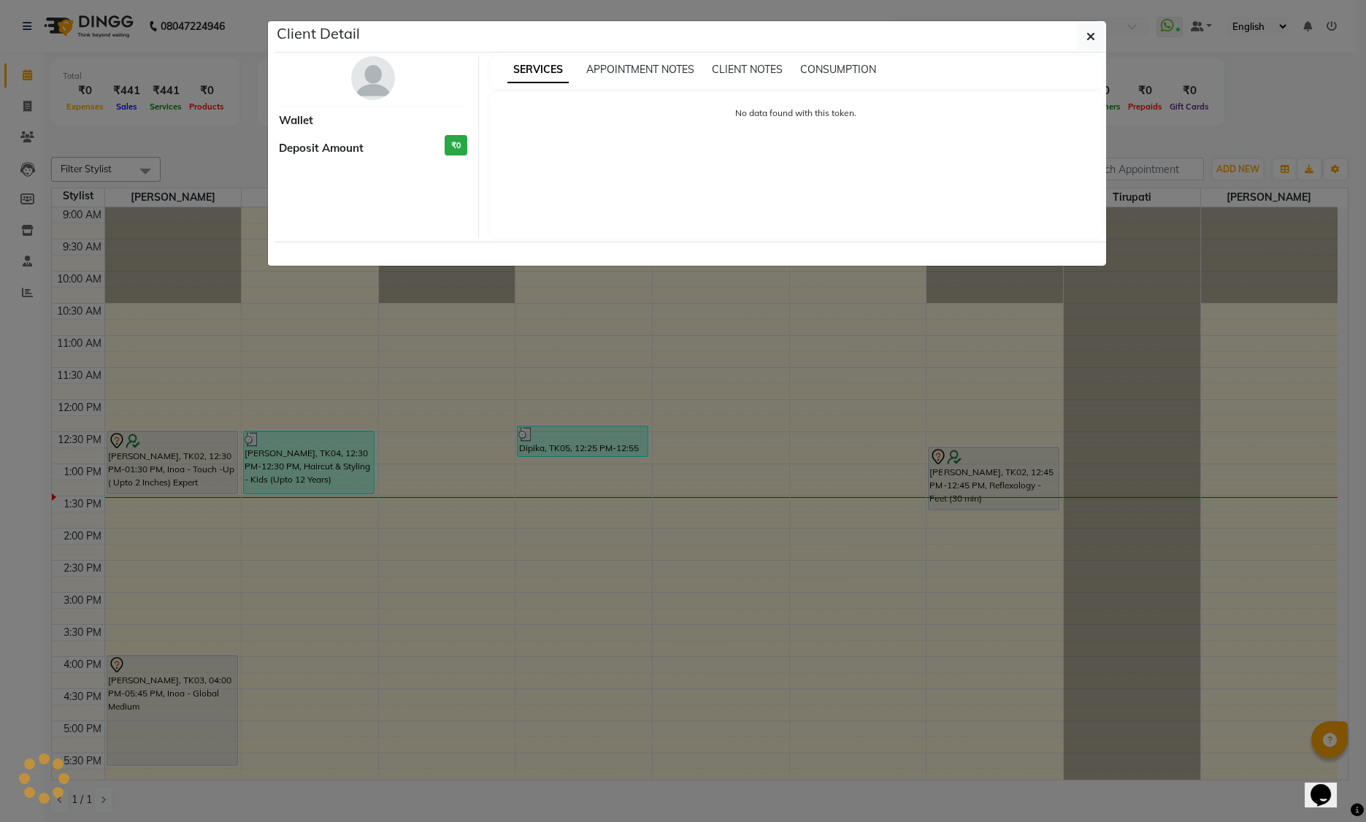
select select "7"
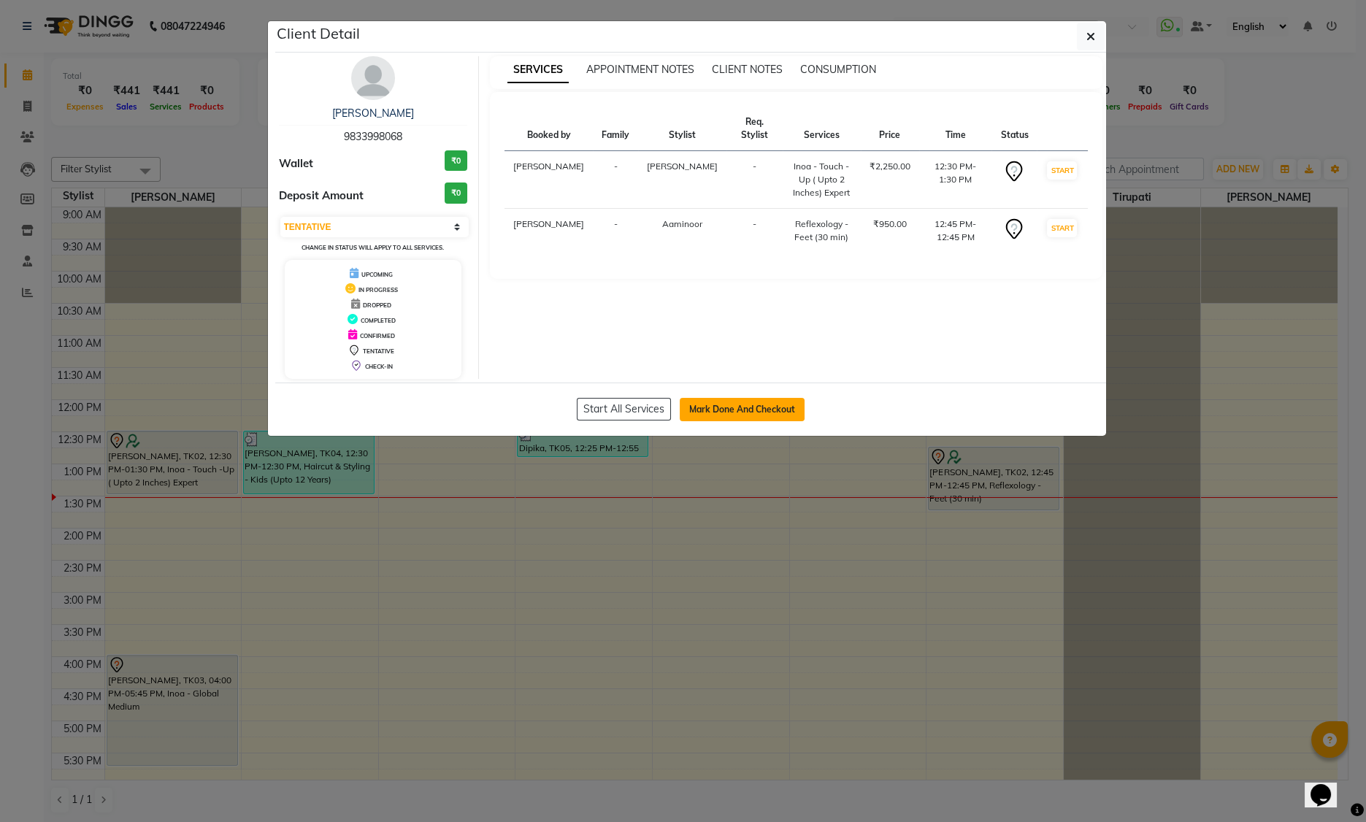
click at [716, 415] on button "Mark Done And Checkout" at bounding box center [742, 409] width 125 height 23
select select "service"
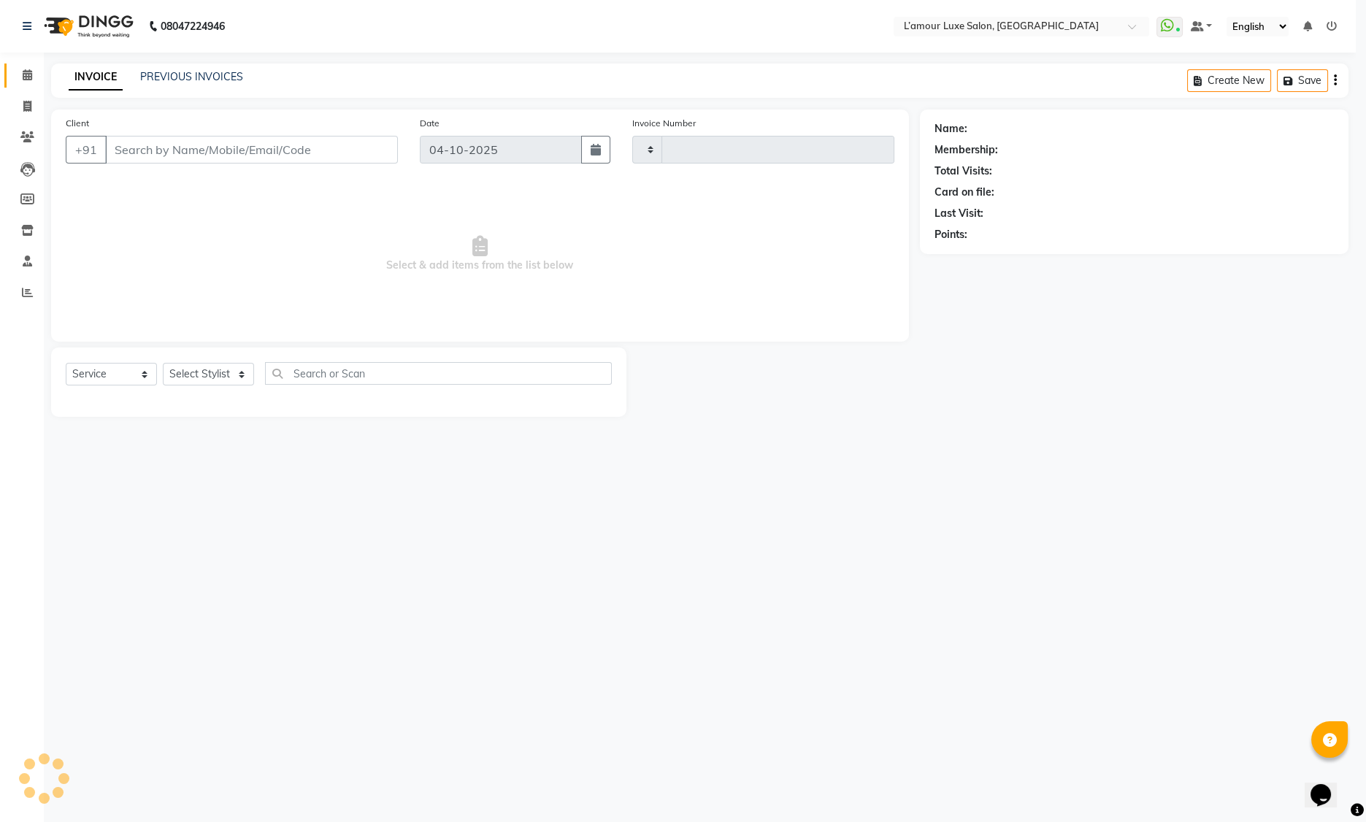
type input "1497"
select select "3"
select select "7325"
type input "9833998068"
select select "78137"
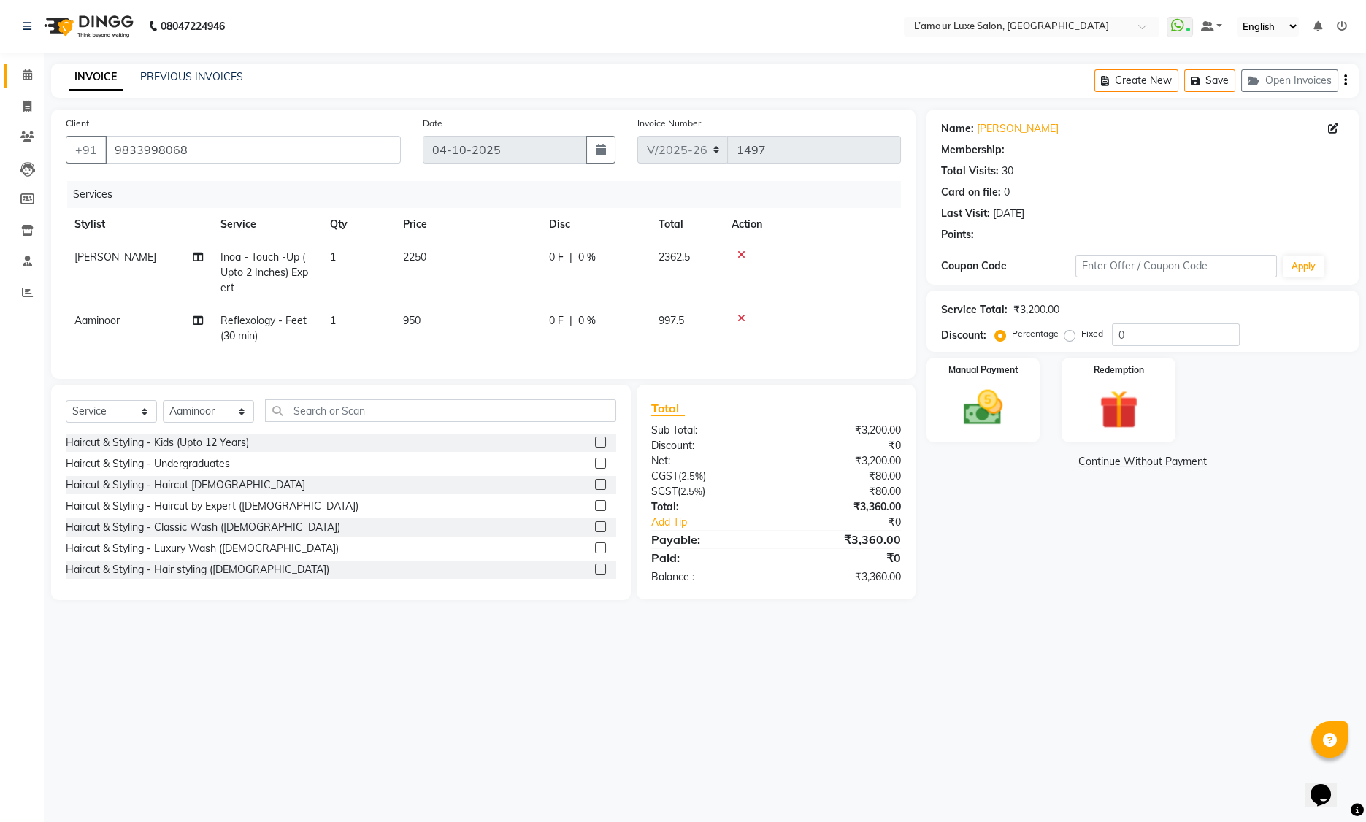
select select "2: Object"
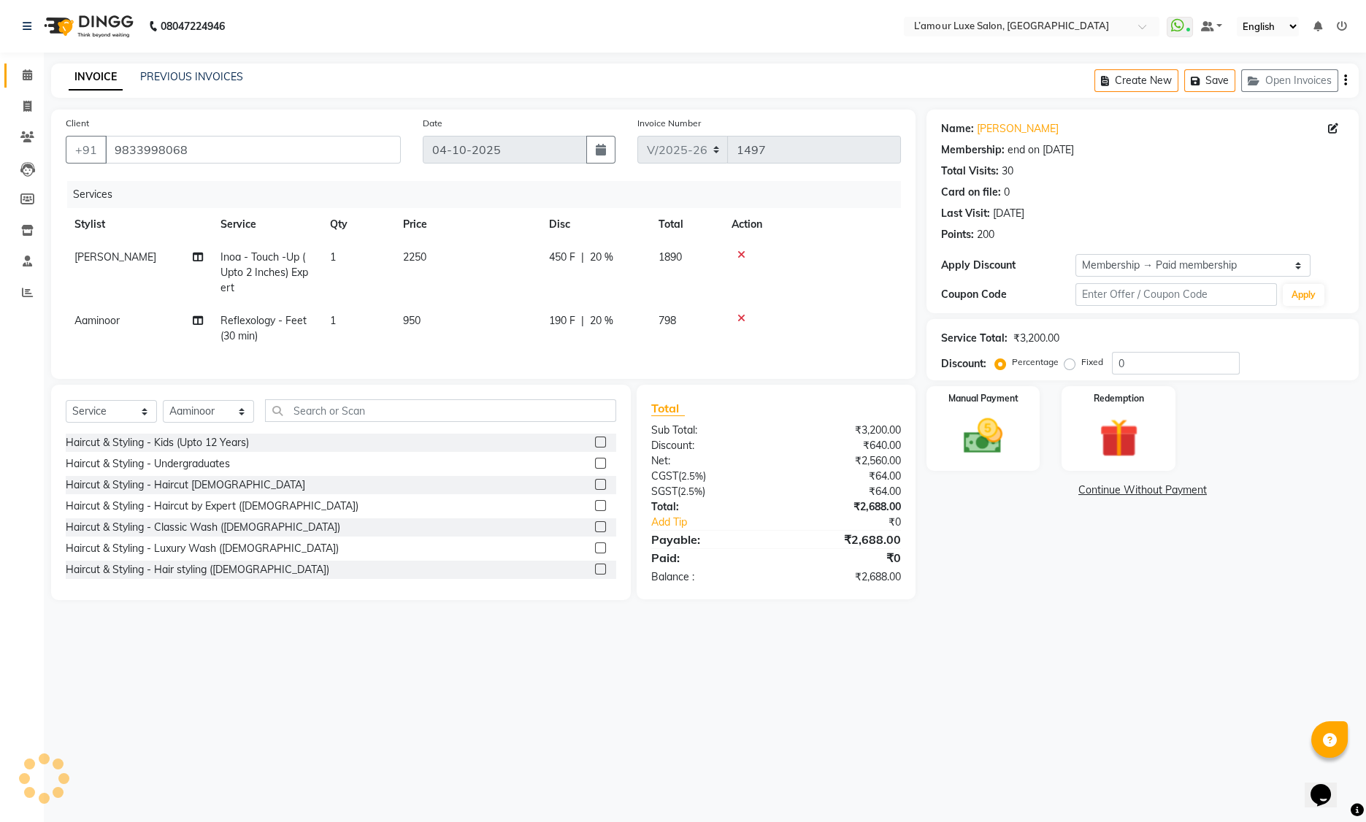
type input "20"
drag, startPoint x: 1089, startPoint y: 412, endPoint x: 1097, endPoint y: 415, distance: 9.2
click at [1089, 412] on div "Redemption" at bounding box center [1118, 429] width 118 height 88
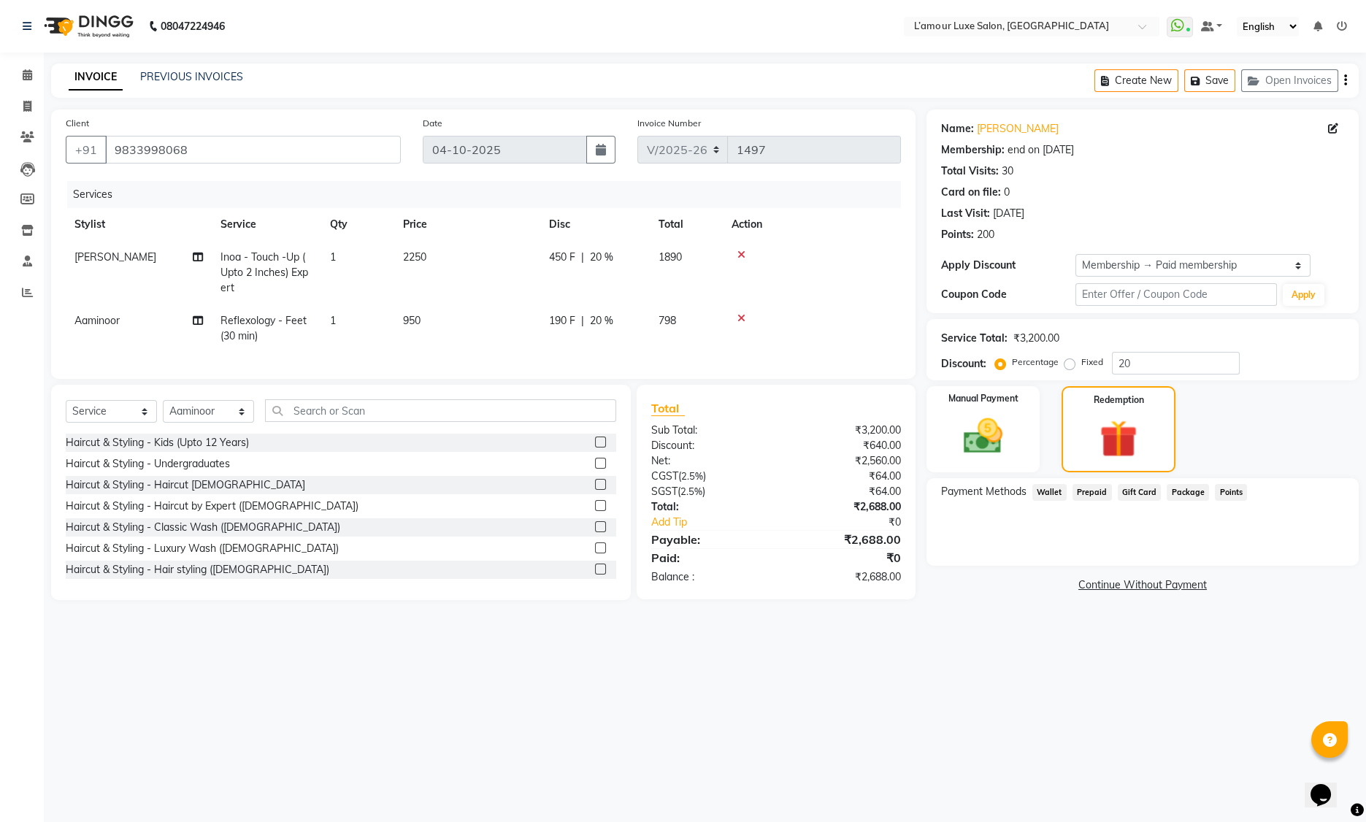
click at [1235, 492] on span "Points" at bounding box center [1231, 492] width 32 height 17
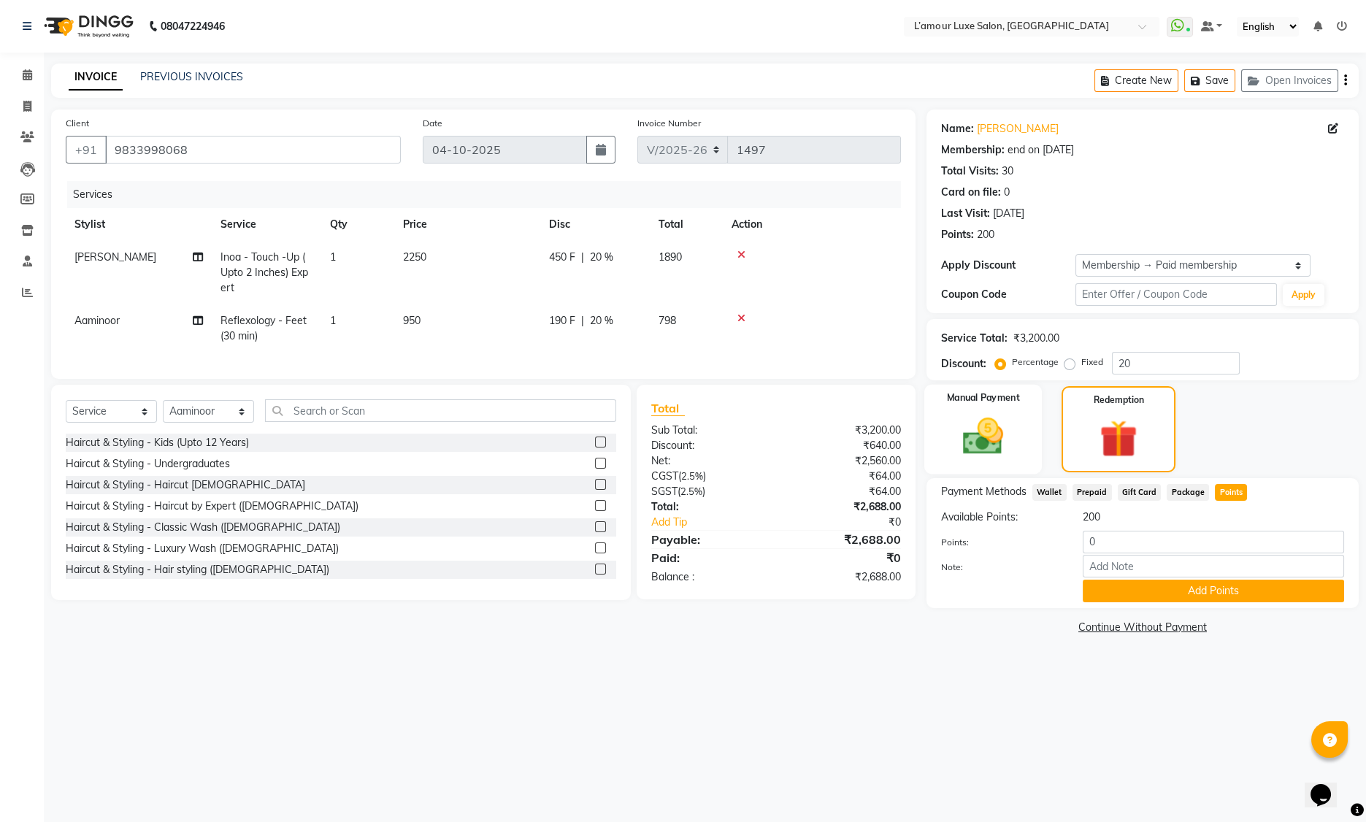
click at [971, 415] on img at bounding box center [984, 436] width 66 height 47
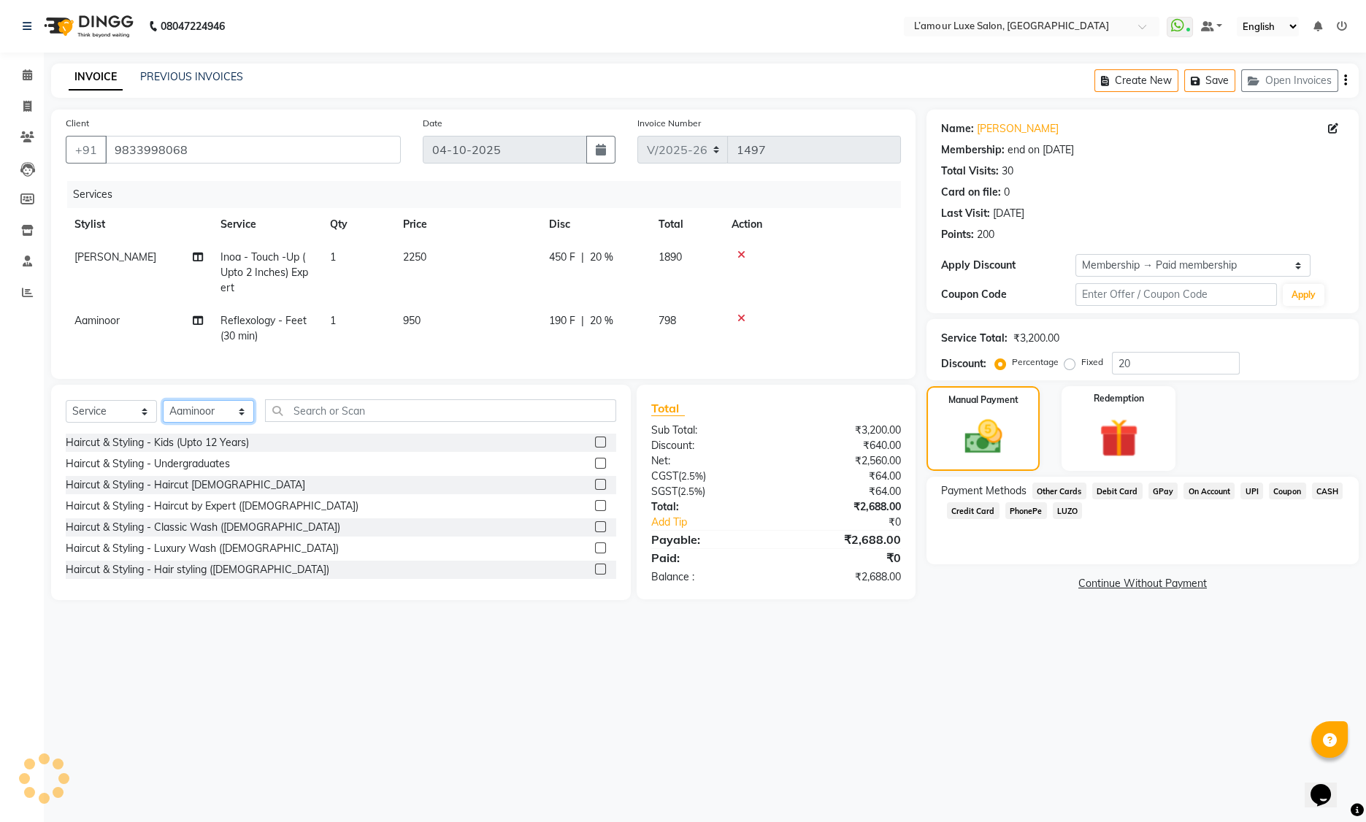
click at [185, 423] on select "Select Stylist Aaminoor [PERSON_NAME] [PERSON_NAME] [PERSON_NAME] [PERSON_NAME]…" at bounding box center [208, 411] width 91 height 23
select select "62894"
click at [310, 422] on input "text" at bounding box center [440, 410] width 351 height 23
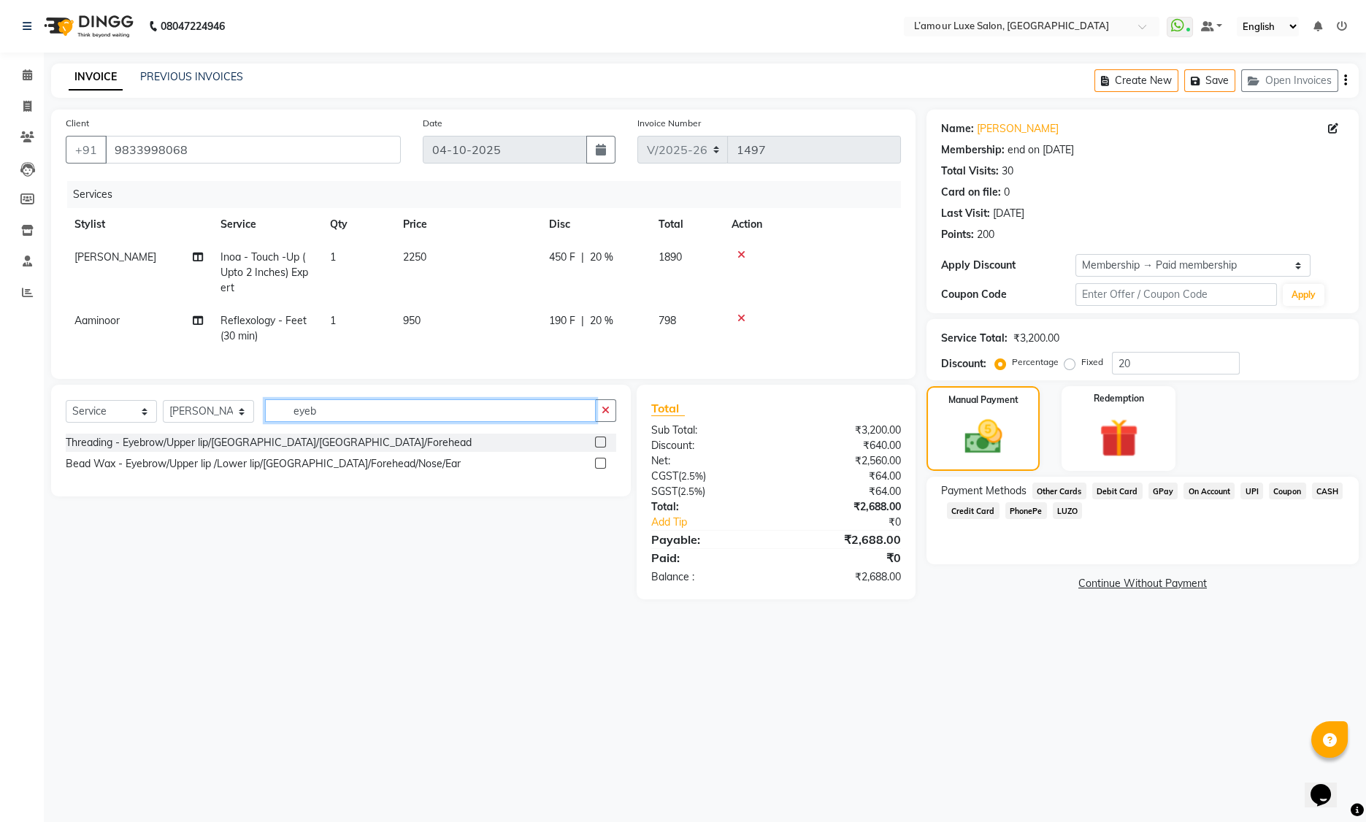
type input "eyeb"
click at [604, 448] on label at bounding box center [600, 442] width 11 height 11
click at [604, 448] on input "checkbox" at bounding box center [599, 442] width 9 height 9
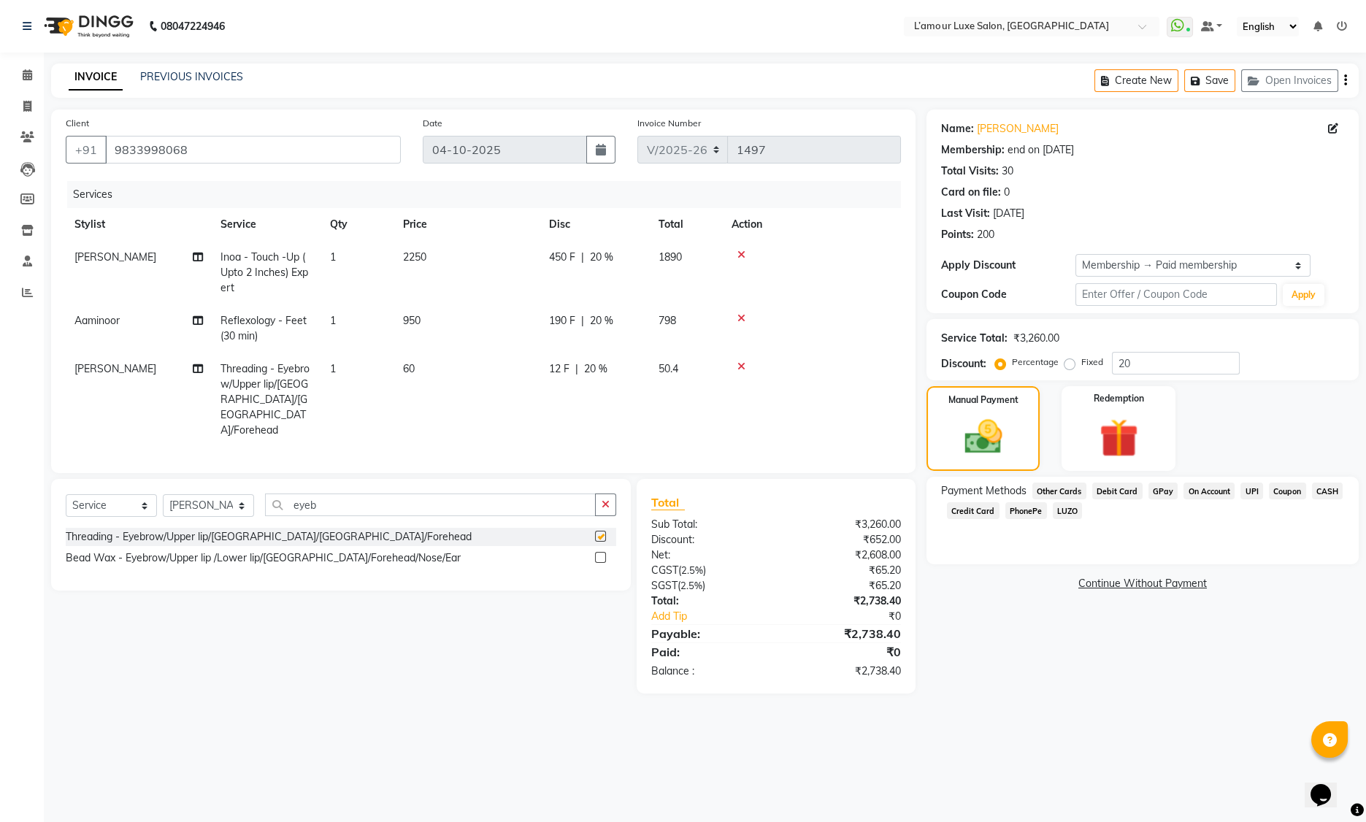
checkbox input "false"
click at [1113, 421] on img at bounding box center [1119, 438] width 66 height 50
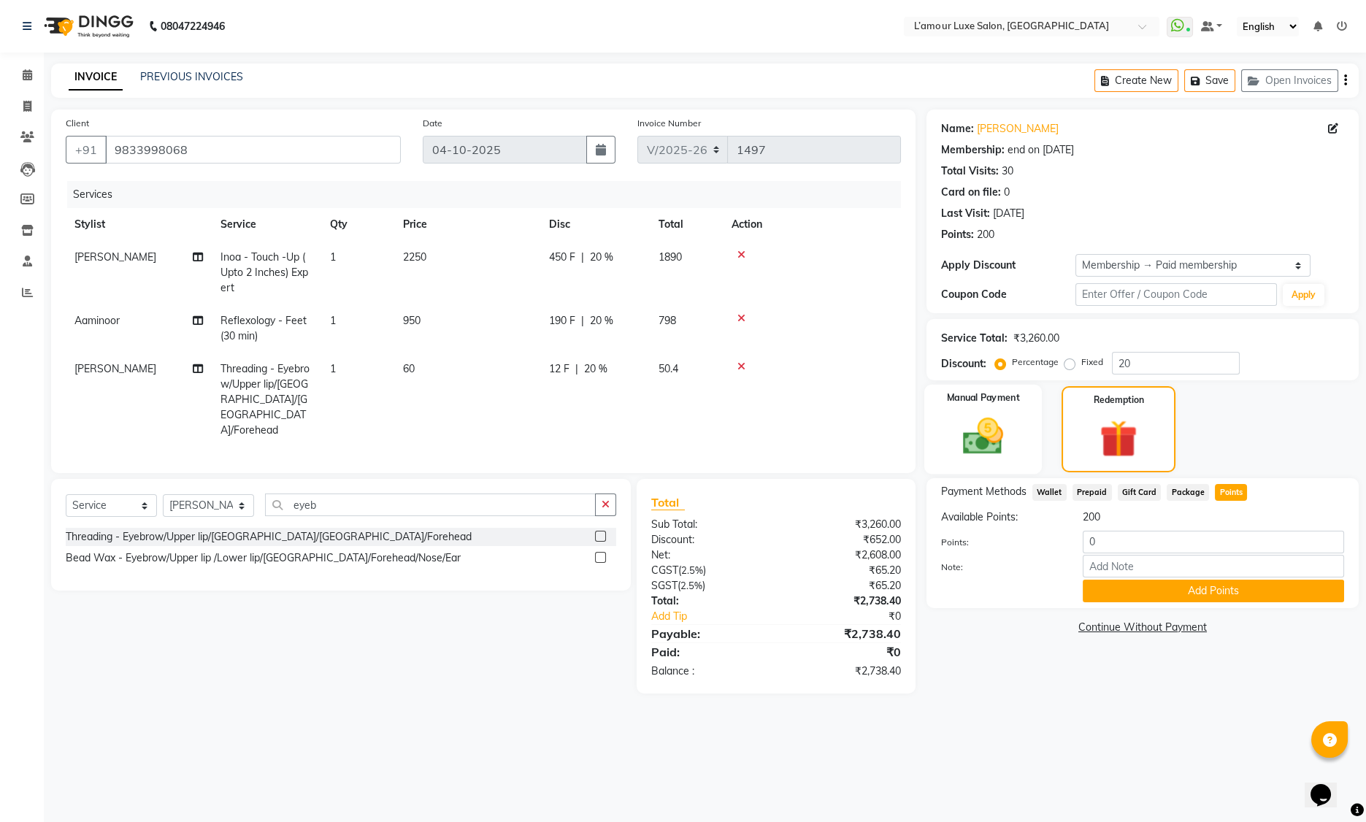
click at [1005, 412] on div "Manual Payment" at bounding box center [983, 430] width 118 height 90
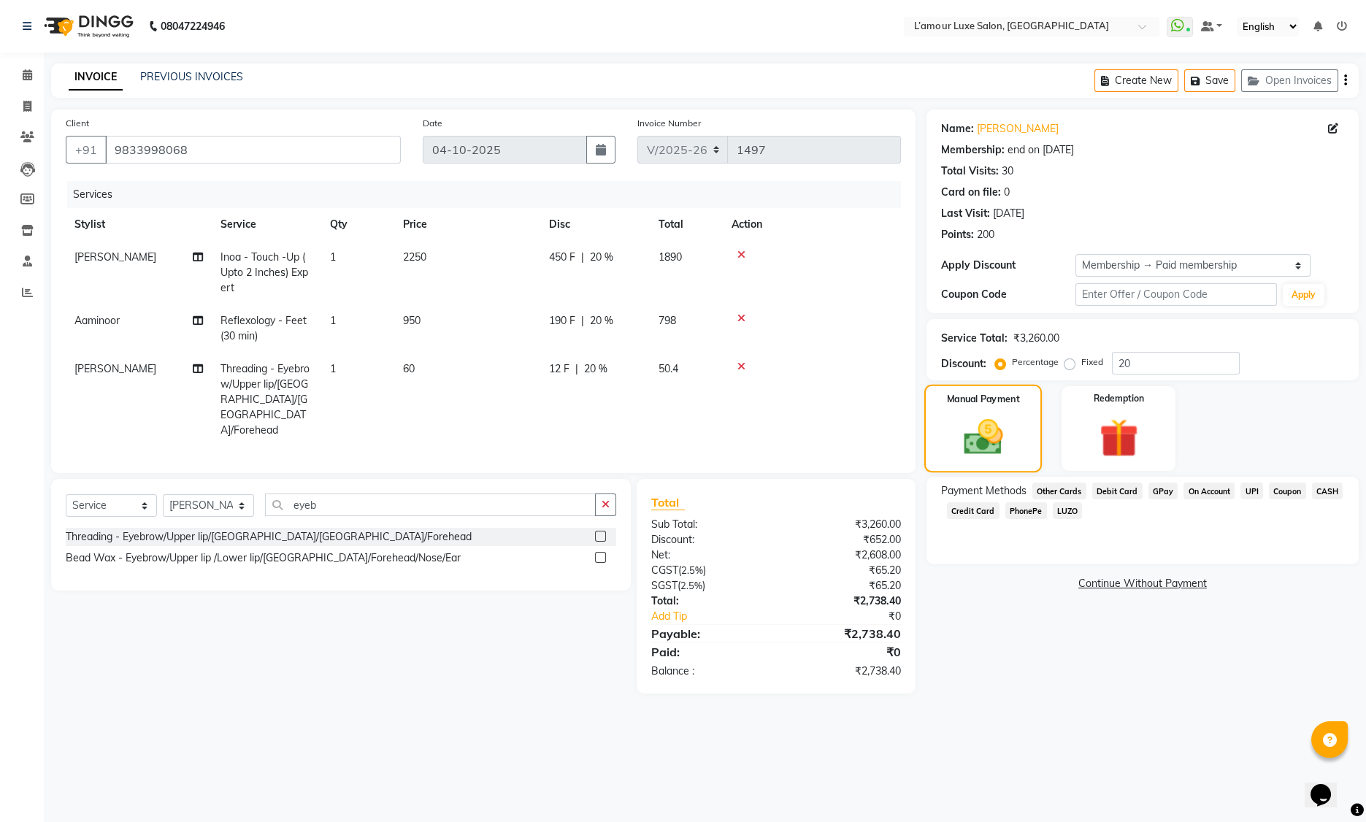
click at [1005, 443] on img at bounding box center [983, 437] width 64 height 45
click at [1108, 489] on span "Debit Card" at bounding box center [1117, 491] width 50 height 17
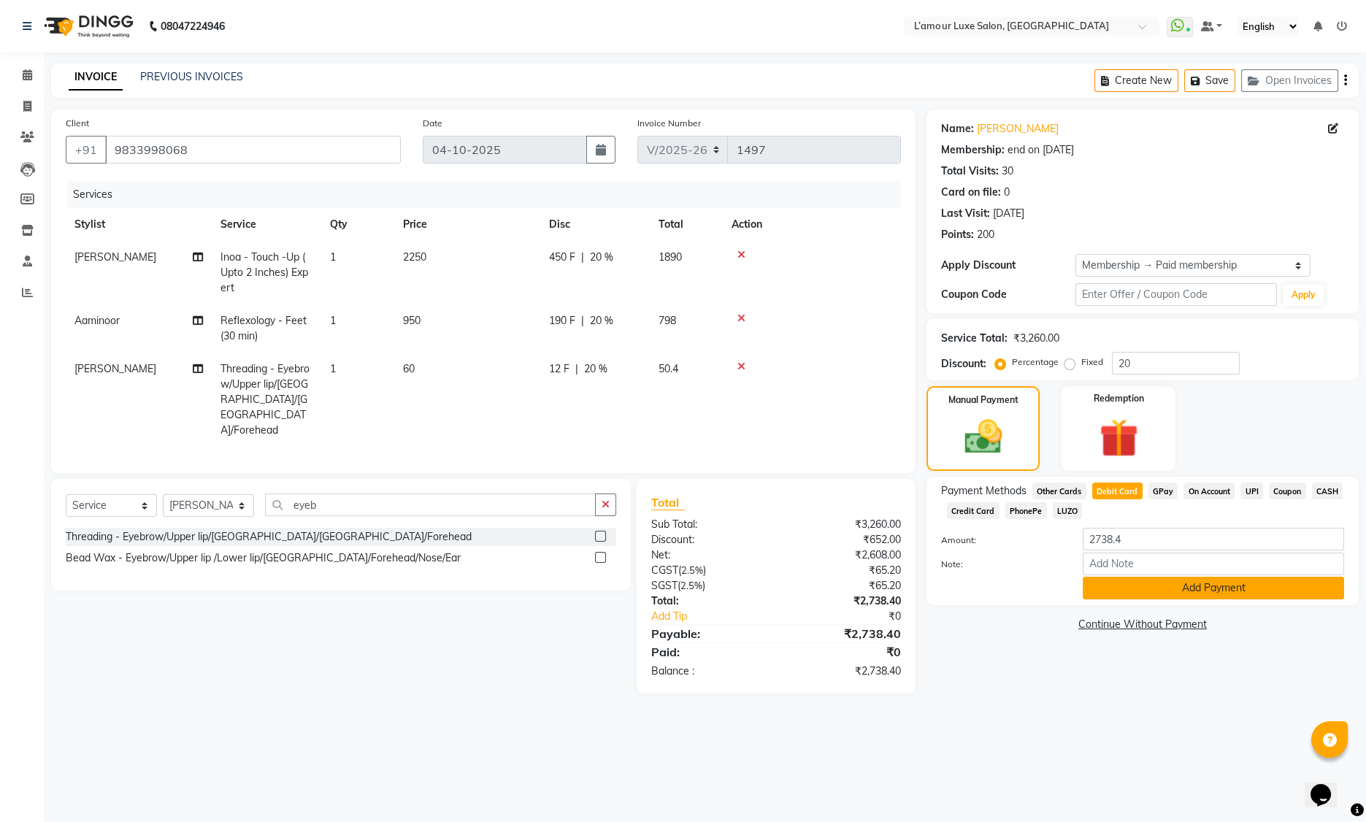
click at [1125, 584] on button "Add Payment" at bounding box center [1213, 588] width 261 height 23
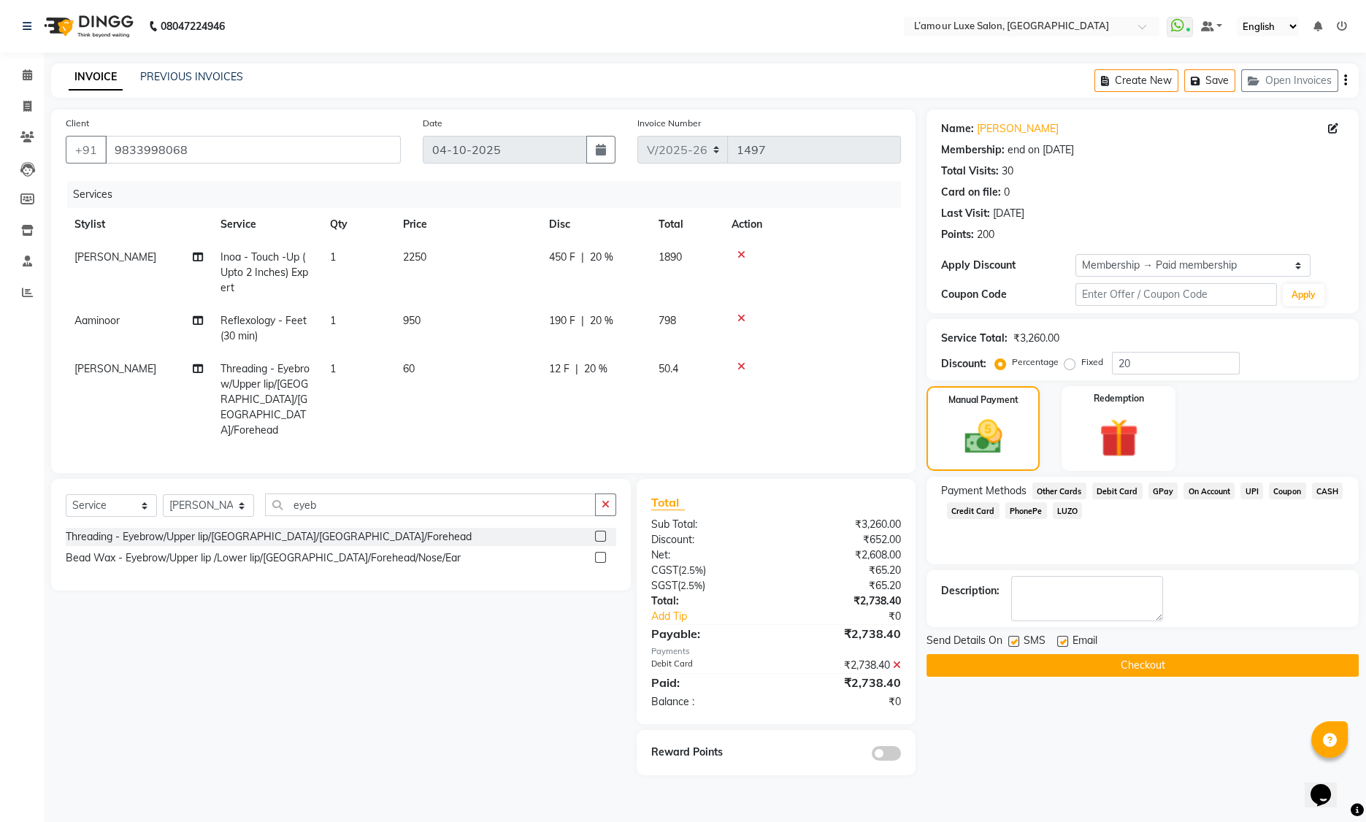
click at [1086, 663] on button "Checkout" at bounding box center [1143, 665] width 432 height 23
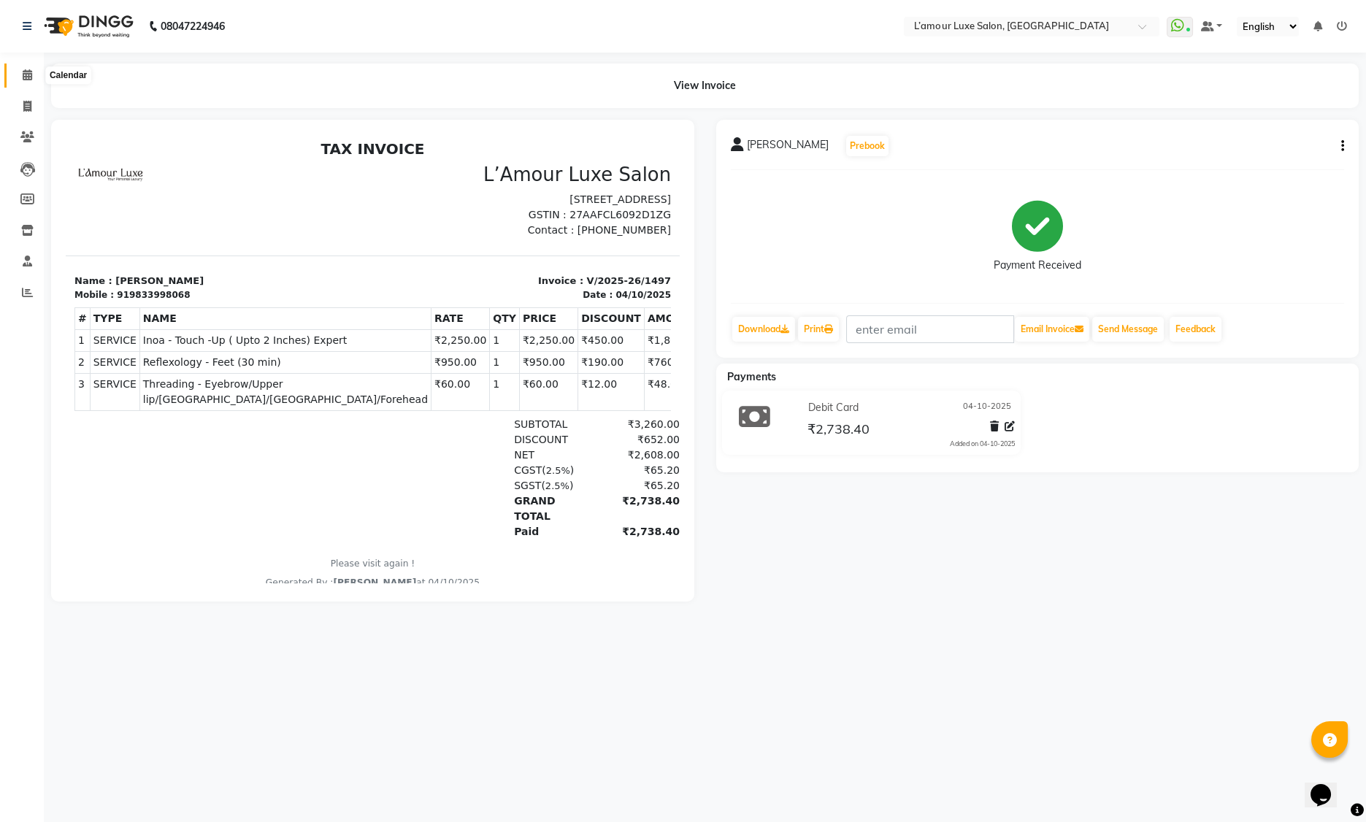
click at [32, 76] on span at bounding box center [28, 75] width 26 height 17
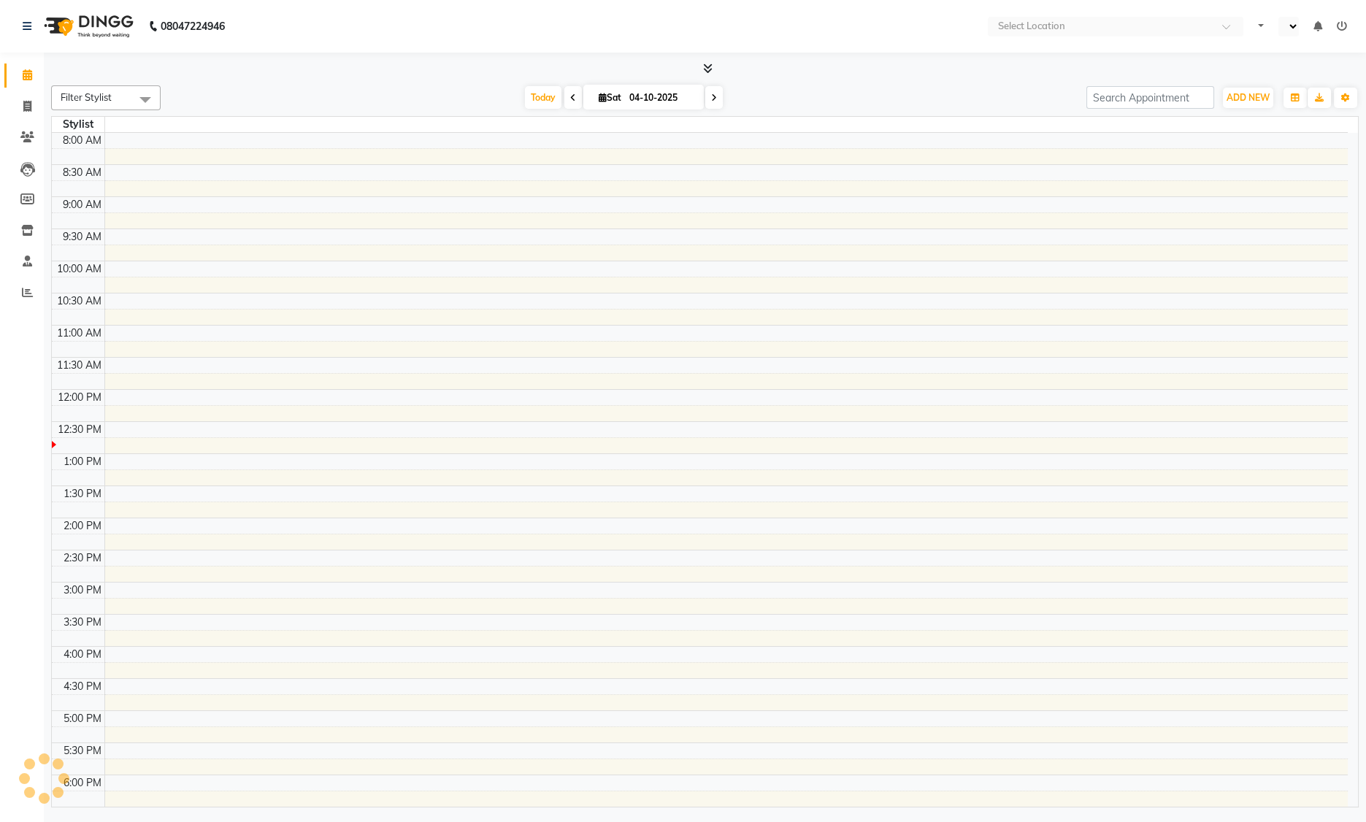
select select "en"
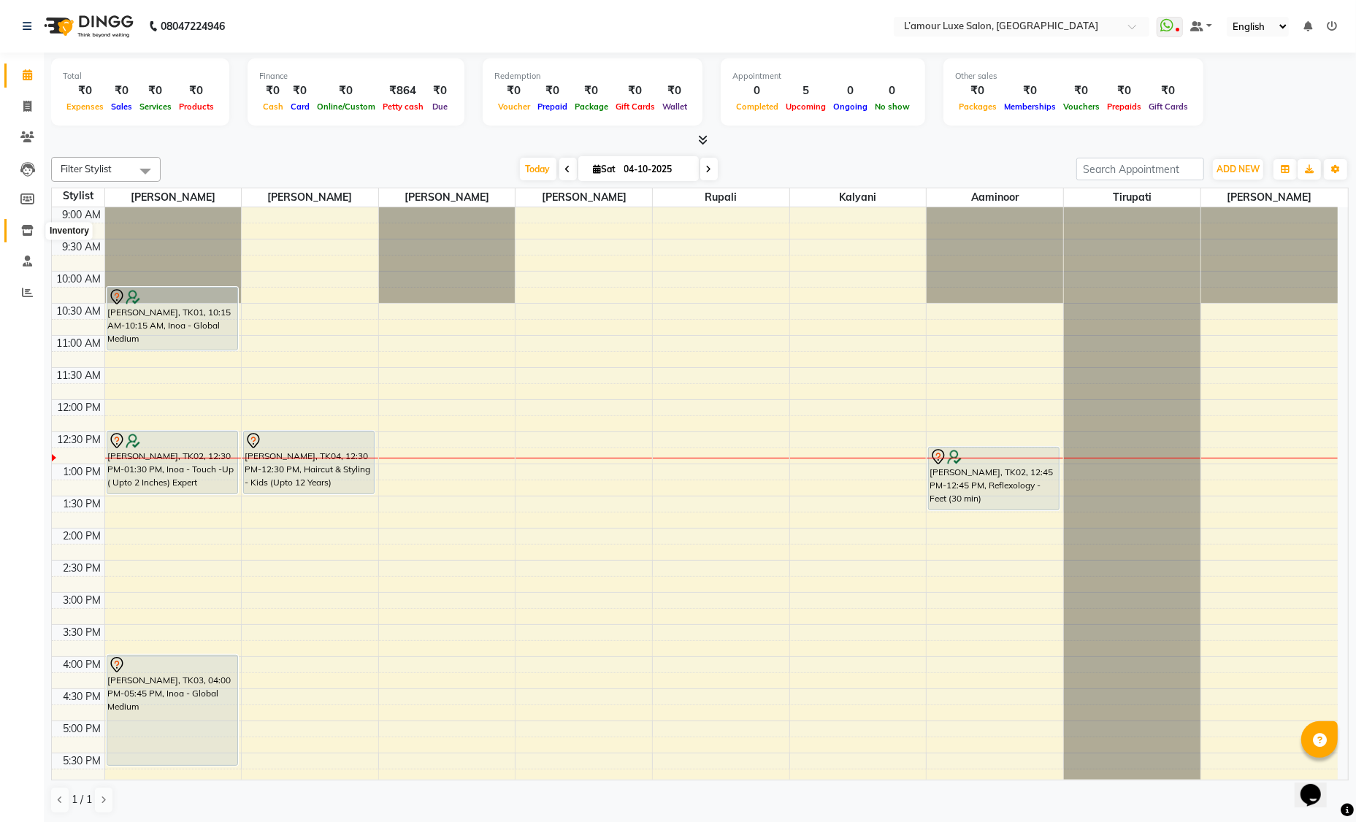
click at [23, 229] on icon at bounding box center [27, 230] width 12 height 11
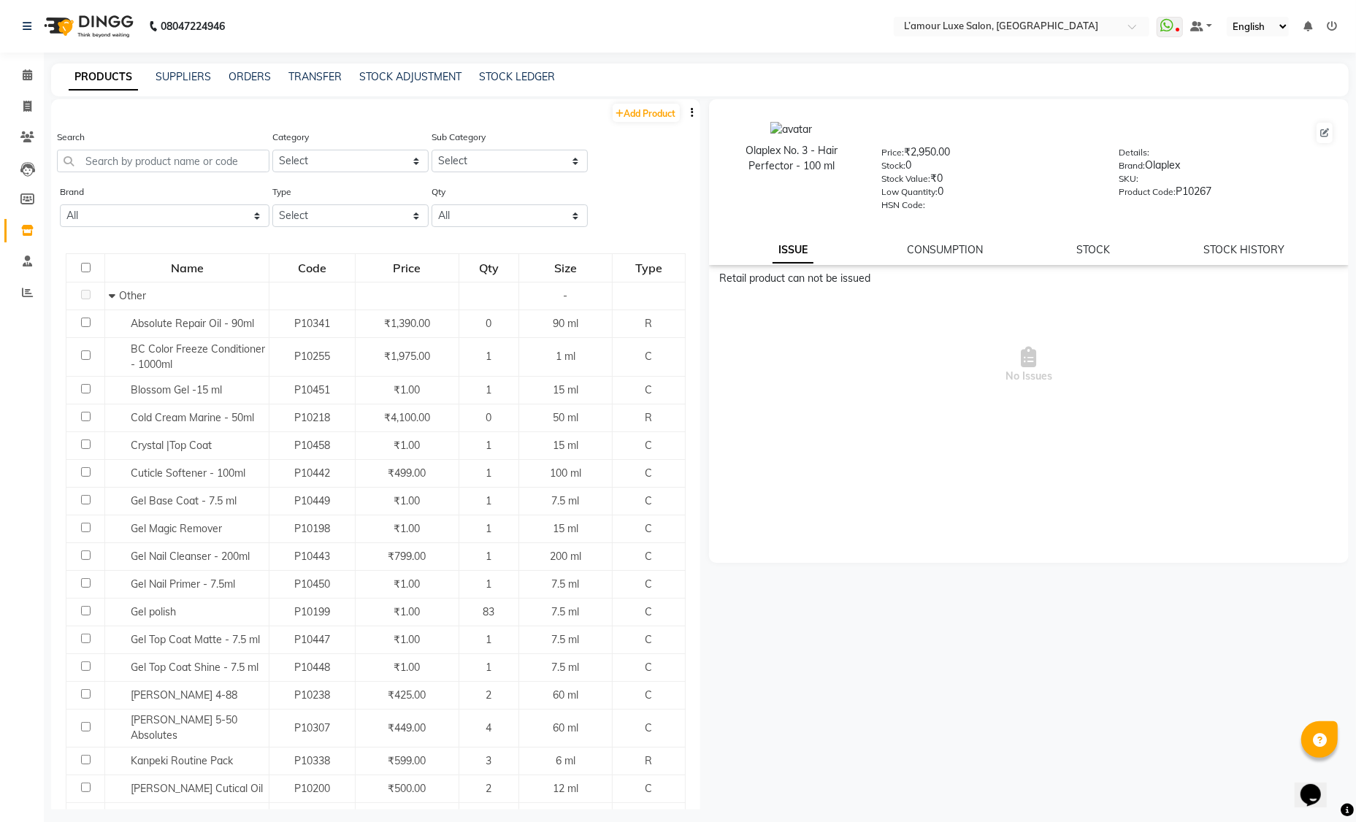
click at [394, 88] on div "PRODUCTS SUPPLIERS ORDERS TRANSFER STOCK ADJUSTMENT STOCK LEDGER" at bounding box center [699, 80] width 1297 height 33
click at [434, 74] on link "STOCK ADJUSTMENT" at bounding box center [410, 76] width 102 height 13
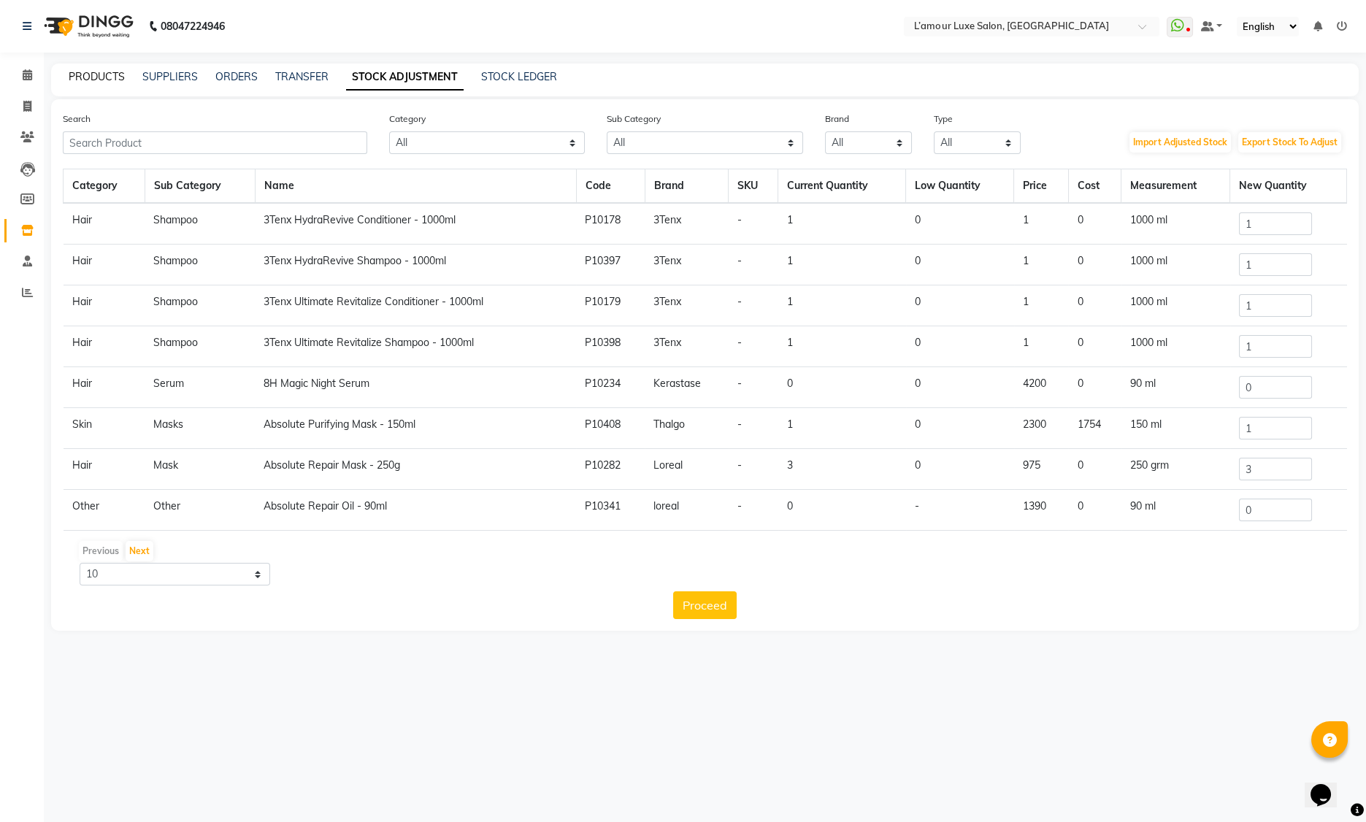
click at [91, 76] on link "PRODUCTS" at bounding box center [97, 76] width 56 height 13
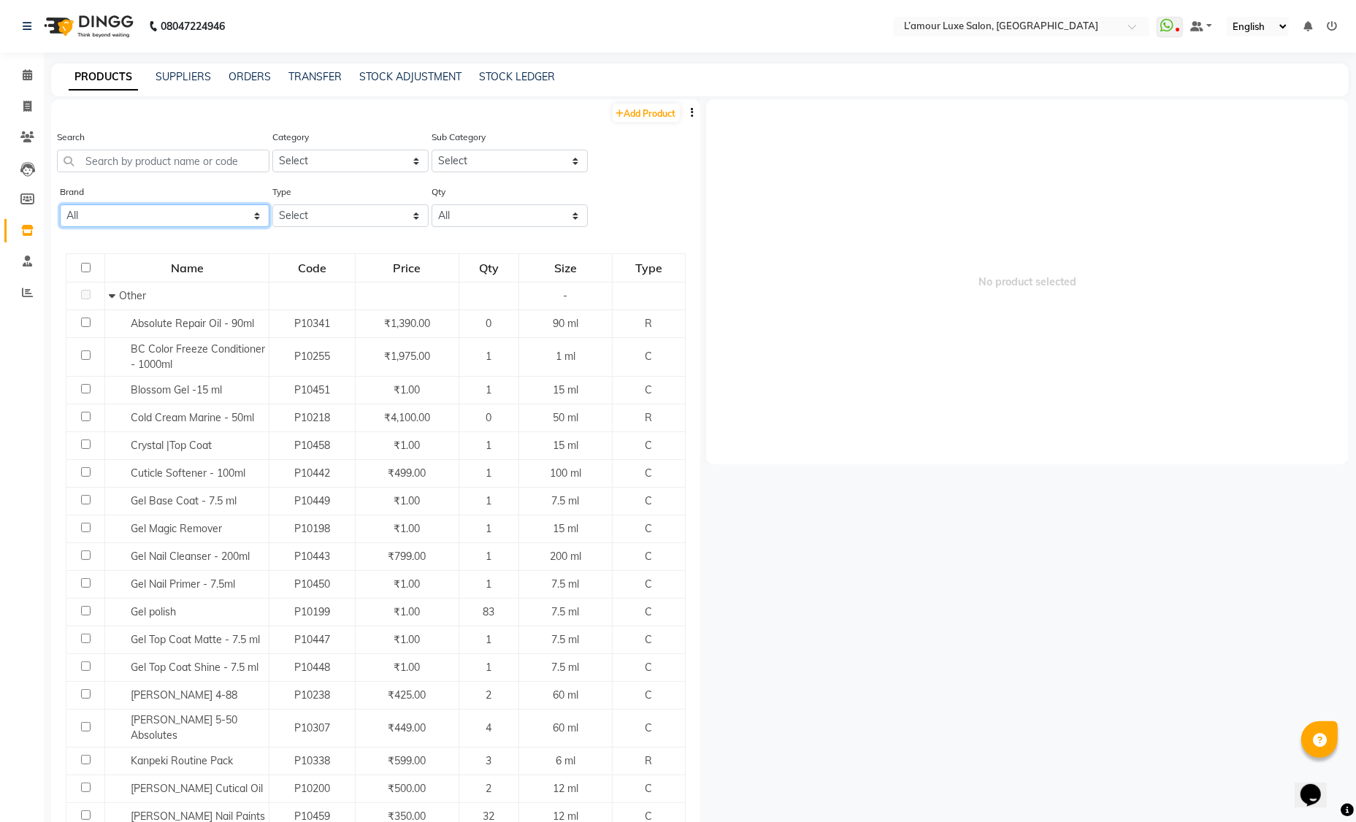
click at [116, 217] on select "All 3tenx Alga Amazon Series Anita's Armomatics Aroma Bcl Spa Biosoft Brazilian…" at bounding box center [165, 215] width 210 height 23
click at [21, 74] on span at bounding box center [28, 75] width 26 height 17
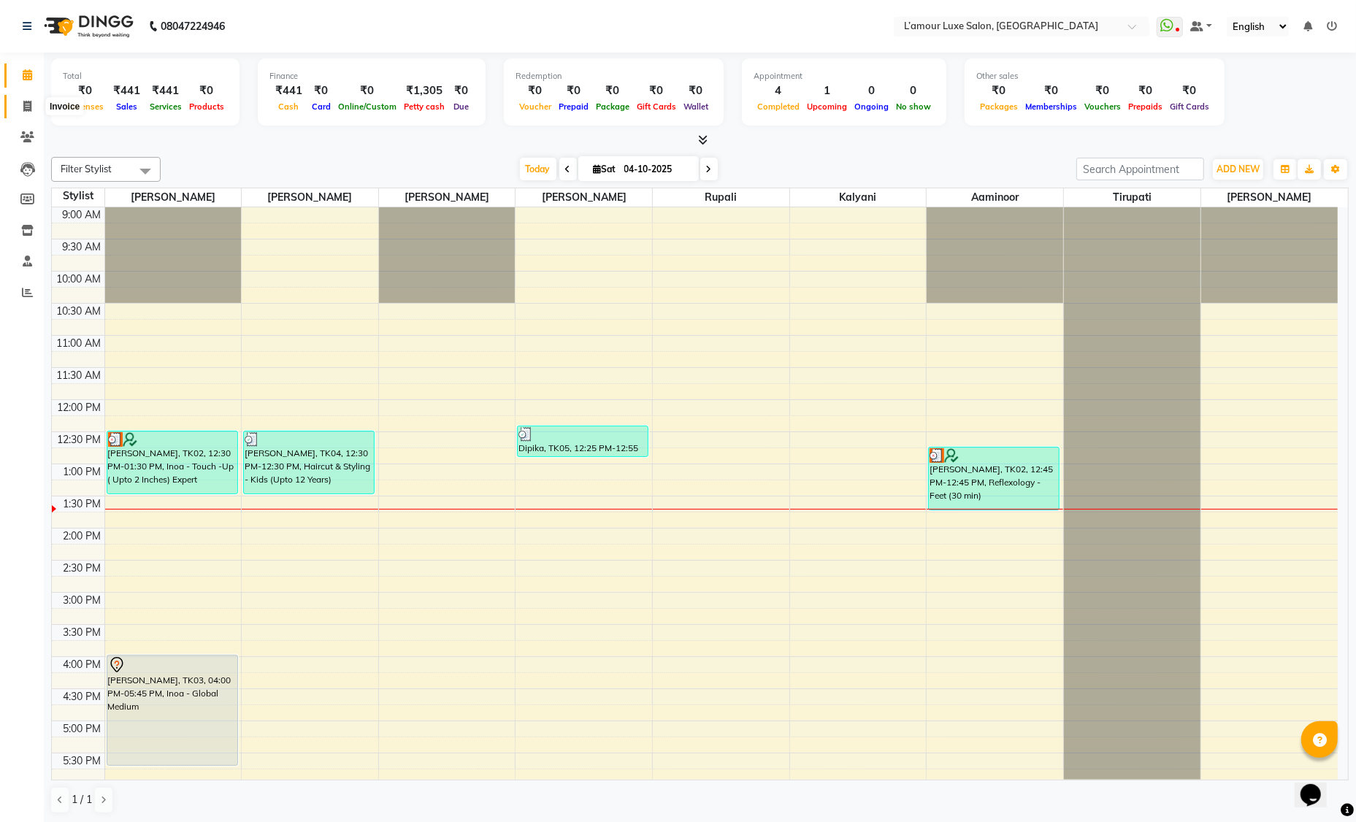
click at [30, 108] on icon at bounding box center [27, 106] width 8 height 11
select select "service"
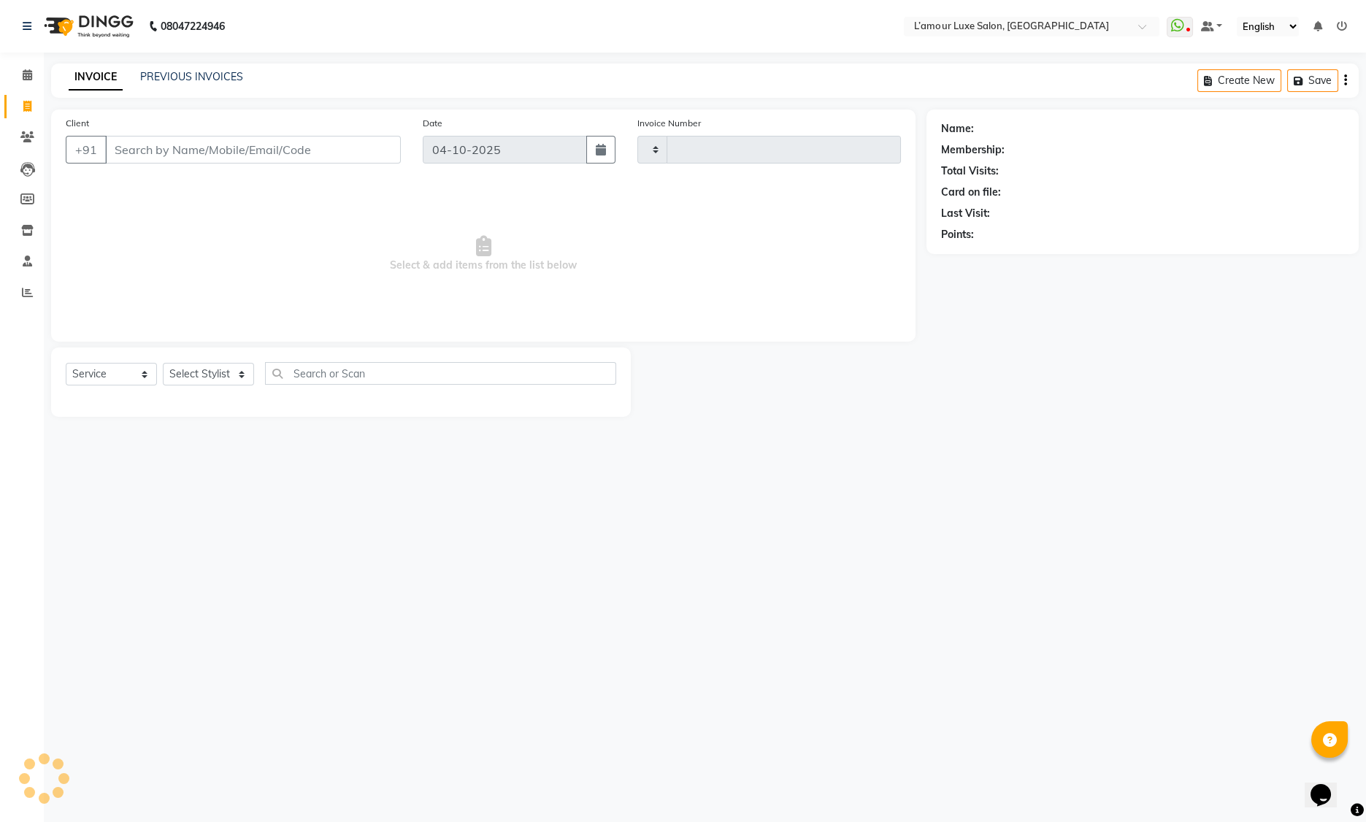
type input "1497"
select select "7325"
click at [206, 375] on select "Select Stylist Aaminoor [PERSON_NAME] [PERSON_NAME] [PERSON_NAME] [PERSON_NAME]…" at bounding box center [208, 374] width 91 height 23
select select "78137"
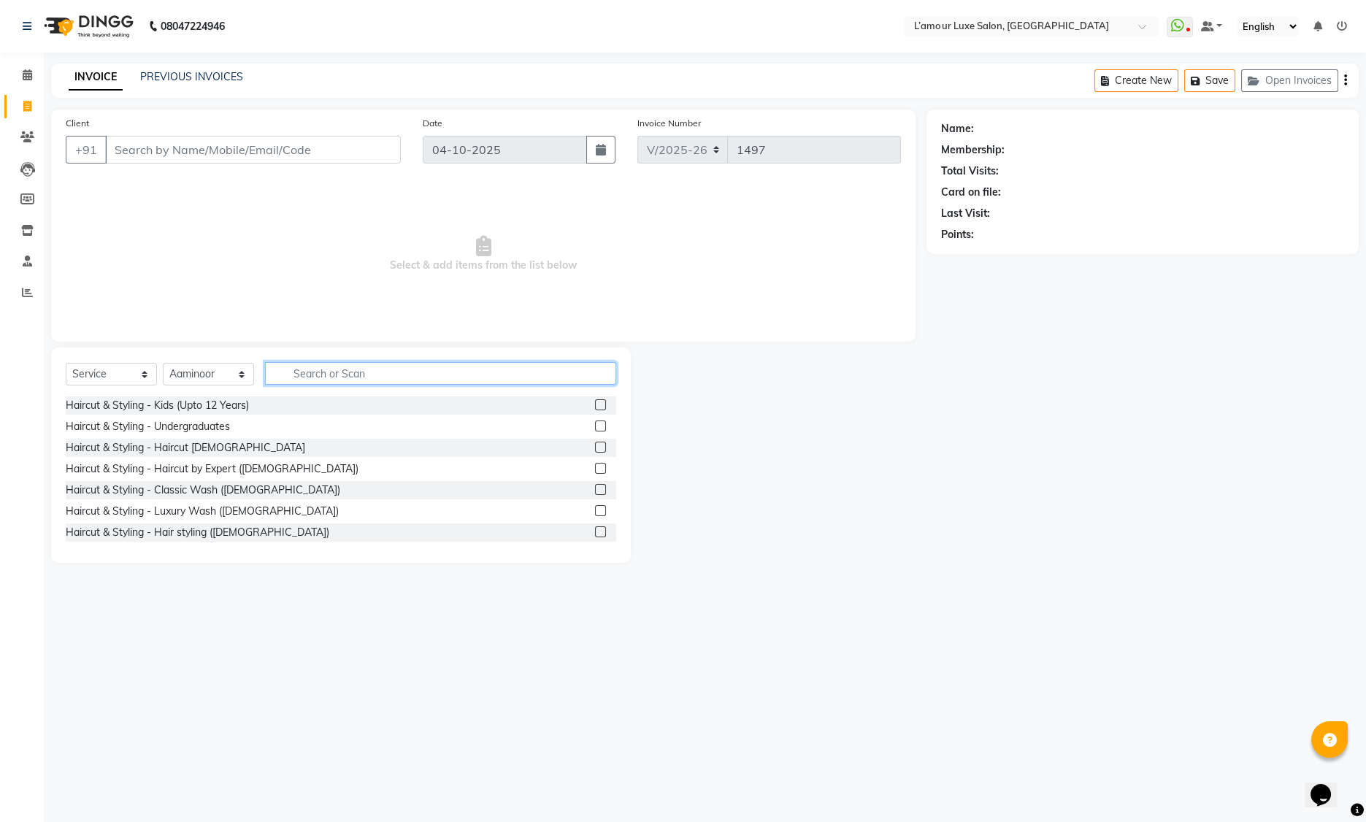
drag, startPoint x: 206, startPoint y: 375, endPoint x: 345, endPoint y: 374, distance: 139.5
click at [345, 374] on input "text" at bounding box center [440, 373] width 351 height 23
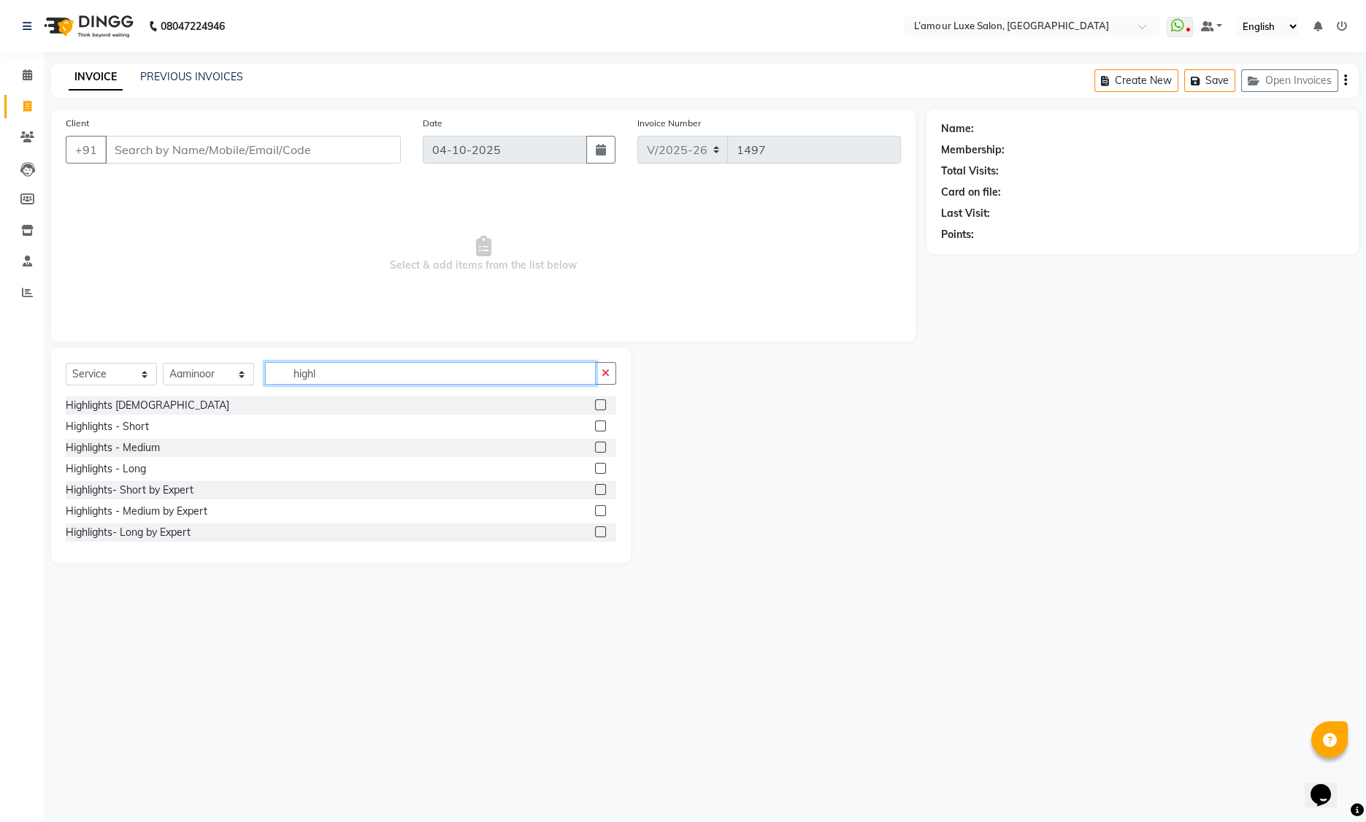
drag, startPoint x: 336, startPoint y: 377, endPoint x: 231, endPoint y: 369, distance: 105.4
click at [231, 369] on div "Select Service Product Membership Package Voucher Prepaid Gift Card Select Styl…" at bounding box center [341, 379] width 551 height 34
type input "highl"
click at [595, 427] on label at bounding box center [600, 426] width 11 height 11
click at [595, 427] on input "checkbox" at bounding box center [599, 426] width 9 height 9
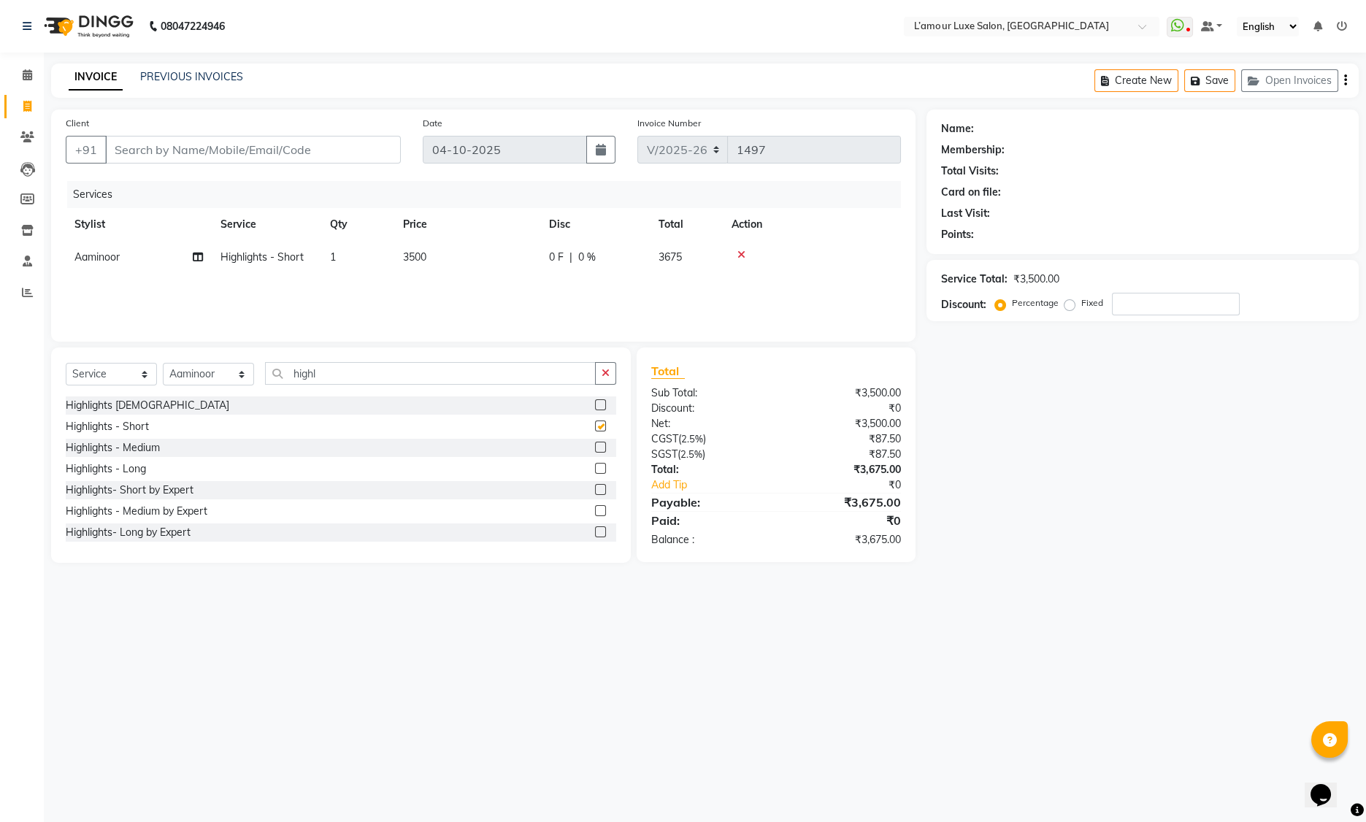
checkbox input "false"
drag, startPoint x: 350, startPoint y: 382, endPoint x: 199, endPoint y: 359, distance: 152.8
click at [199, 359] on div "Select Service Product Membership Package Voucher Prepaid Gift Card Select Styl…" at bounding box center [341, 455] width 580 height 215
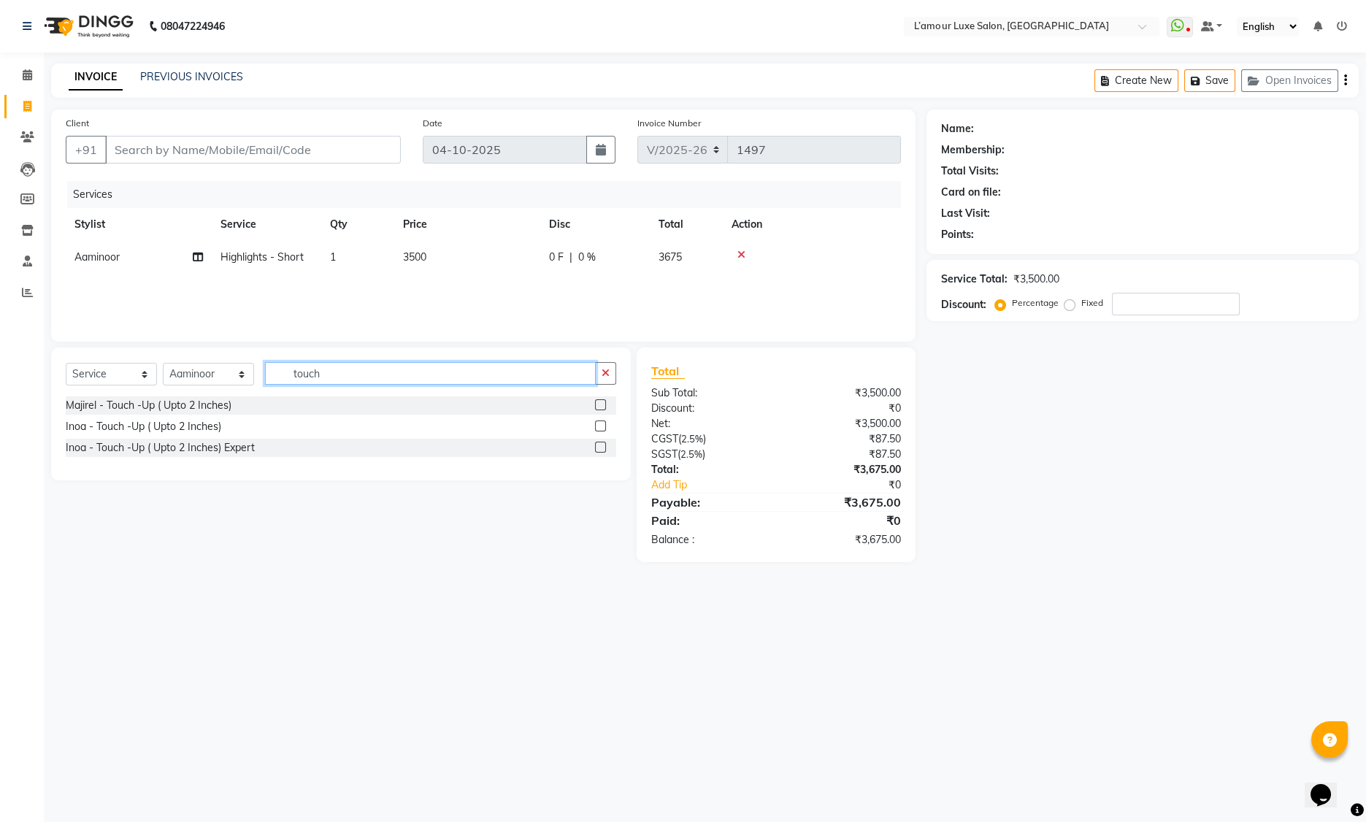
type input "touch"
click at [598, 445] on label at bounding box center [600, 447] width 11 height 11
click at [598, 445] on input "checkbox" at bounding box center [599, 447] width 9 height 9
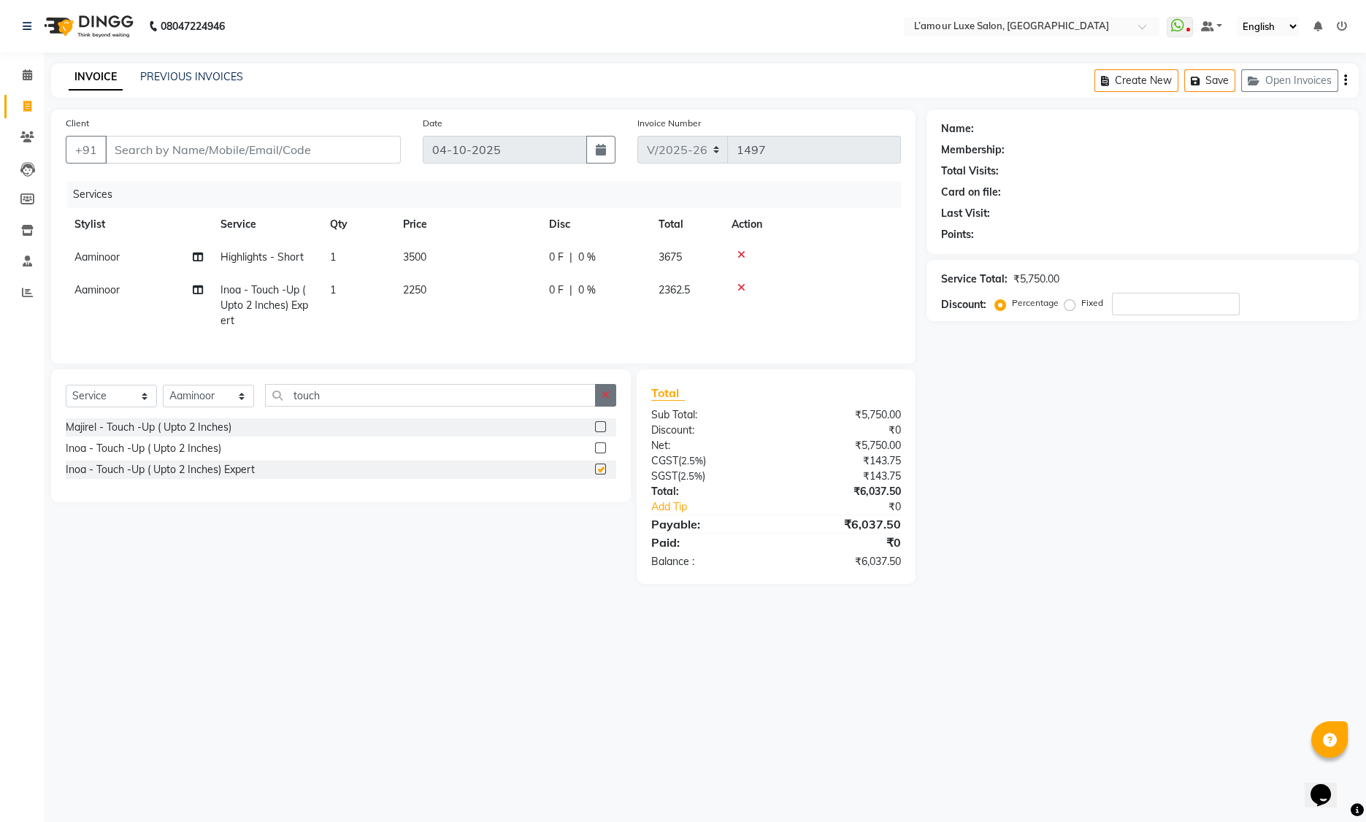
checkbox input "false"
click at [742, 285] on icon at bounding box center [741, 288] width 8 height 10
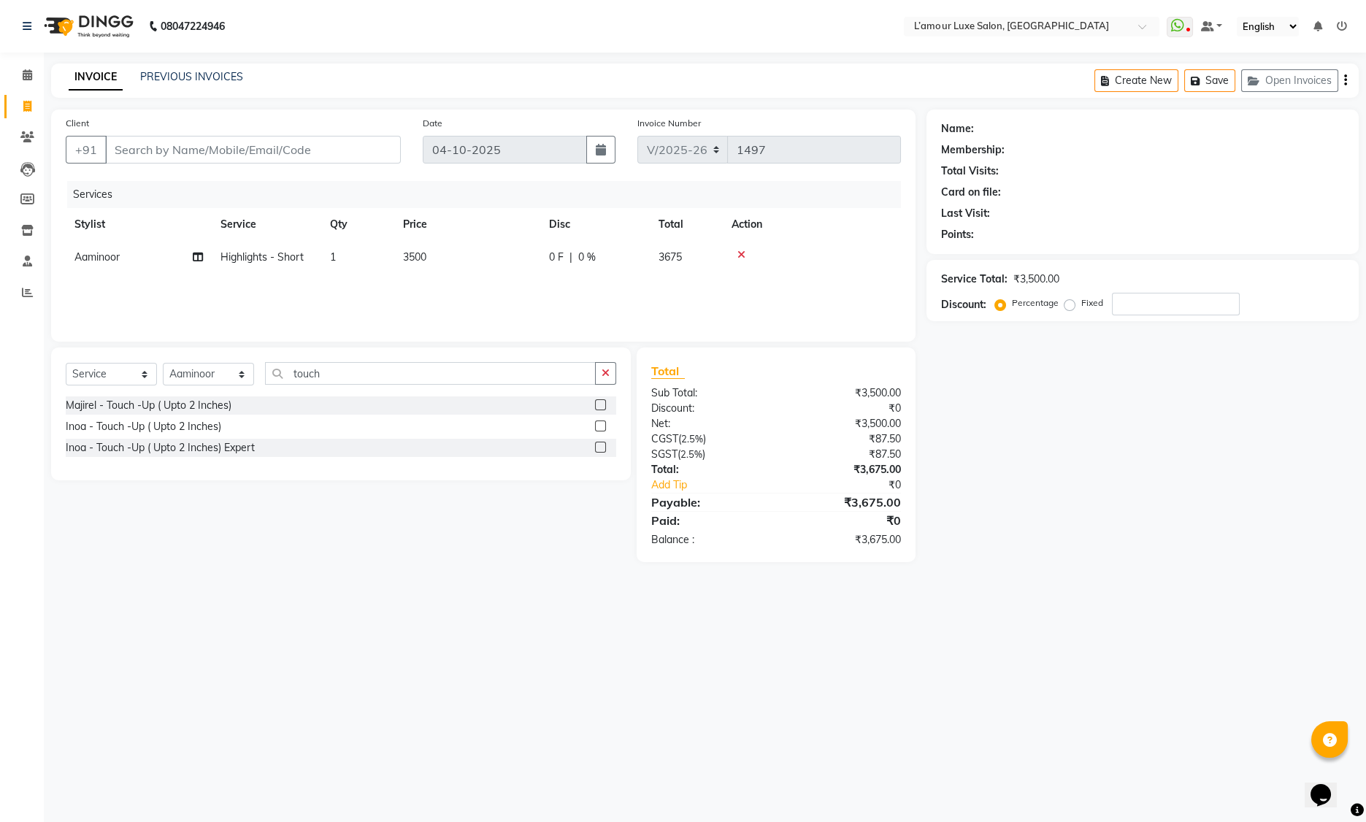
click at [605, 426] on label at bounding box center [600, 426] width 11 height 11
click at [605, 426] on input "checkbox" at bounding box center [599, 426] width 9 height 9
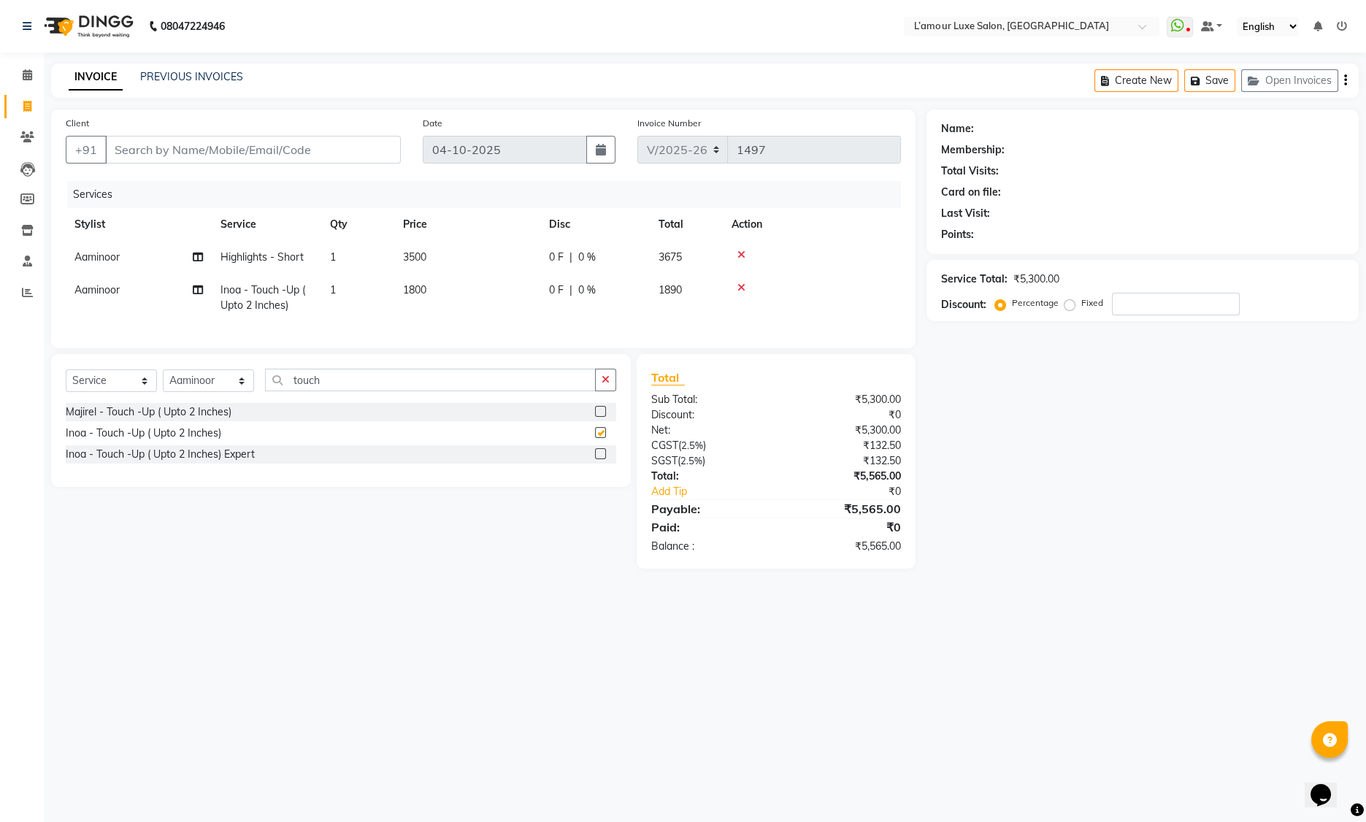
checkbox input "false"
click at [1149, 302] on input "number" at bounding box center [1176, 304] width 128 height 23
click at [423, 266] on td "3500" at bounding box center [467, 257] width 146 height 33
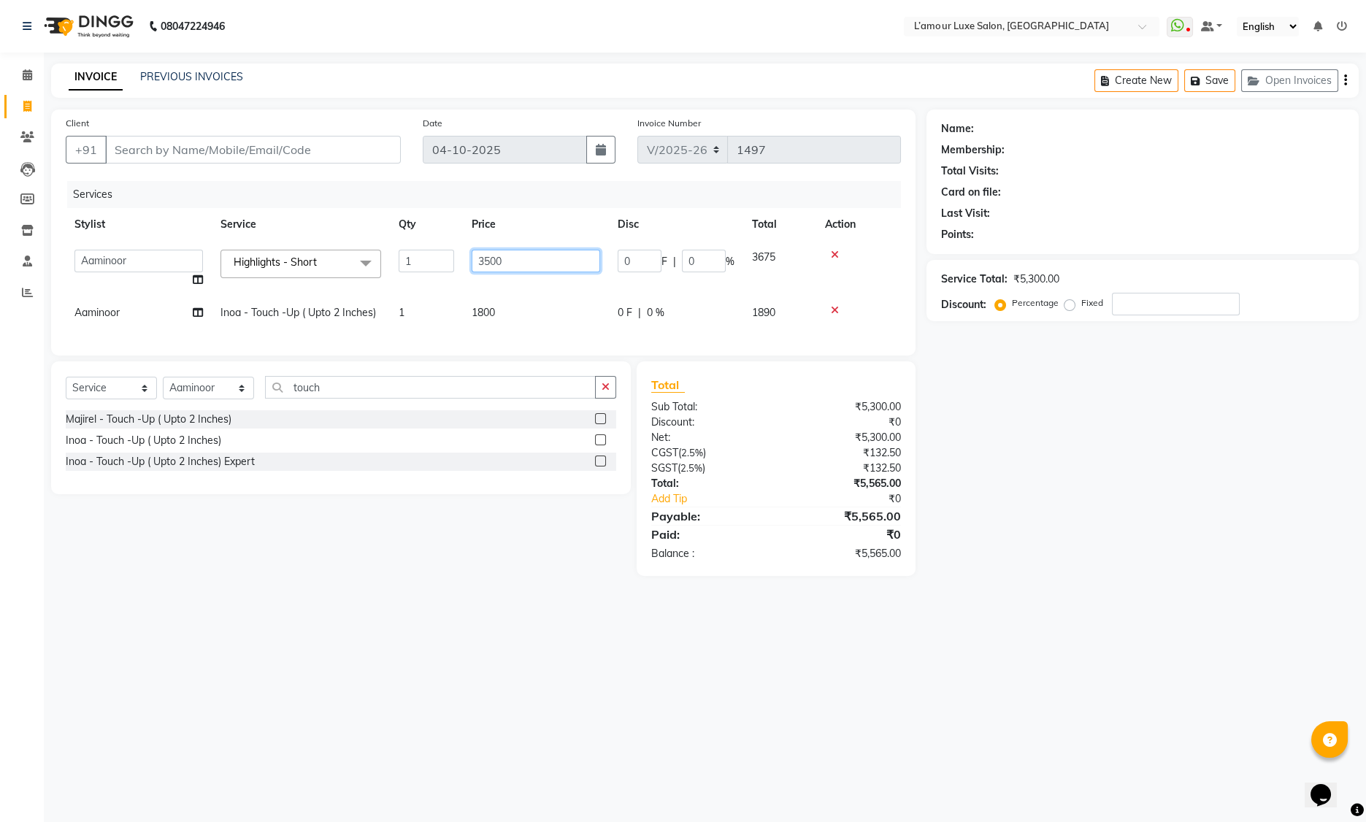
click at [489, 261] on input "3500" at bounding box center [536, 261] width 129 height 23
type input "4000"
click at [583, 313] on tr "Aaminoor Inoa - Touch -Up ( Upto 2 Inches) 1 1800 0 F | 0 % 1890" at bounding box center [483, 312] width 835 height 33
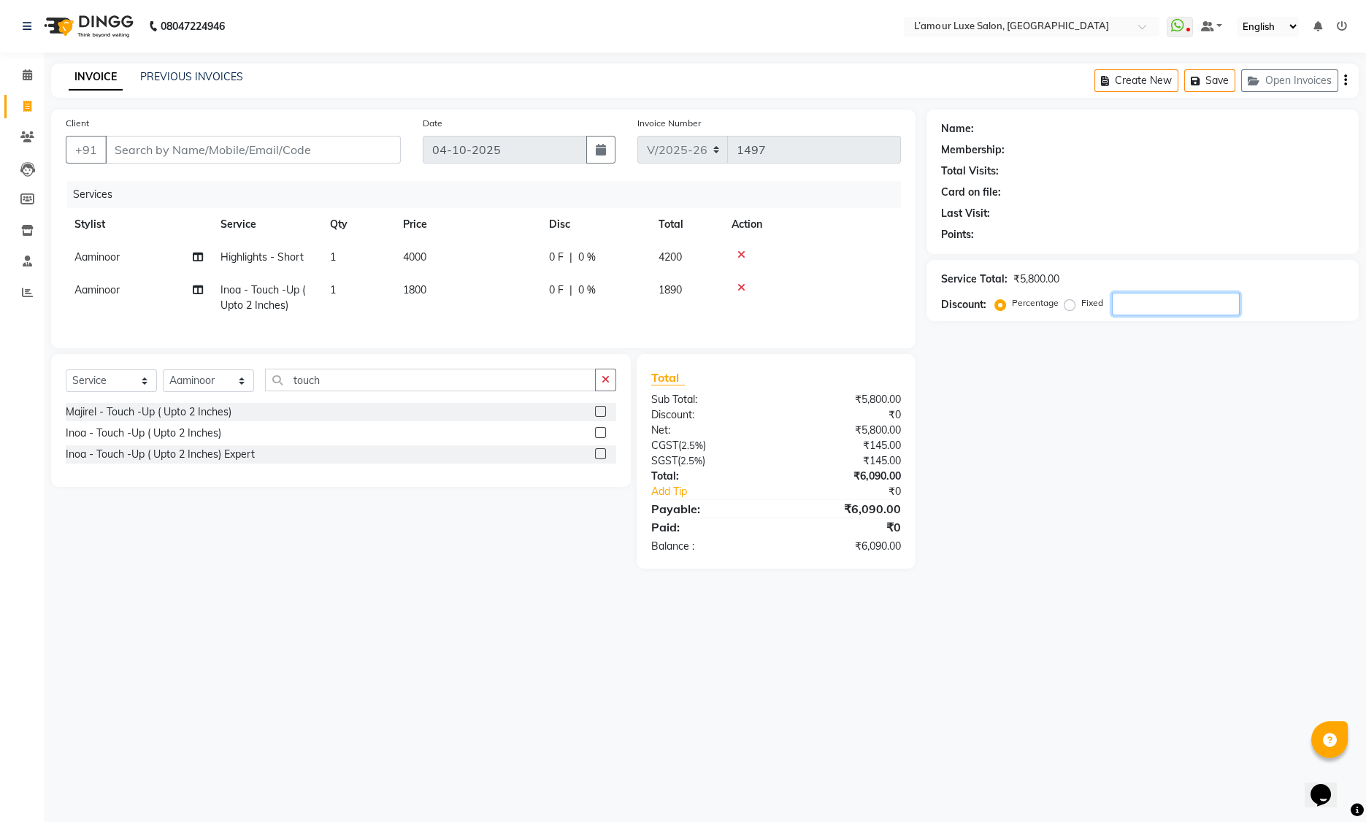
click at [1160, 308] on input "number" at bounding box center [1176, 304] width 128 height 23
type input "20"
click at [26, 77] on icon at bounding box center [27, 74] width 9 height 11
